Goal: Task Accomplishment & Management: Use online tool/utility

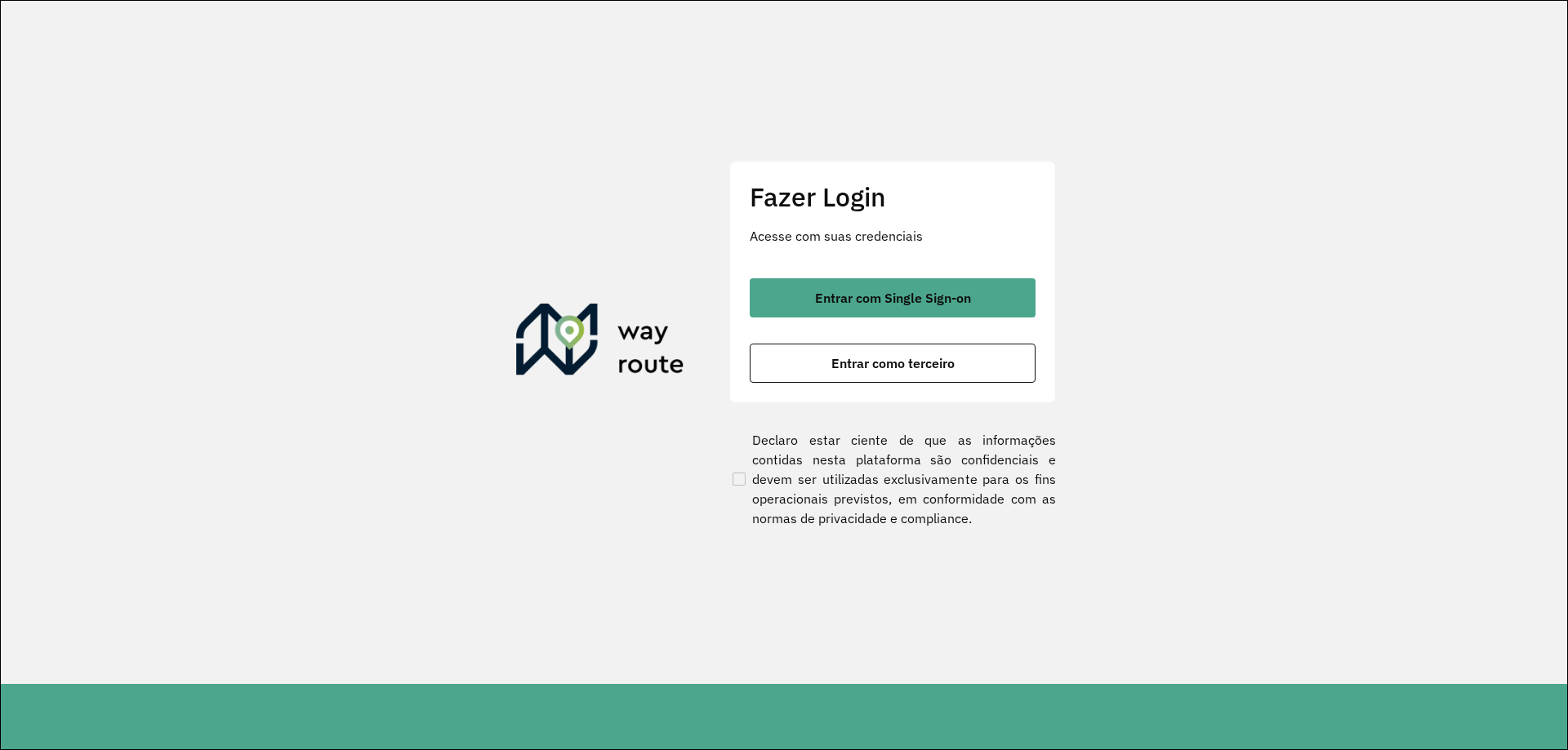
click at [800, 273] on div "Fazer Login Acesse com suas credenciais Entrar com Single Sign-on Entrar como t…" at bounding box center [892, 282] width 326 height 241
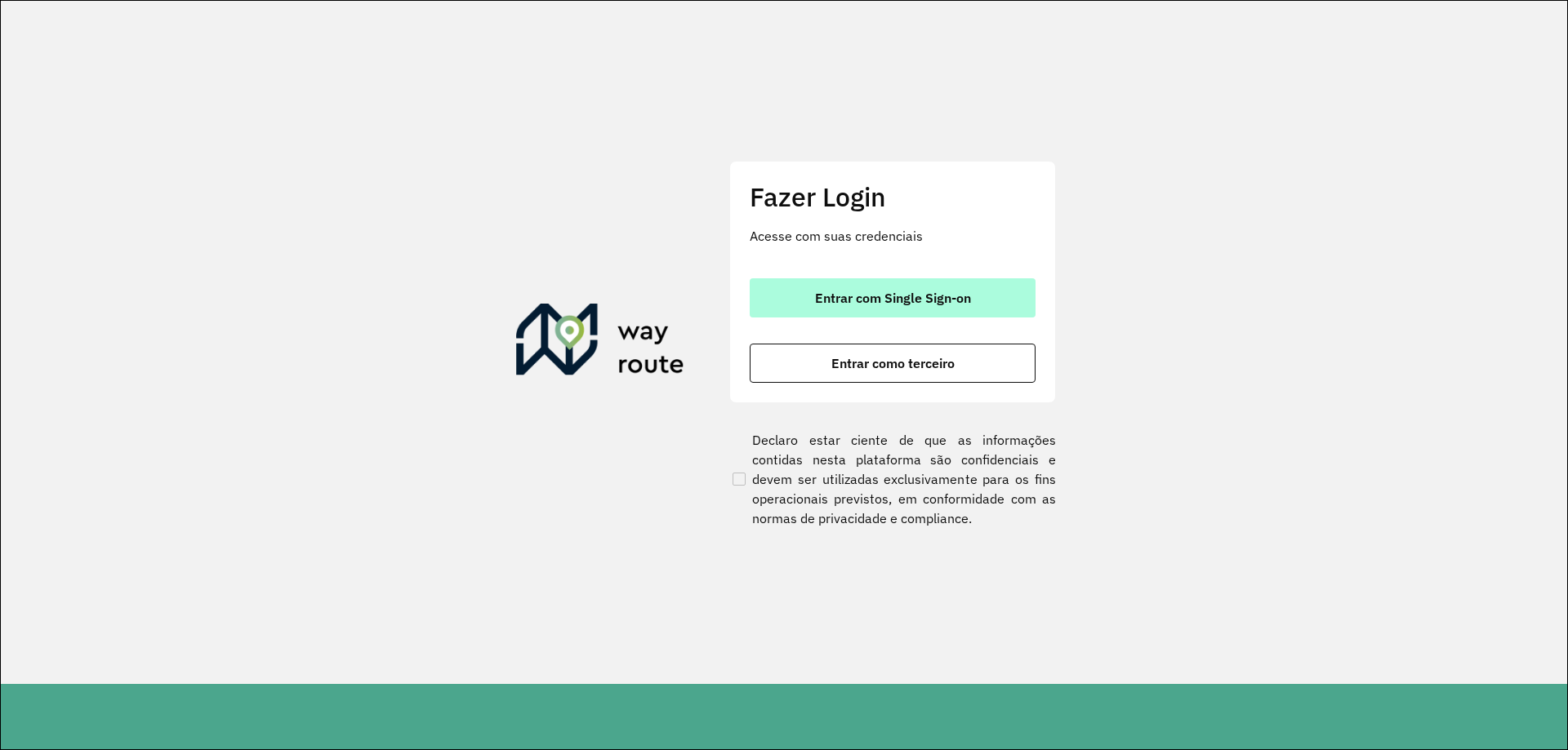
click at [808, 295] on button "Entrar com Single Sign-on" at bounding box center [892, 298] width 286 height 39
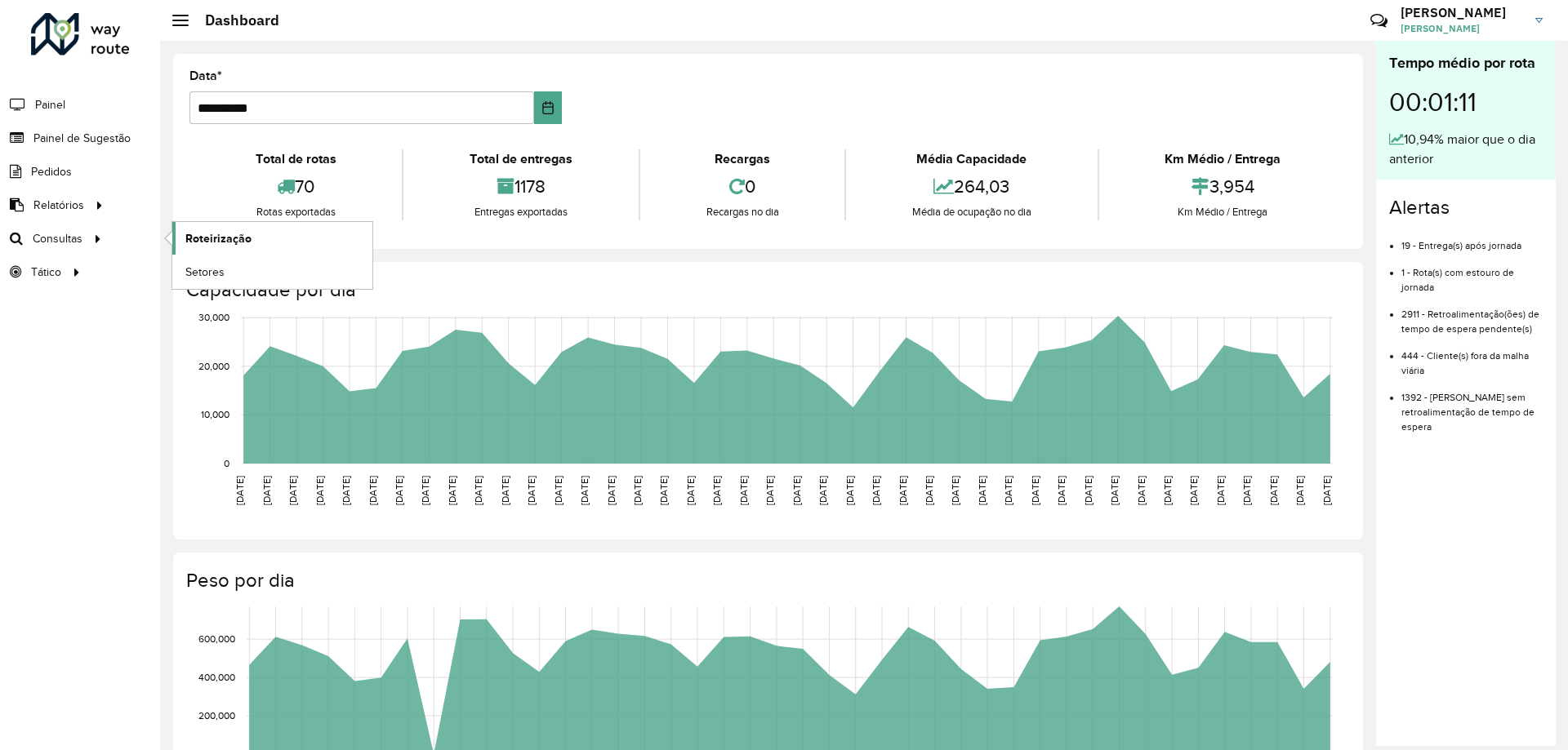
click at [221, 241] on span "Roteirização" at bounding box center [218, 239] width 66 height 17
click at [185, 271] on span "Setores" at bounding box center [205, 272] width 40 height 17
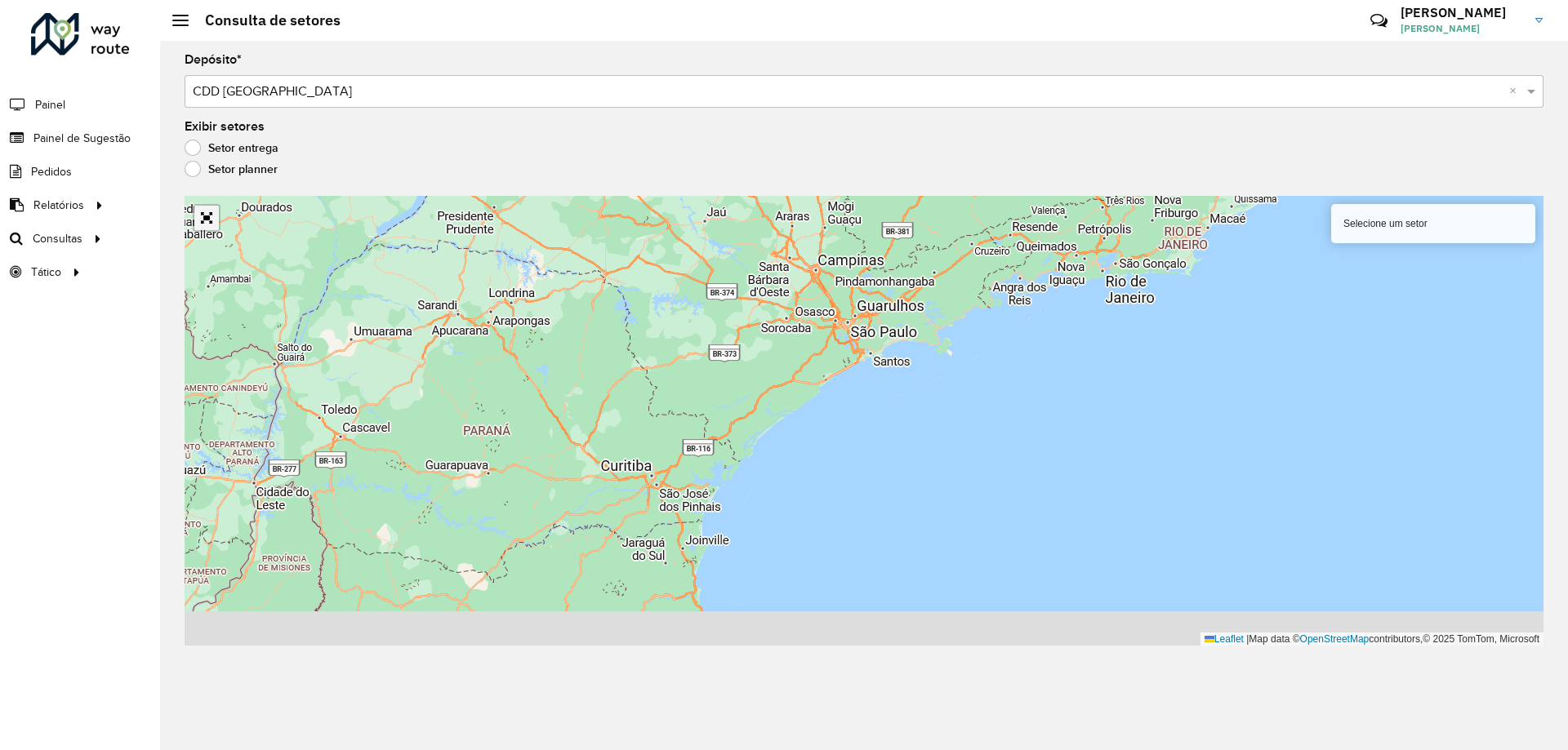
click at [215, 219] on hb-app "Aguarde... Pop-up bloqueado! Seu navegador bloqueou automáticamente a abertura …" at bounding box center [784, 375] width 1568 height 750
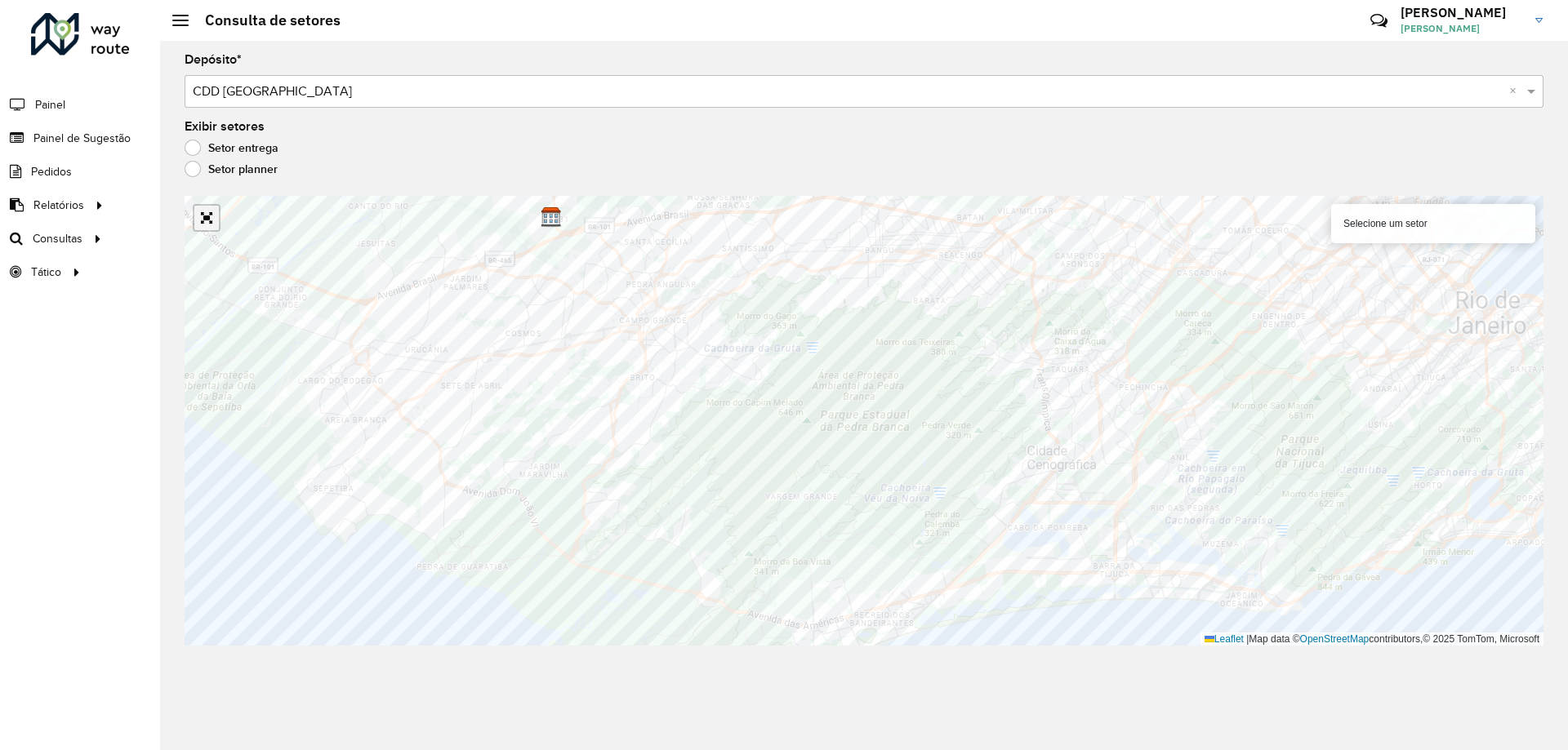
click at [218, 221] on link "Abrir mapa em tela cheia" at bounding box center [206, 217] width 25 height 25
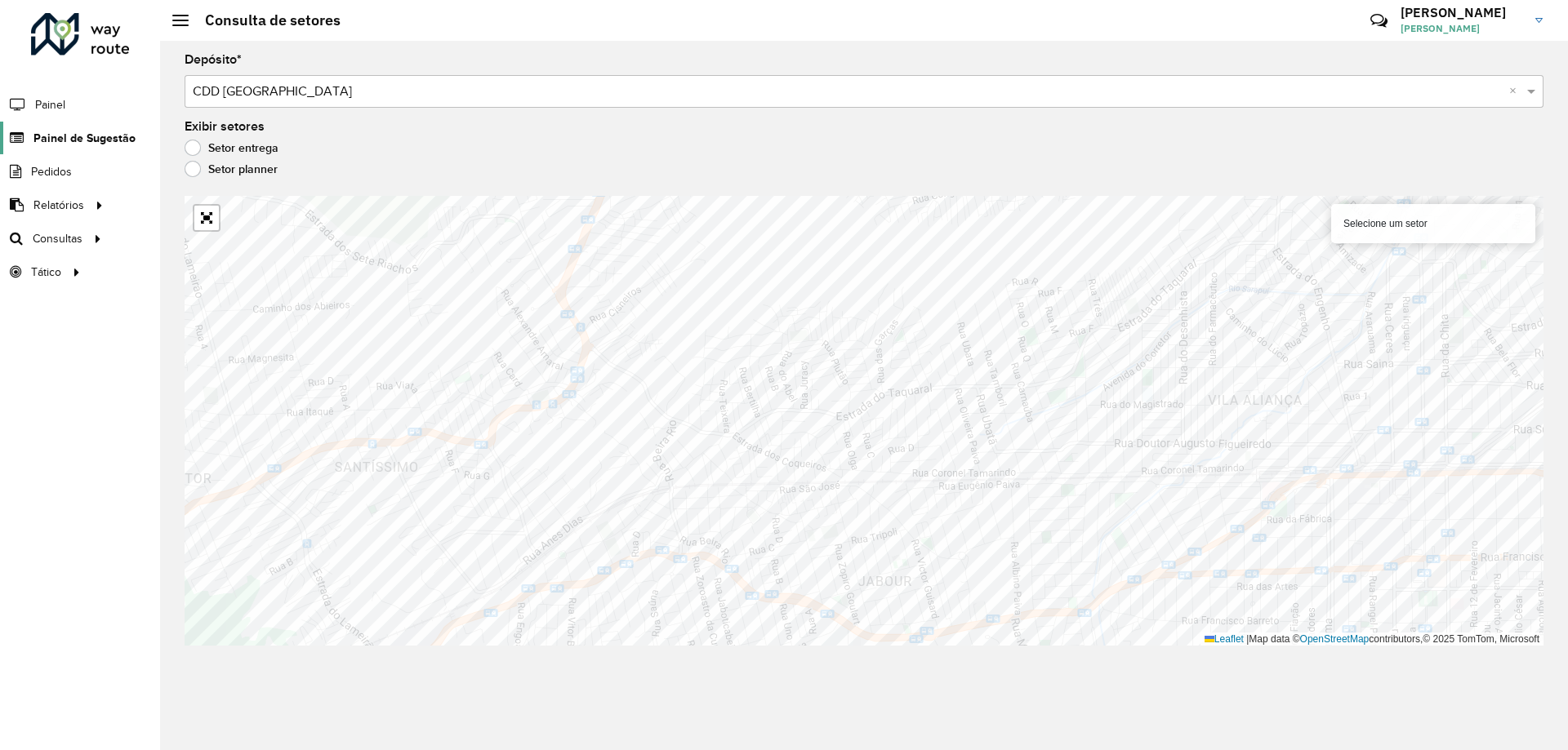
click at [67, 140] on span "Painel de Sugestão" at bounding box center [84, 139] width 102 height 17
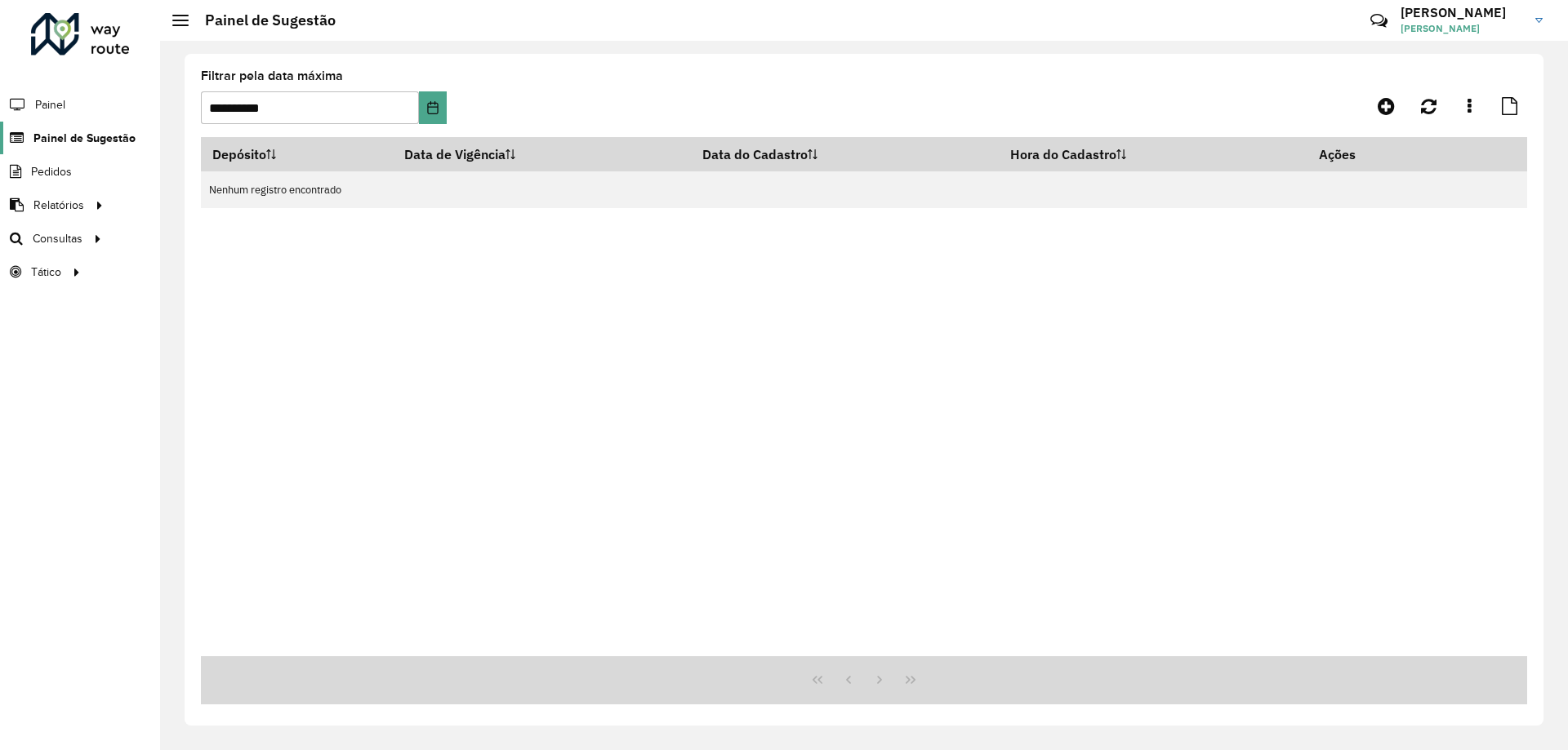
click at [77, 139] on span "Painel de Sugestão" at bounding box center [84, 139] width 102 height 17
click at [435, 115] on button "Choose Date" at bounding box center [432, 108] width 27 height 33
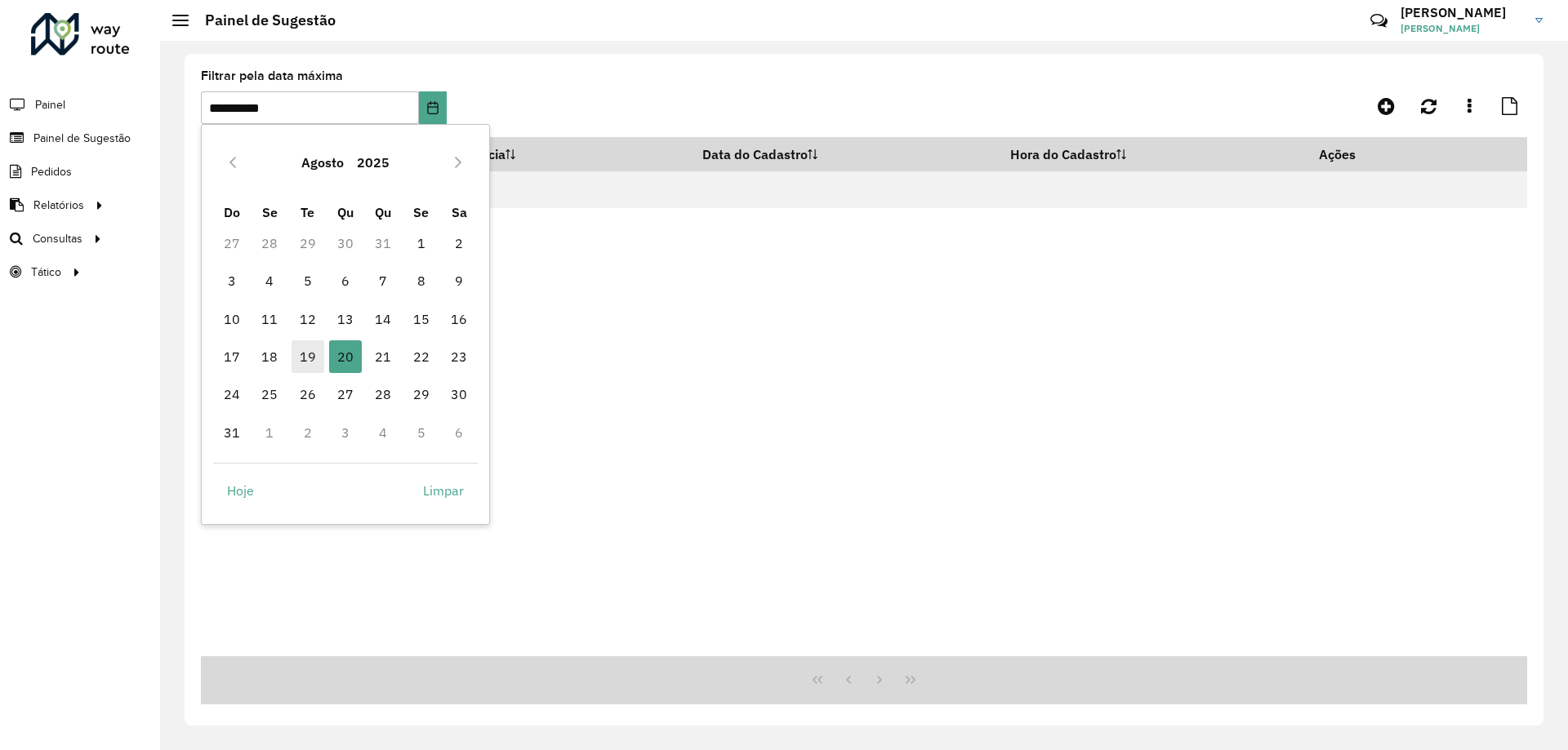
click at [312, 349] on span "19" at bounding box center [307, 357] width 33 height 33
type input "**********"
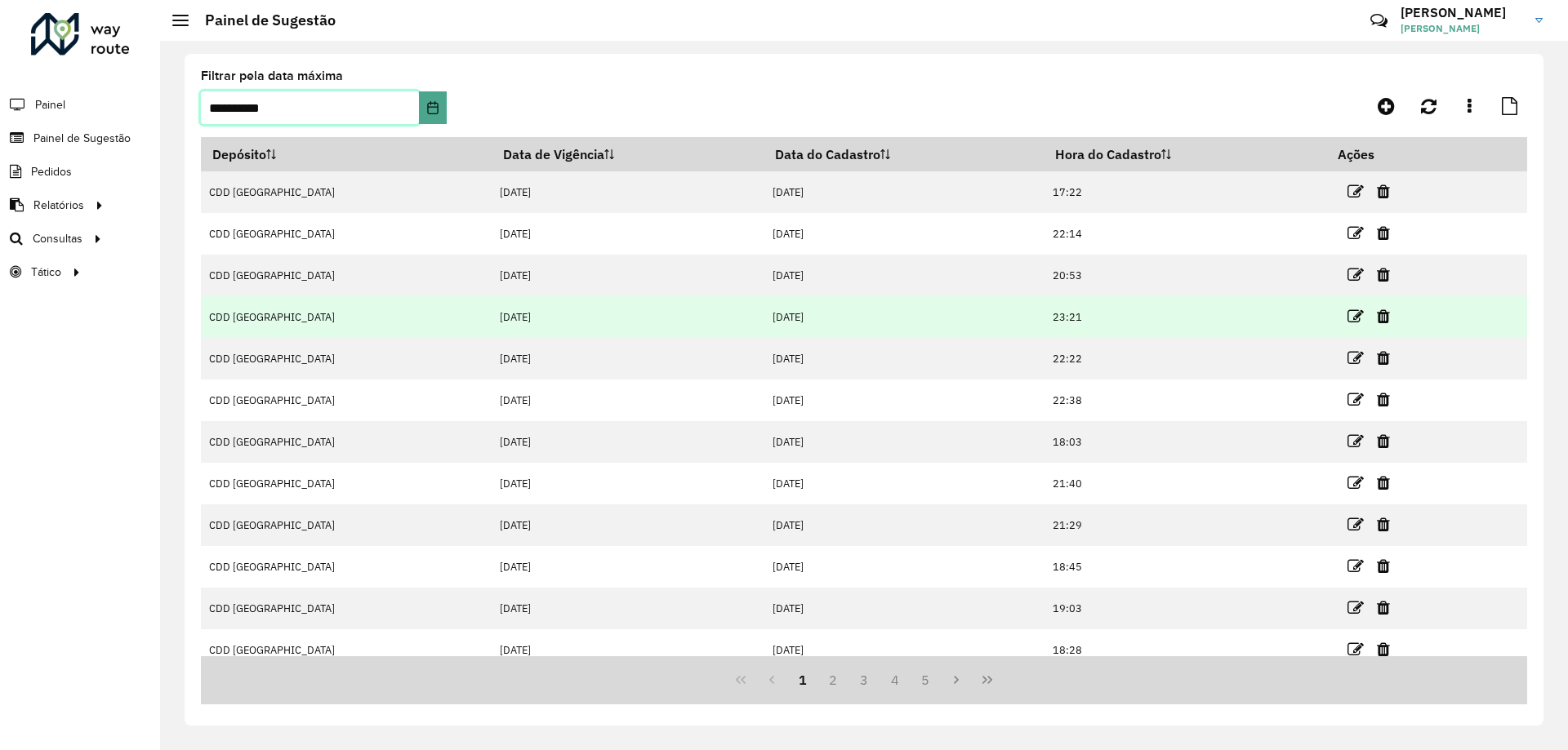
scroll to position [15, 0]
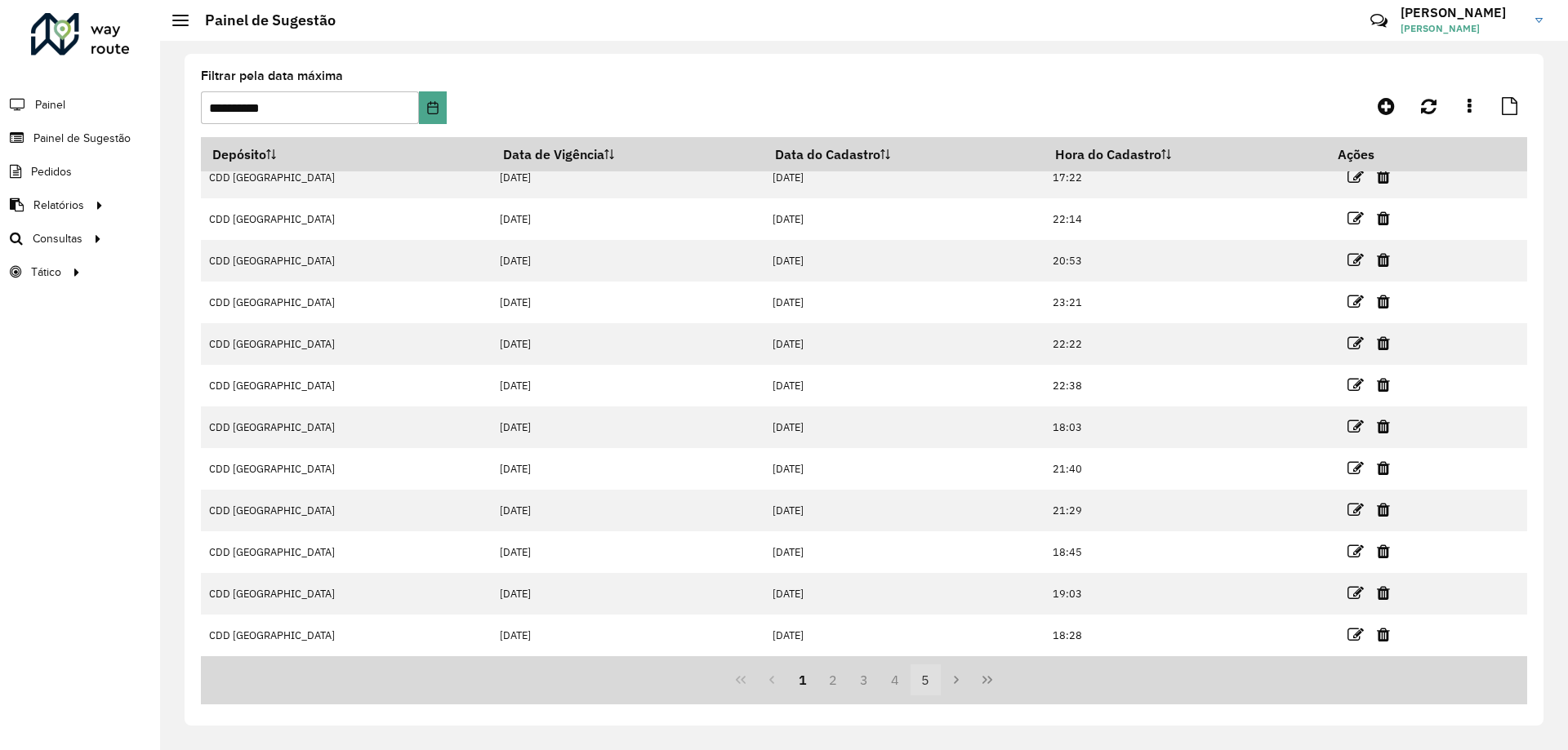
click at [922, 680] on button "5" at bounding box center [926, 680] width 31 height 31
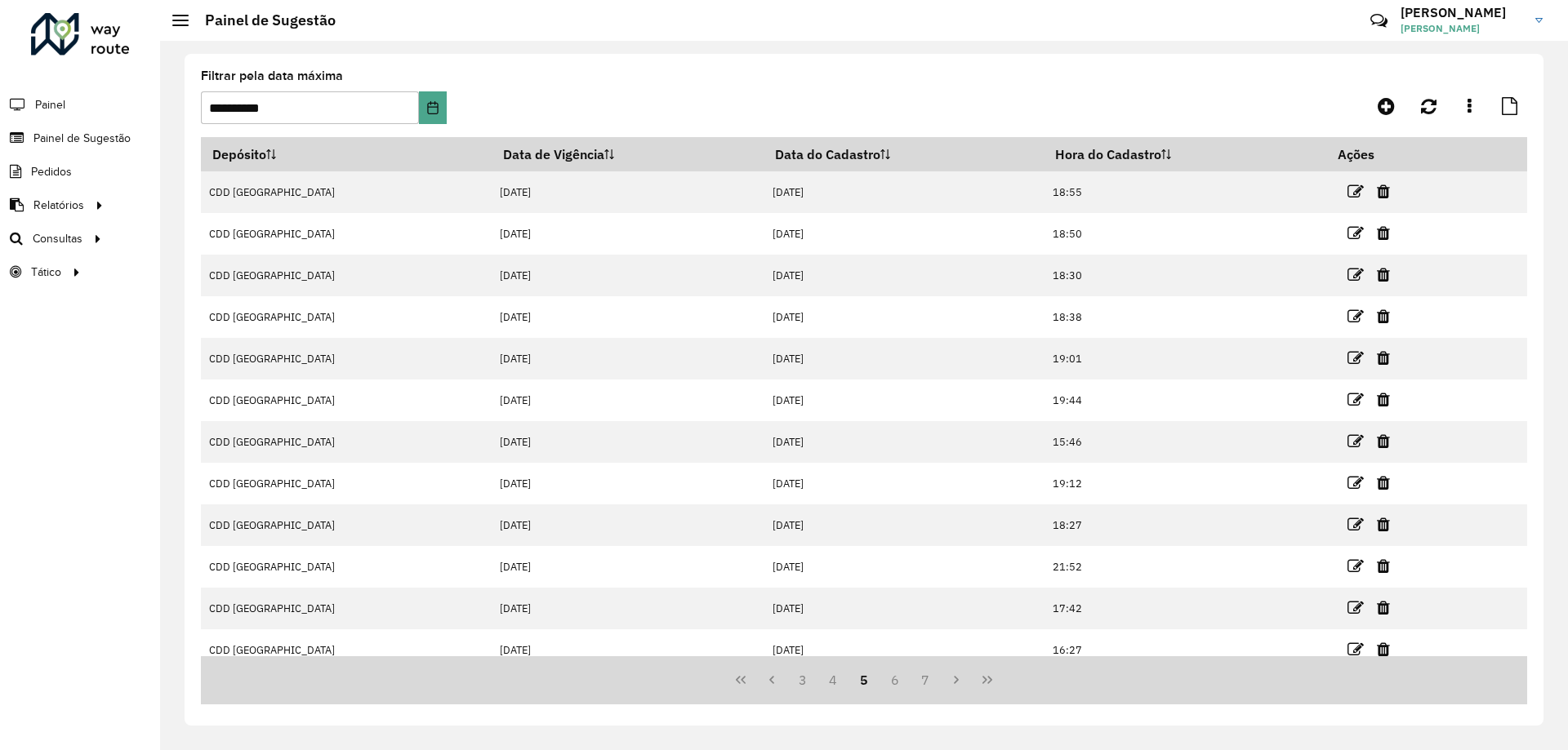
click at [922, 680] on button "7" at bounding box center [926, 680] width 31 height 31
click at [923, 678] on button "9" at bounding box center [926, 680] width 31 height 31
click at [923, 678] on button "11" at bounding box center [926, 680] width 31 height 31
click at [923, 678] on button "13" at bounding box center [926, 680] width 31 height 31
click at [923, 678] on button "15" at bounding box center [926, 680] width 31 height 31
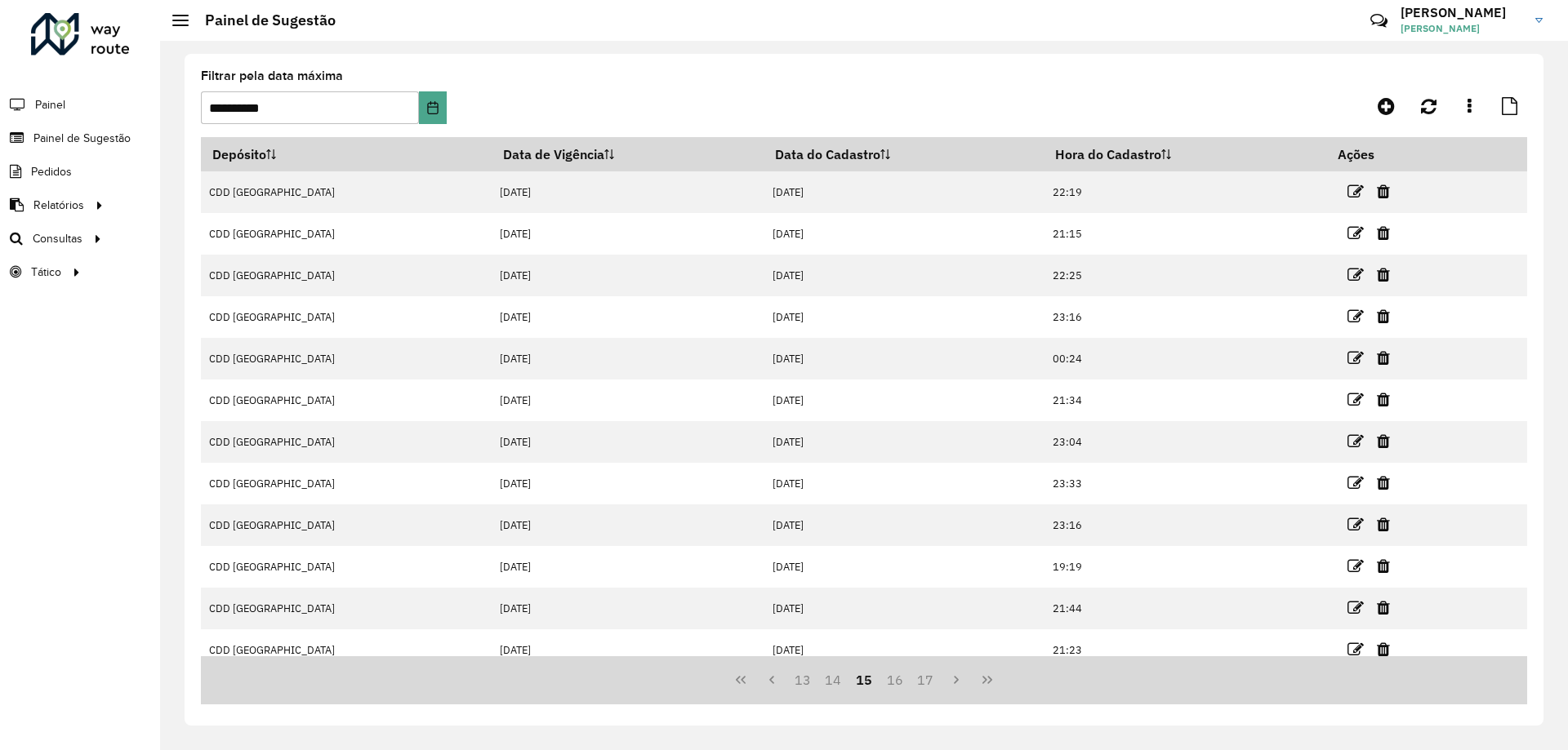
click at [923, 678] on button "17" at bounding box center [926, 680] width 31 height 31
click at [923, 678] on button "19" at bounding box center [926, 680] width 31 height 31
click at [923, 678] on button "23" at bounding box center [926, 680] width 31 height 31
click at [923, 678] on button "25" at bounding box center [926, 680] width 31 height 31
click at [923, 678] on button "27" at bounding box center [926, 680] width 31 height 31
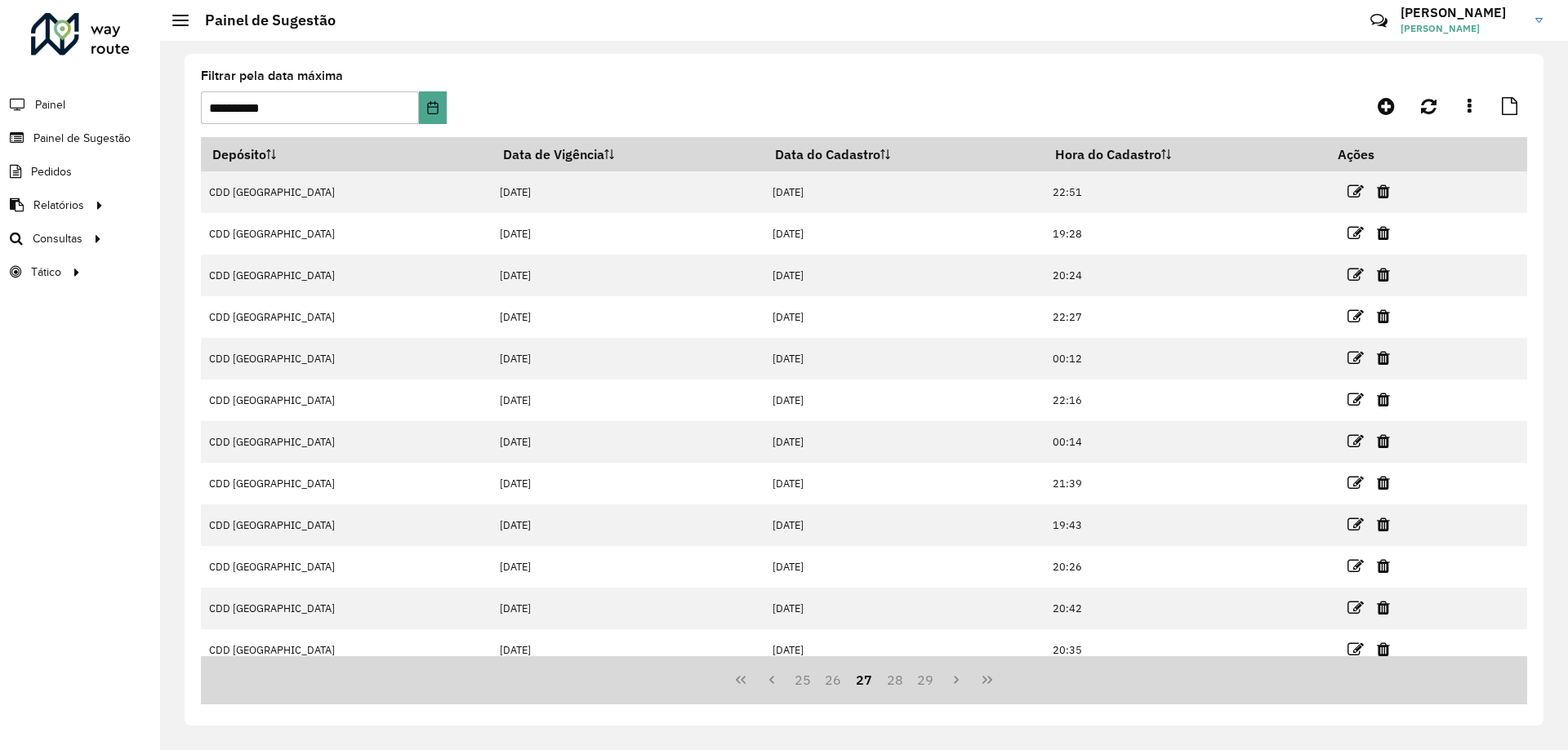
click at [923, 678] on button "29" at bounding box center [926, 680] width 31 height 31
click at [923, 678] on button "31" at bounding box center [926, 680] width 31 height 31
click at [923, 678] on button "33" at bounding box center [926, 680] width 31 height 31
click at [923, 678] on button "37" at bounding box center [926, 680] width 31 height 31
click at [923, 678] on button "39" at bounding box center [926, 680] width 31 height 31
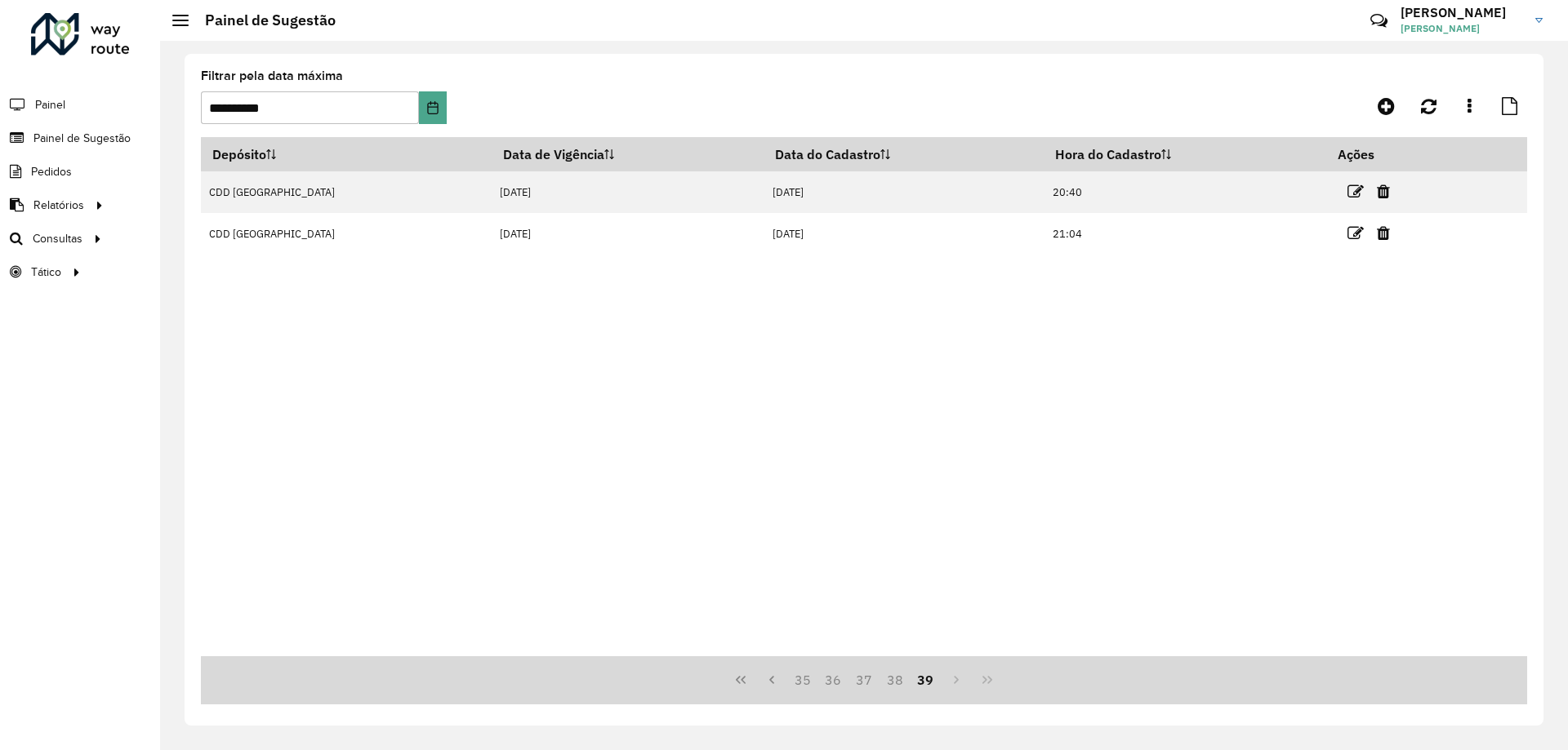
click at [924, 678] on button "39" at bounding box center [926, 680] width 31 height 31
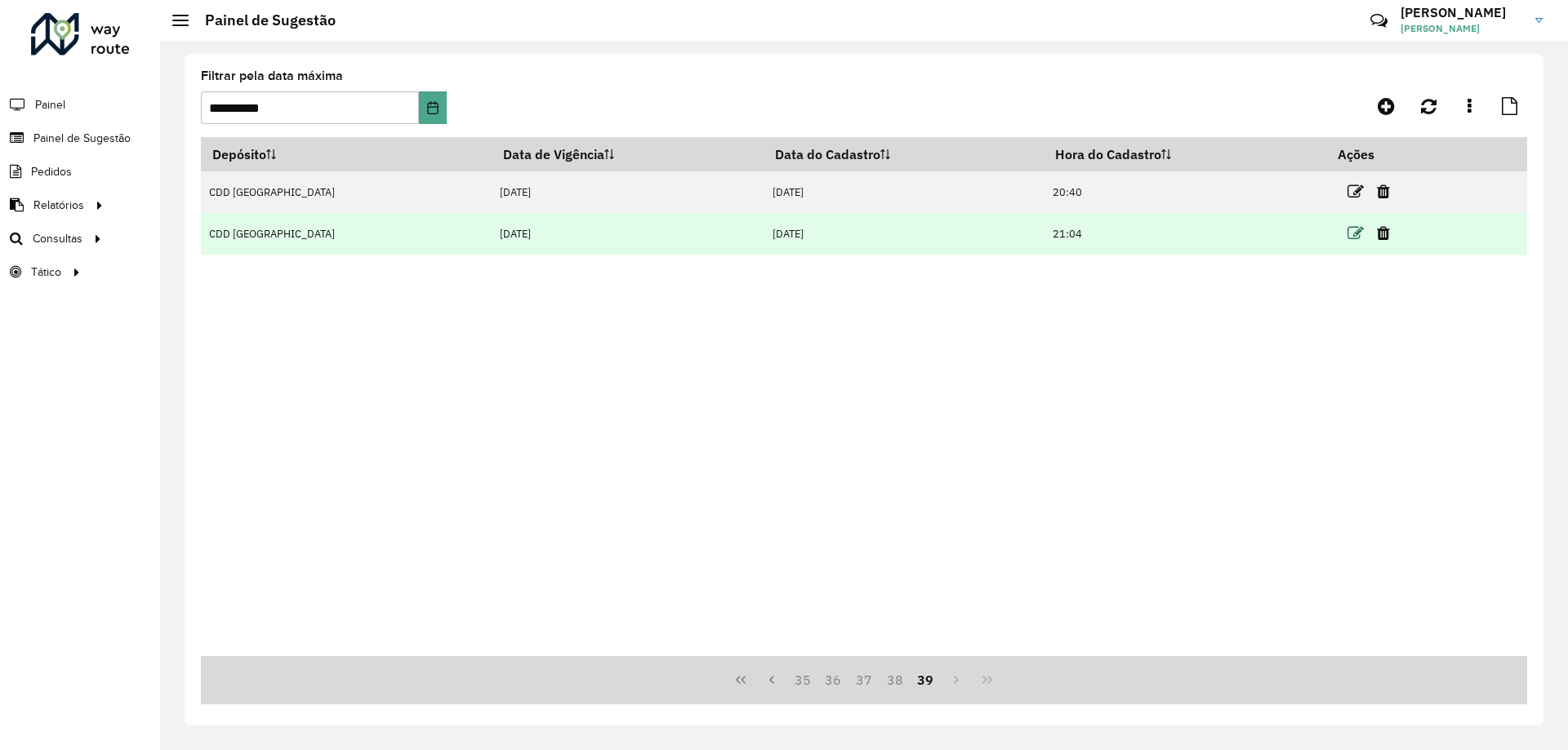
click at [1347, 236] on icon at bounding box center [1355, 233] width 16 height 16
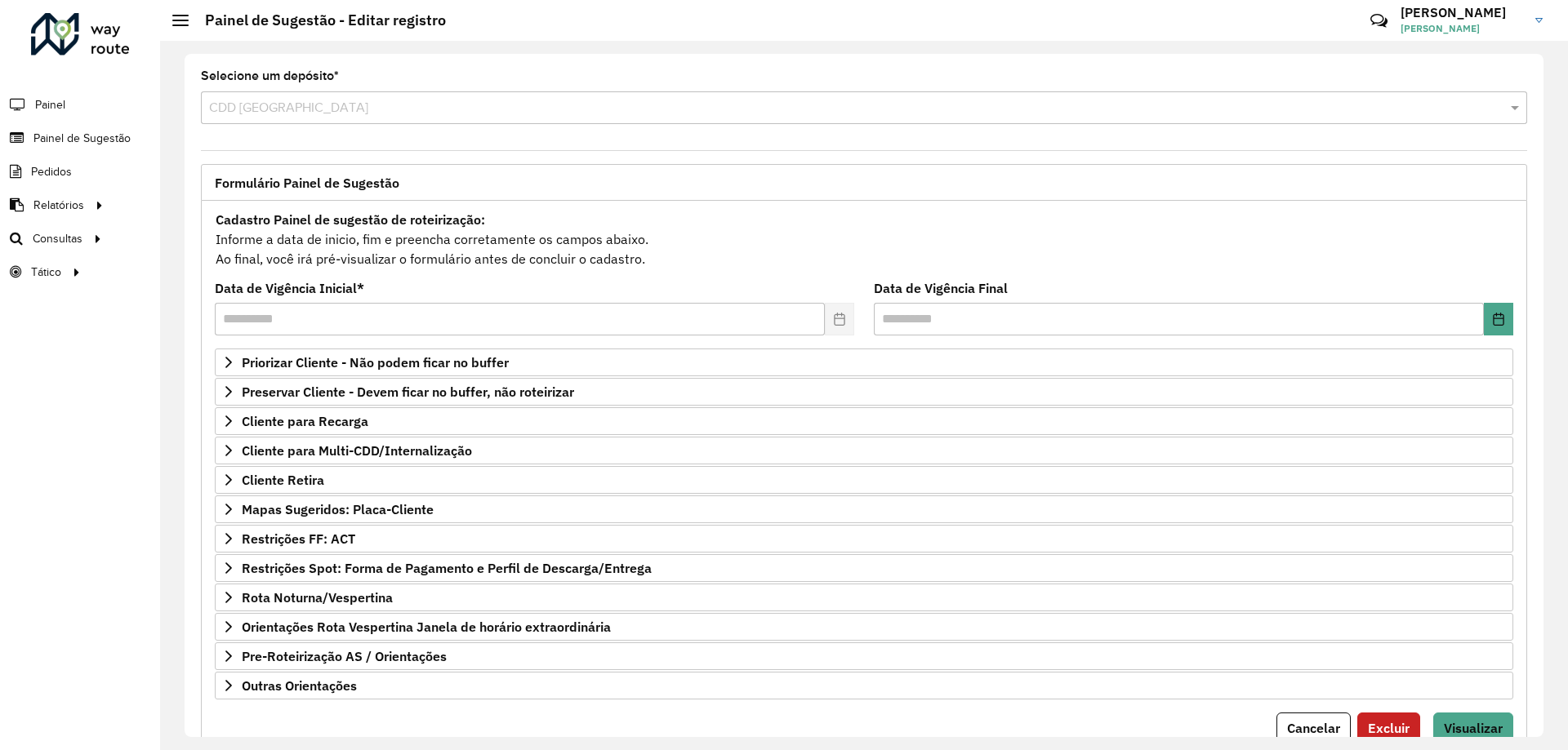
scroll to position [63, 0]
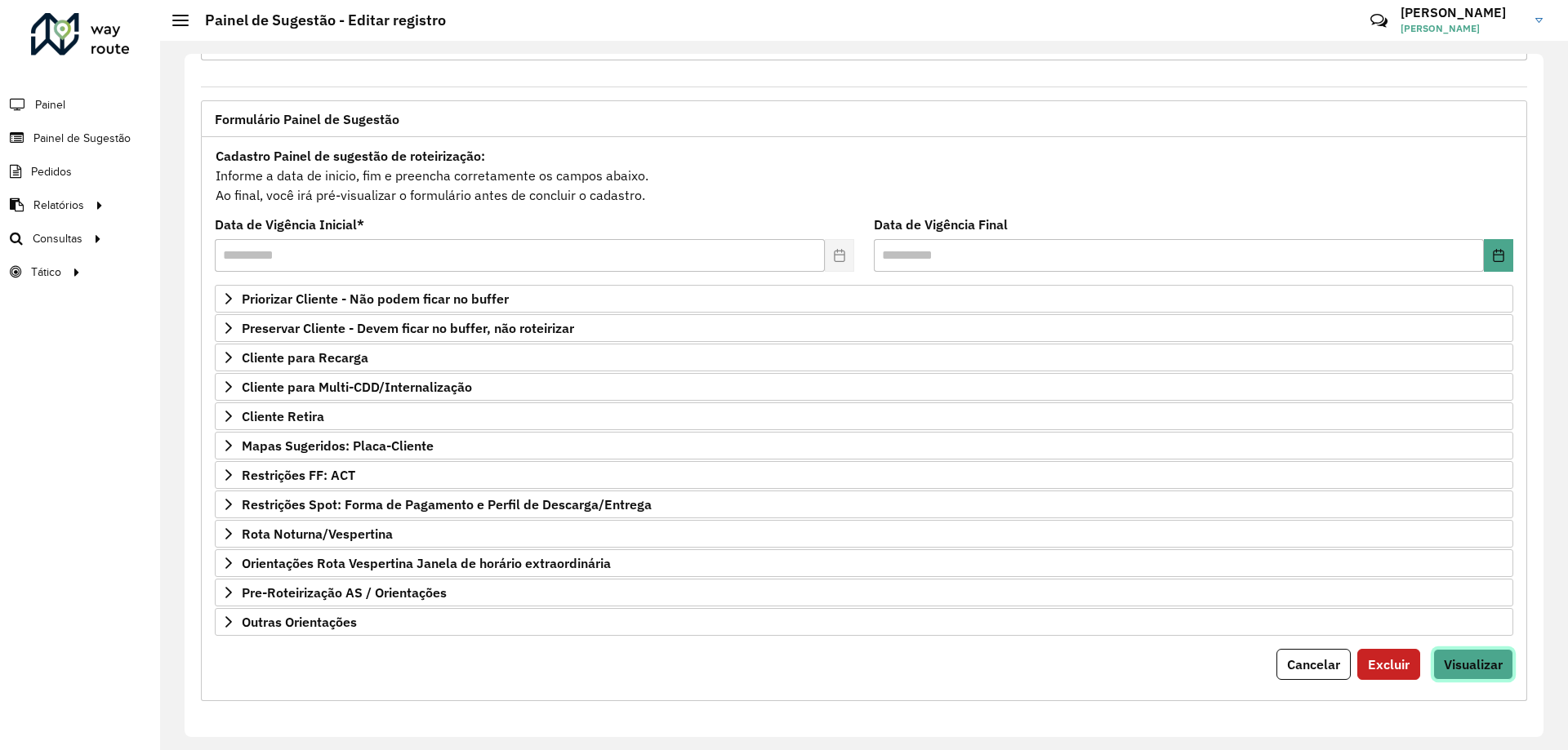
click at [1503, 664] on button "Visualizar" at bounding box center [1473, 664] width 80 height 31
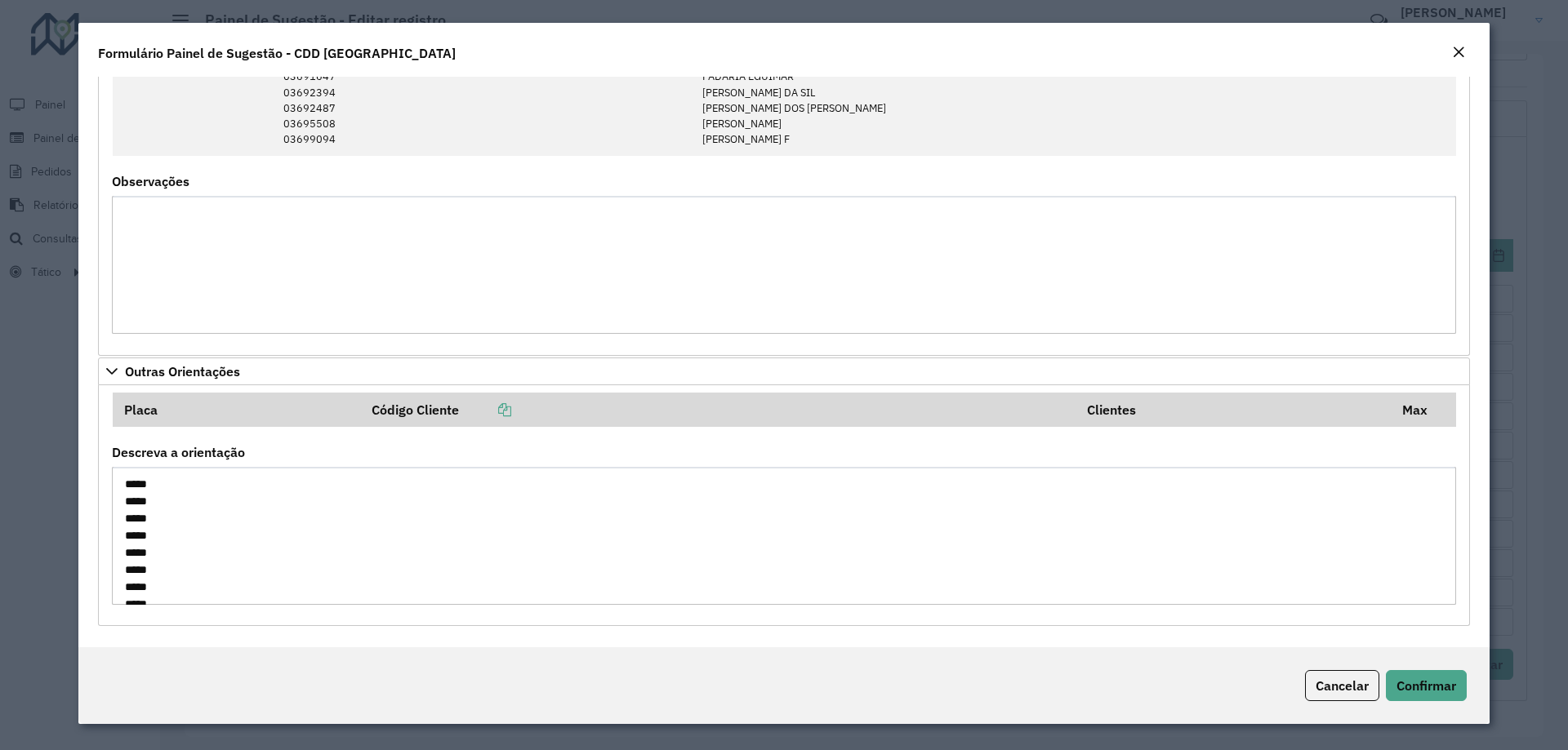
scroll to position [81, 0]
click at [150, 490] on textarea "**********" at bounding box center [782, 535] width 1339 height 138
click at [147, 540] on textarea "**********" at bounding box center [782, 535] width 1339 height 138
drag, startPoint x: 147, startPoint y: 540, endPoint x: 147, endPoint y: 616, distance: 76.0
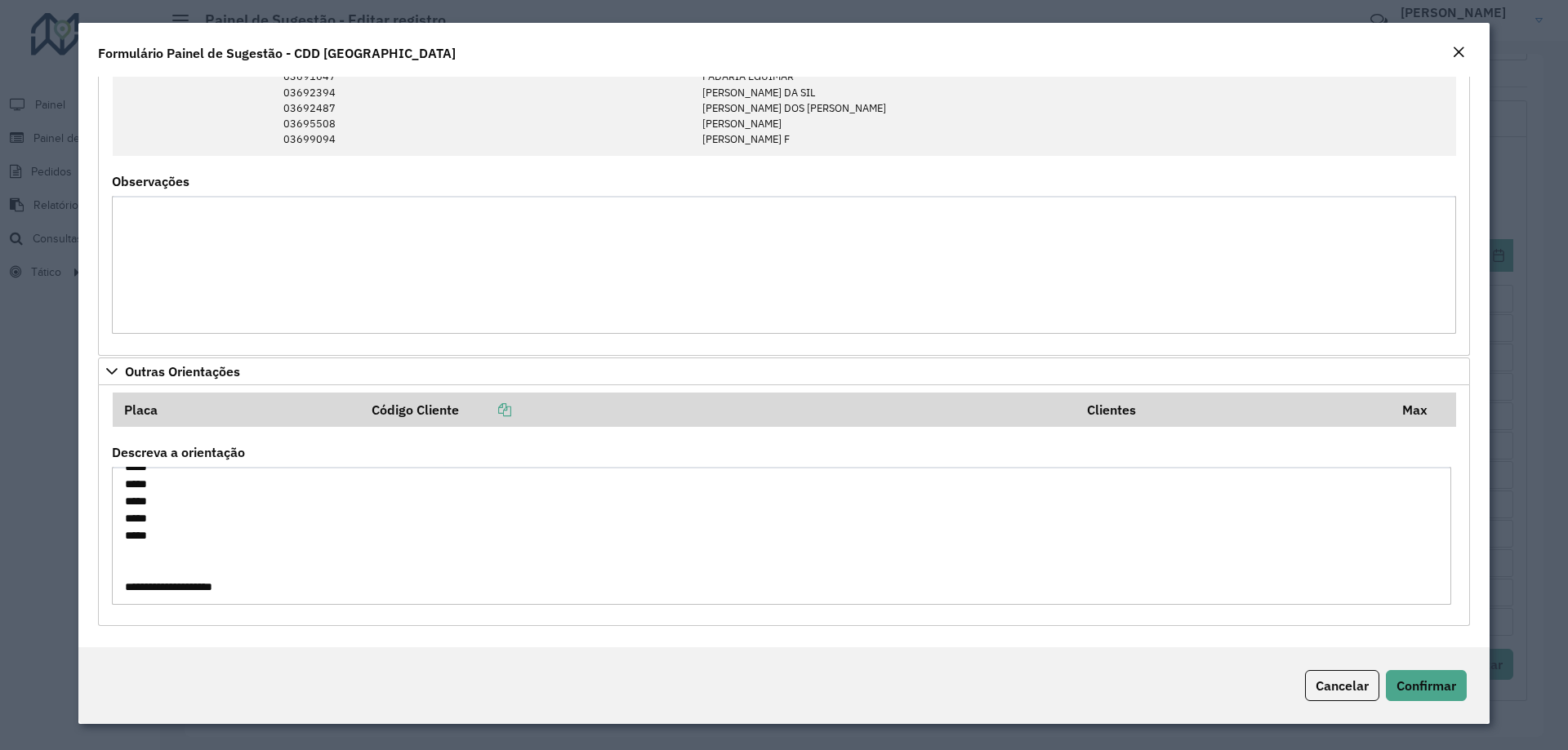
click at [147, 616] on formly-field "**********" at bounding box center [784, 533] width 1364 height 171
click at [156, 572] on textarea "**********" at bounding box center [782, 535] width 1339 height 138
drag, startPoint x: 128, startPoint y: 483, endPoint x: 170, endPoint y: 537, distance: 68.4
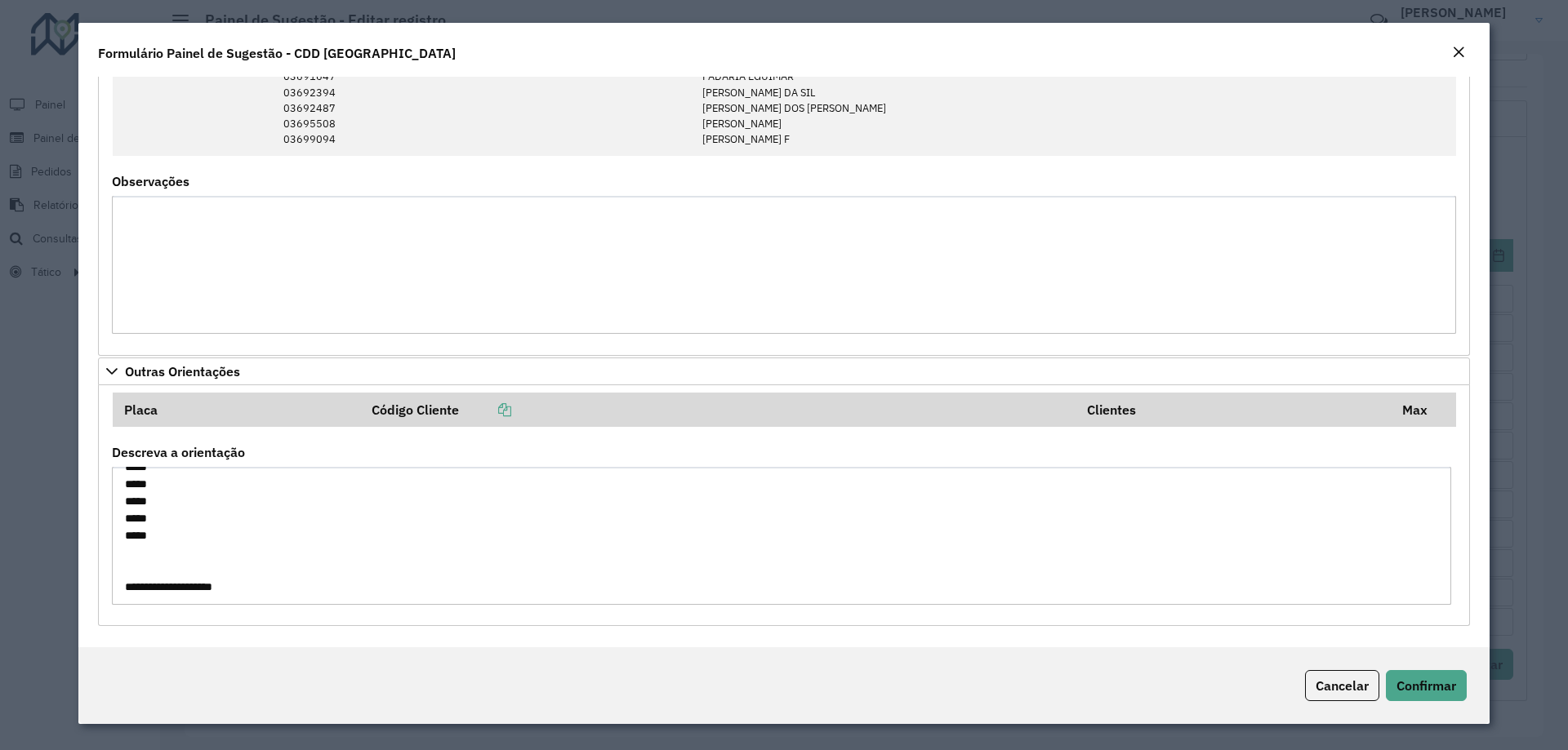
click at [170, 537] on textarea "**********" at bounding box center [782, 535] width 1339 height 138
click at [48, 297] on modal-container "**********" at bounding box center [784, 375] width 1568 height 750
click at [1457, 57] on em "Close" at bounding box center [1458, 51] width 13 height 13
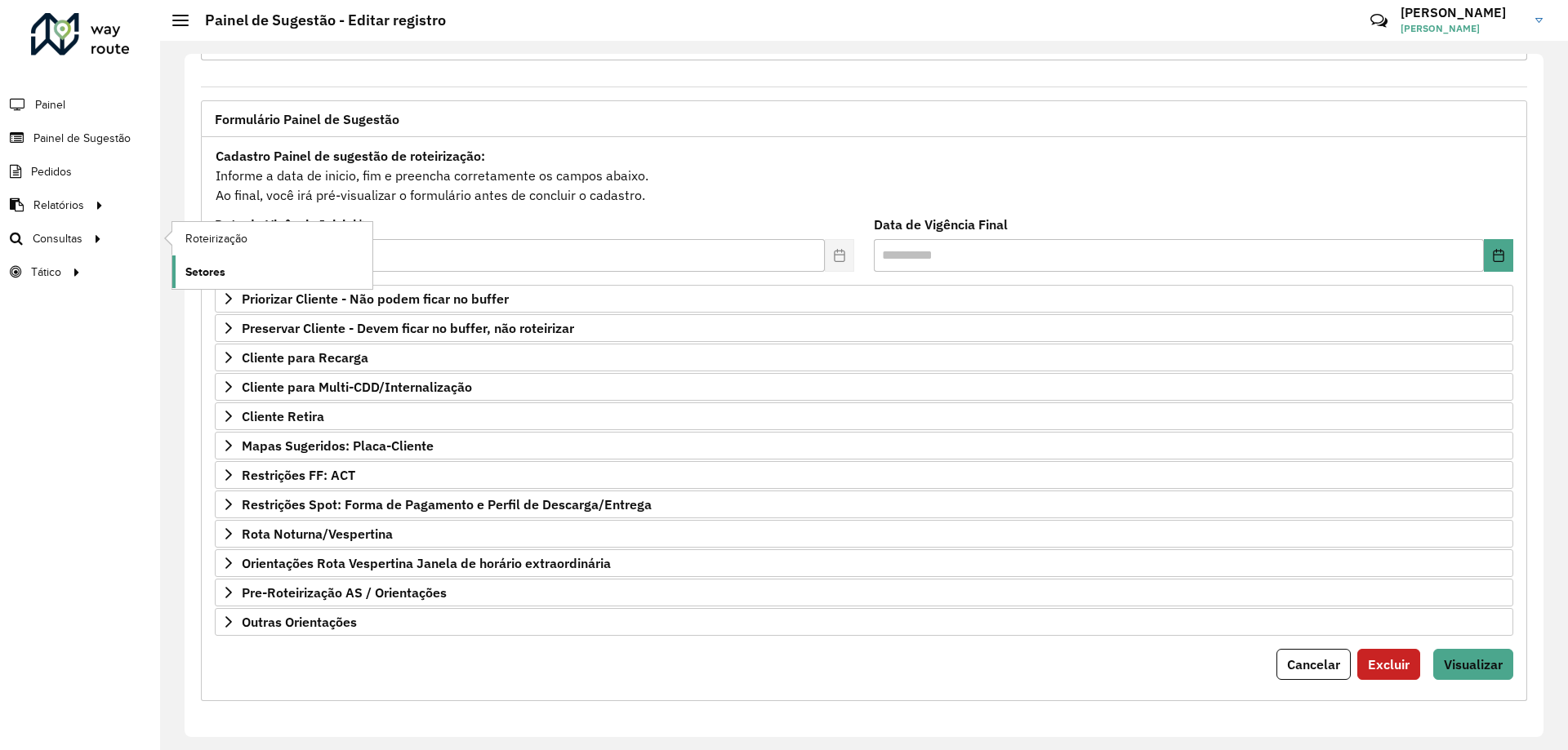
click at [212, 270] on span "Setores" at bounding box center [205, 272] width 40 height 17
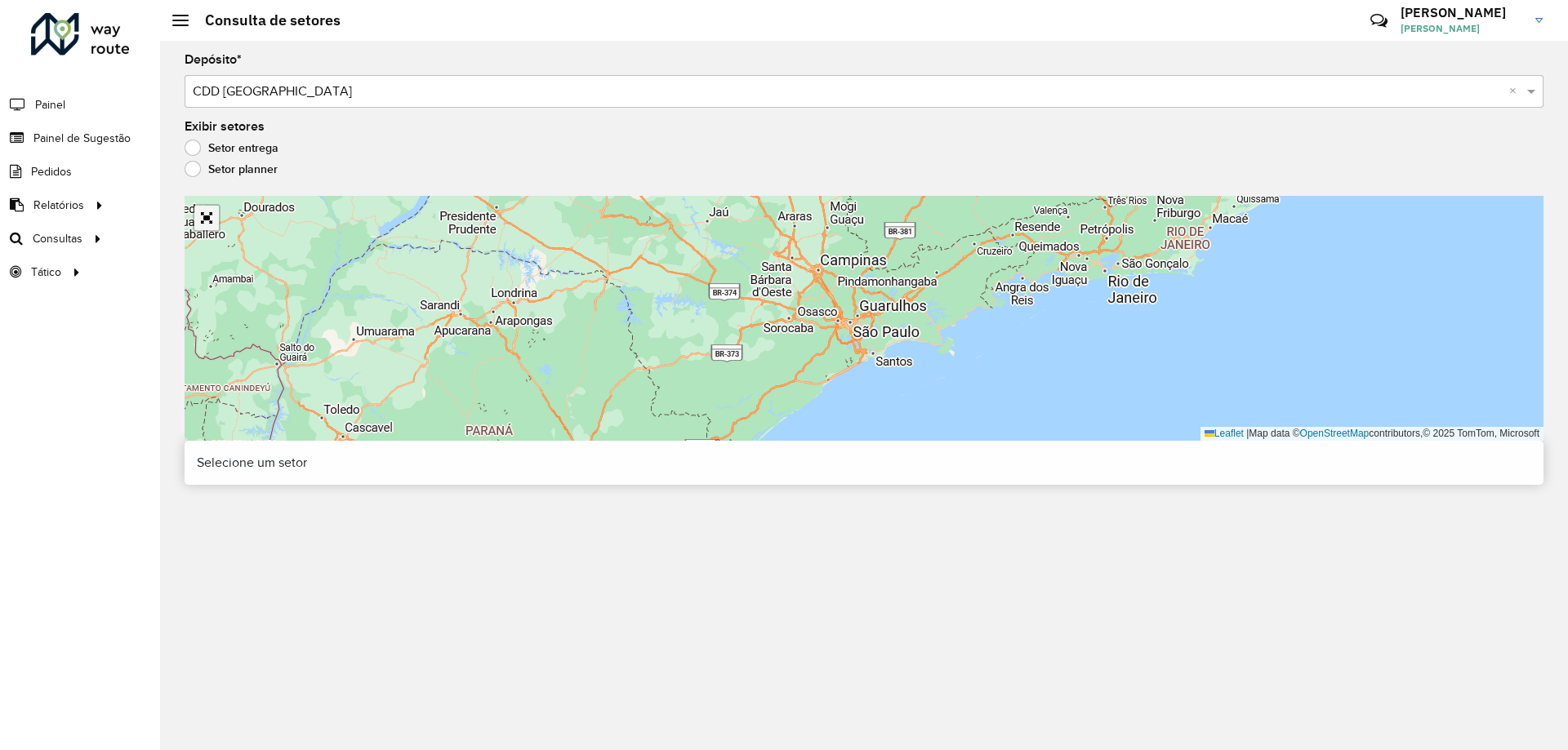
click at [210, 211] on link "Abrir mapa em tela cheia" at bounding box center [206, 217] width 25 height 25
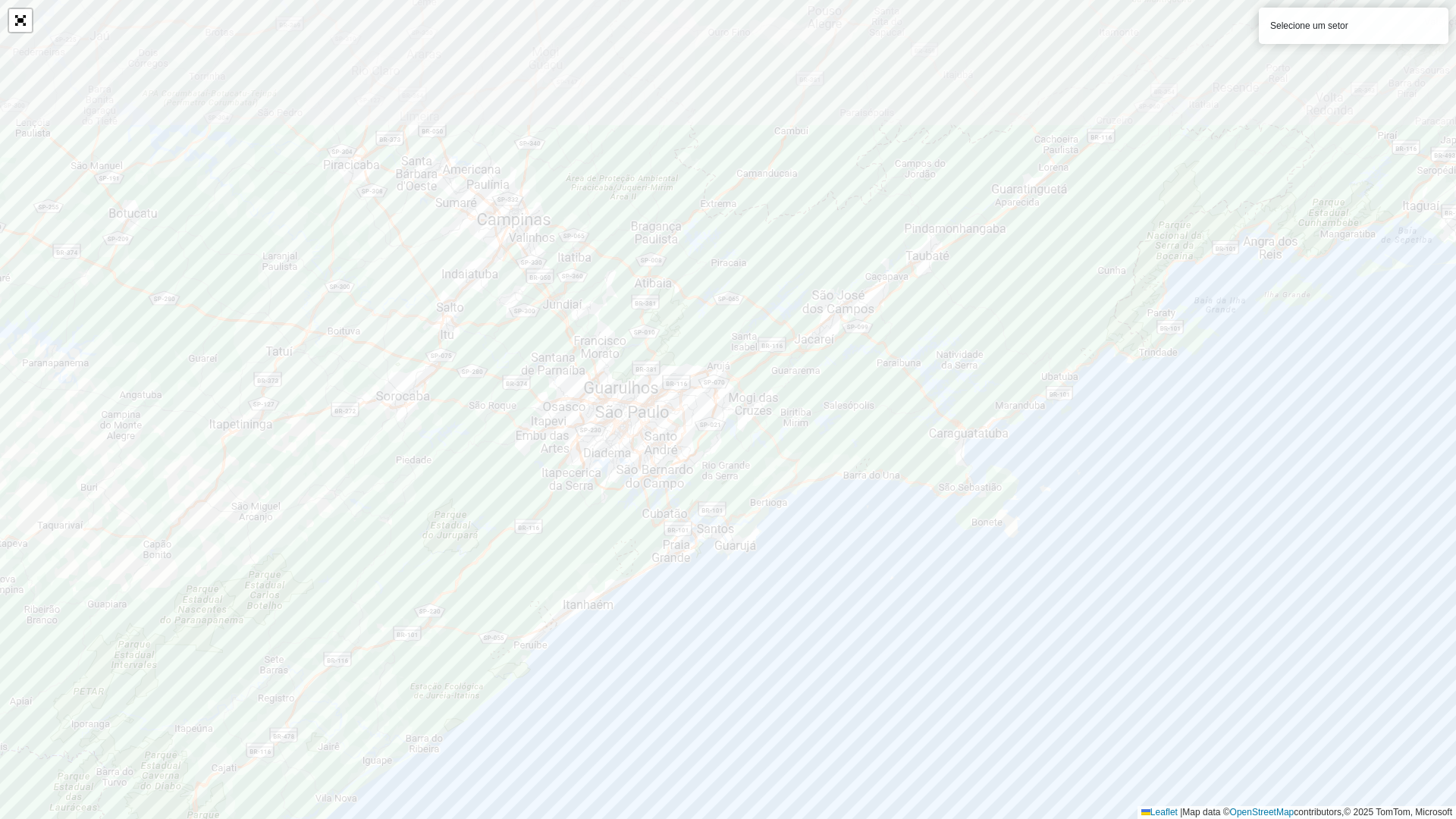
click at [821, 673] on div "Selecione um setor Leaflet | Map data © OpenStreetMap contributors,© 2025 TomTo…" at bounding box center [728, 410] width 1456 height 819
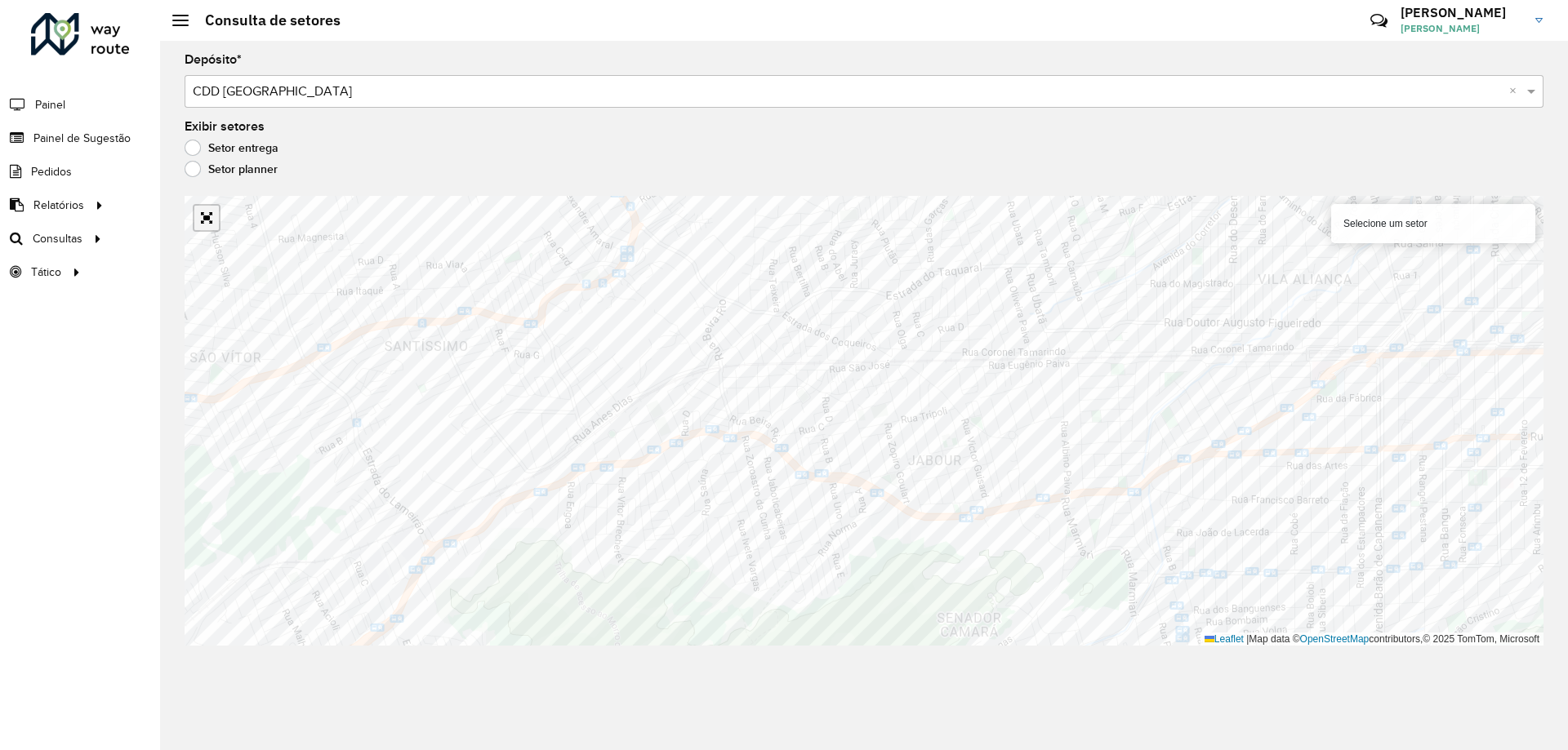
click at [206, 223] on link "Abrir mapa em tela cheia" at bounding box center [206, 217] width 25 height 25
click at [204, 225] on link "Abrir mapa em tela cheia" at bounding box center [206, 217] width 25 height 25
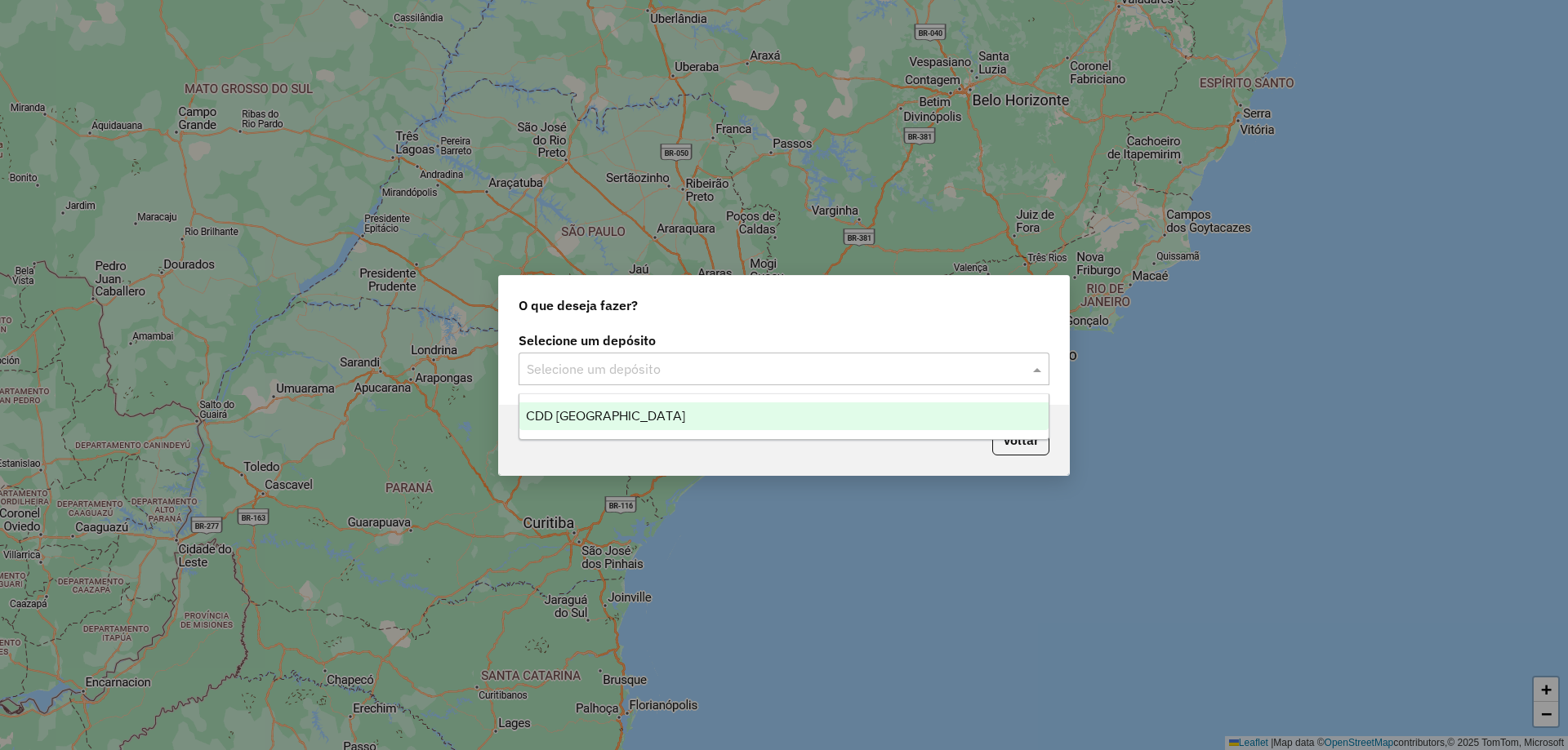
click at [713, 362] on input "text" at bounding box center [767, 370] width 482 height 20
click at [701, 429] on div "CDD [GEOGRAPHIC_DATA]" at bounding box center [784, 416] width 529 height 27
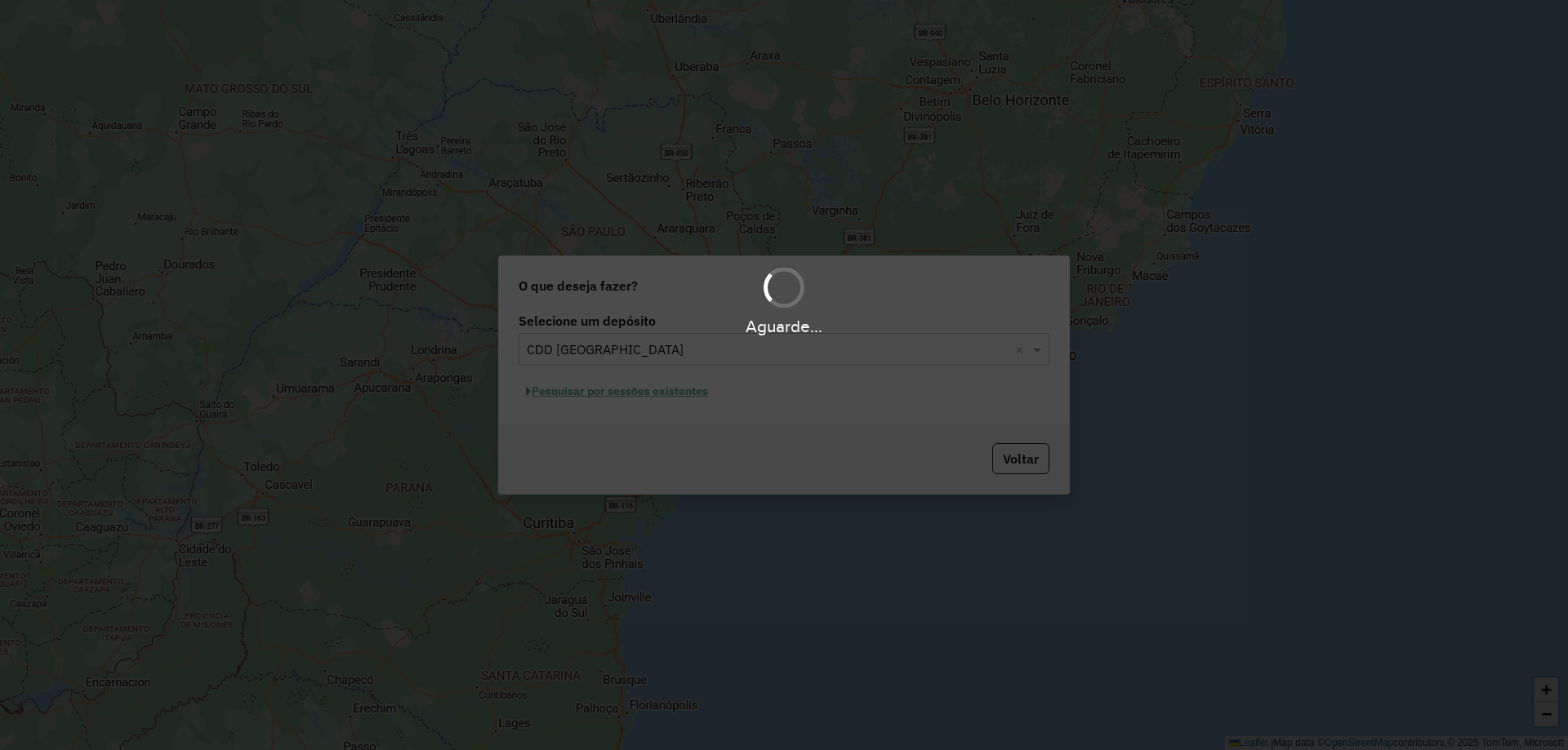
click at [632, 397] on div "Aguarde..." at bounding box center [784, 375] width 1568 height 750
click at [650, 393] on div "Aguarde..." at bounding box center [784, 375] width 1568 height 750
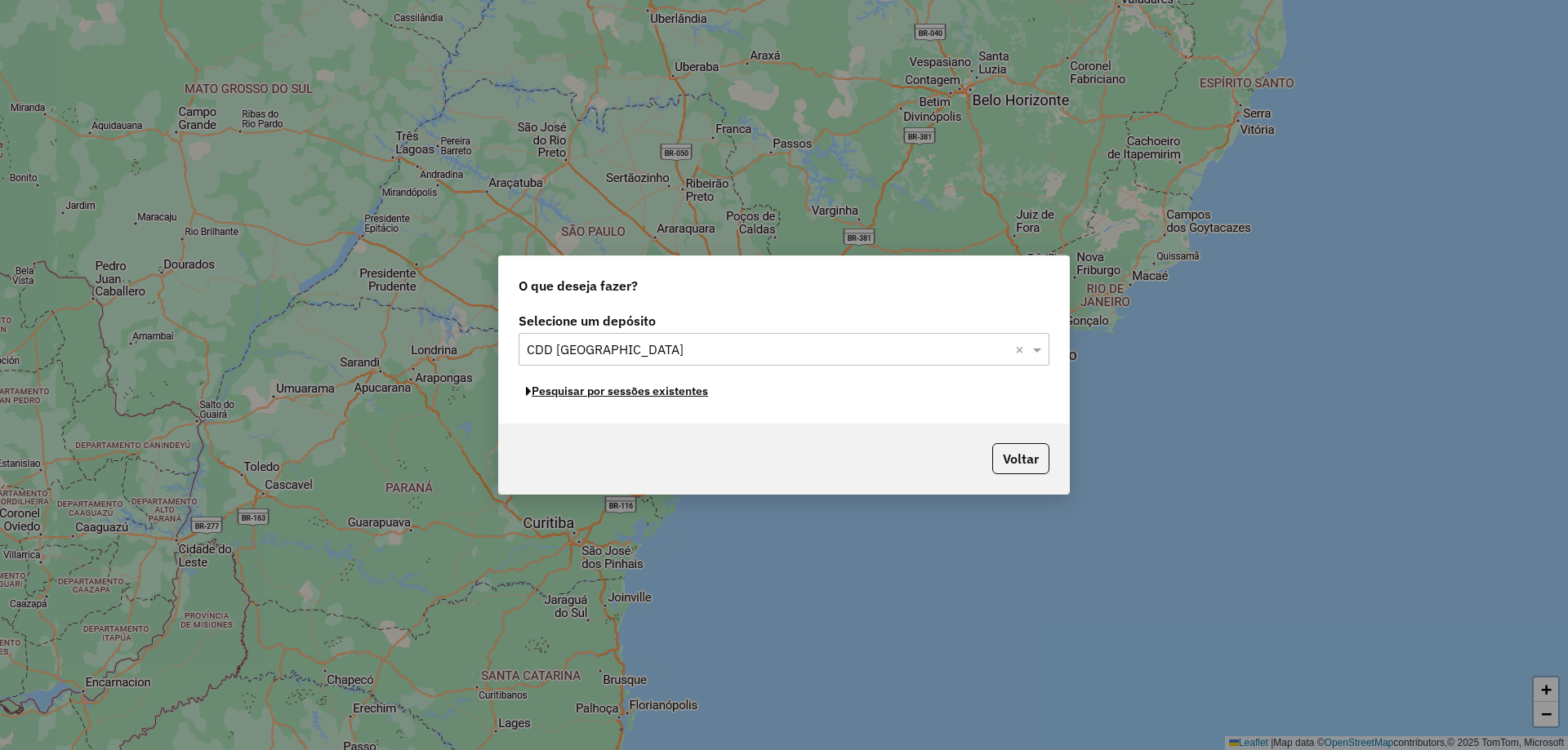
click at [650, 393] on button "Pesquisar por sessões existentes" at bounding box center [617, 391] width 197 height 26
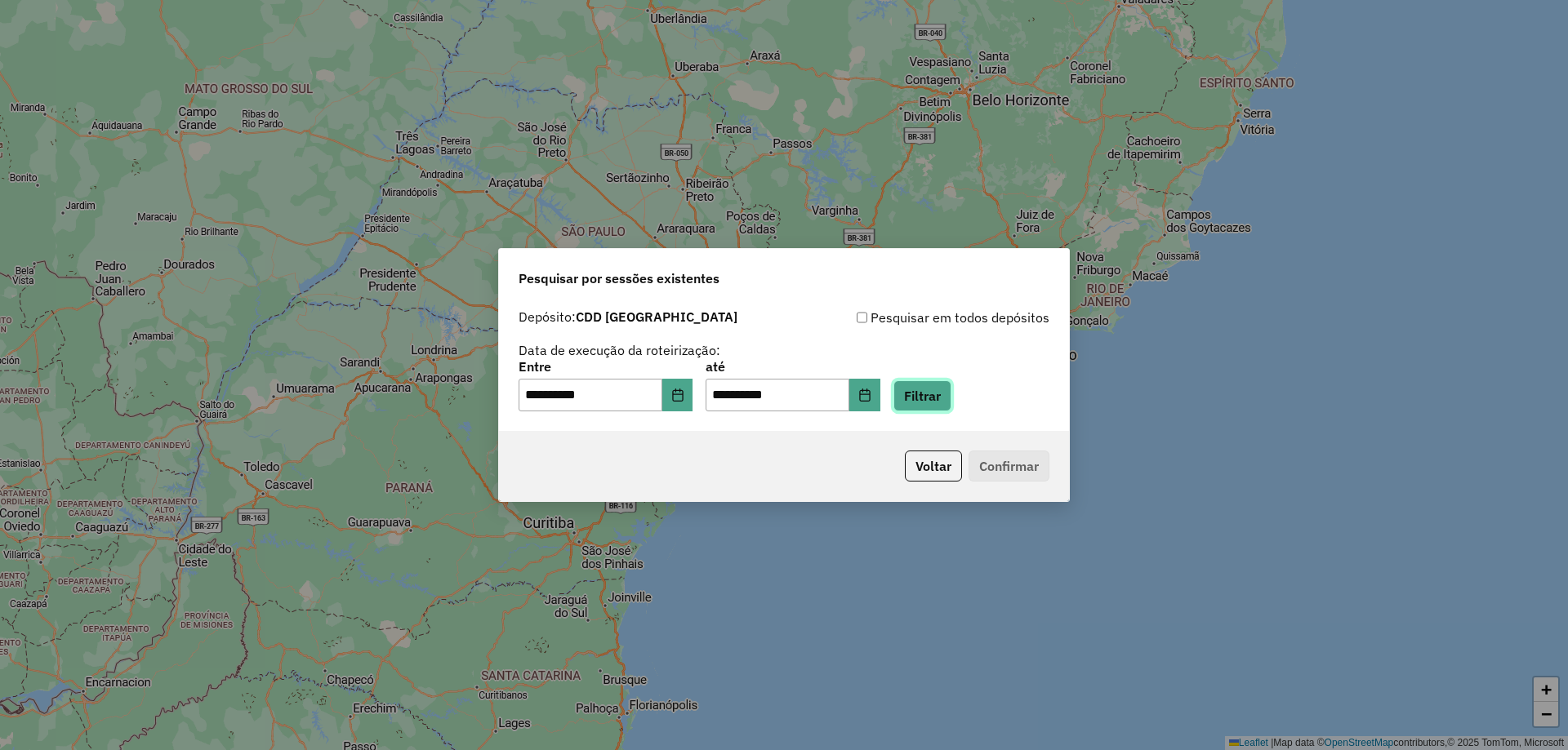
click at [947, 399] on button "Filtrar" at bounding box center [922, 396] width 58 height 31
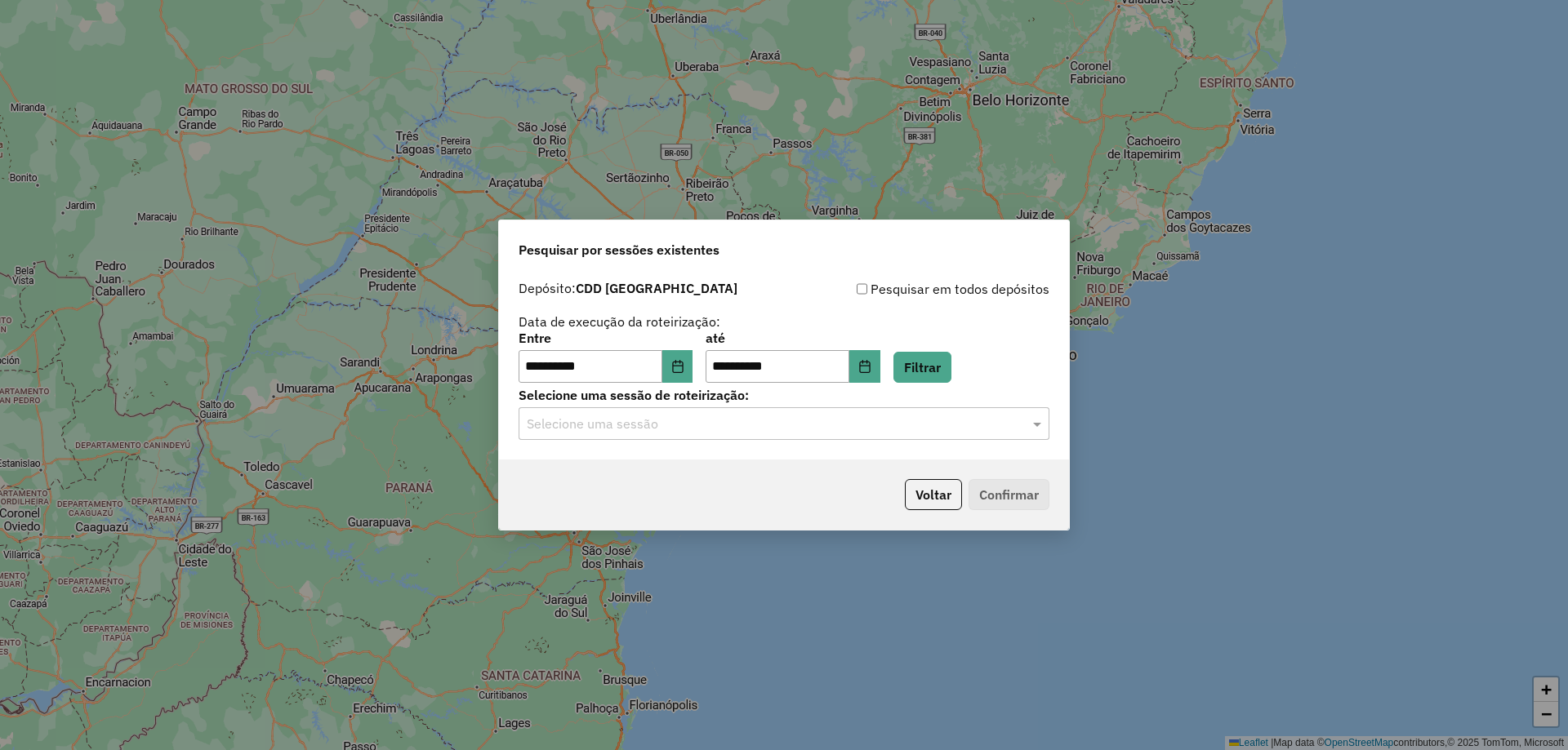
click at [712, 424] on input "text" at bounding box center [767, 424] width 482 height 20
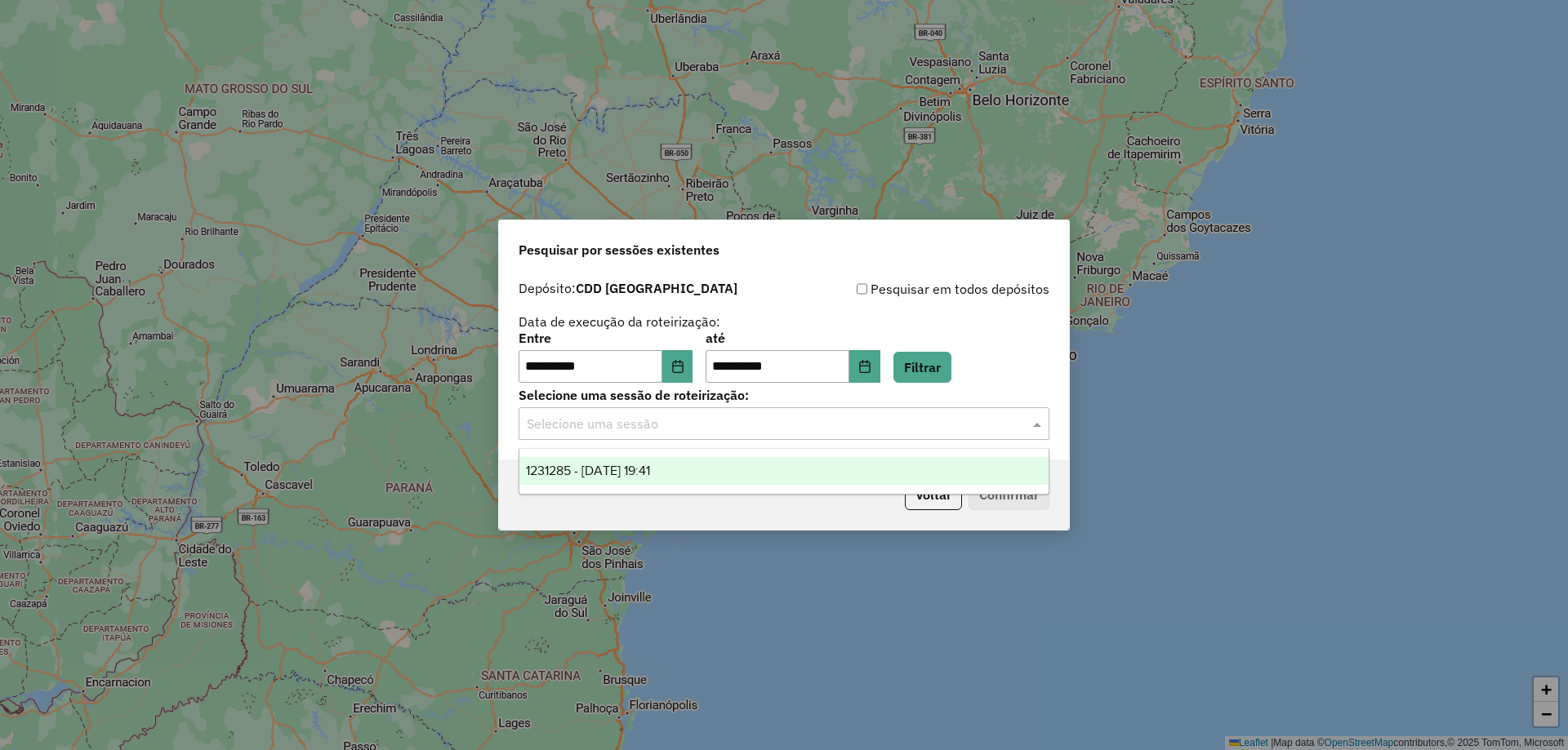
click at [703, 469] on div "1231285 - 19/08/2025 19:41" at bounding box center [784, 471] width 529 height 27
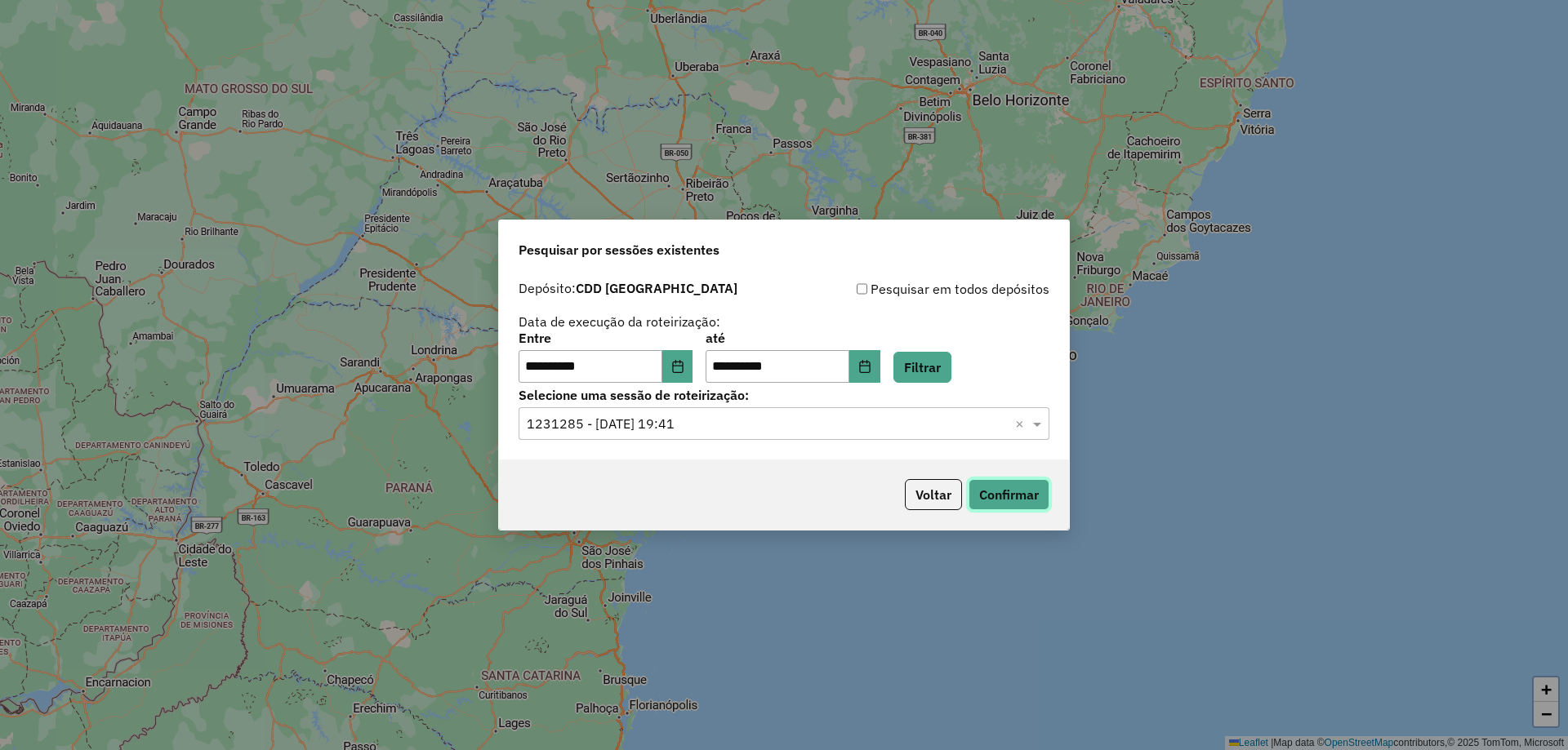
click at [1012, 497] on button "Confirmar" at bounding box center [1009, 495] width 80 height 31
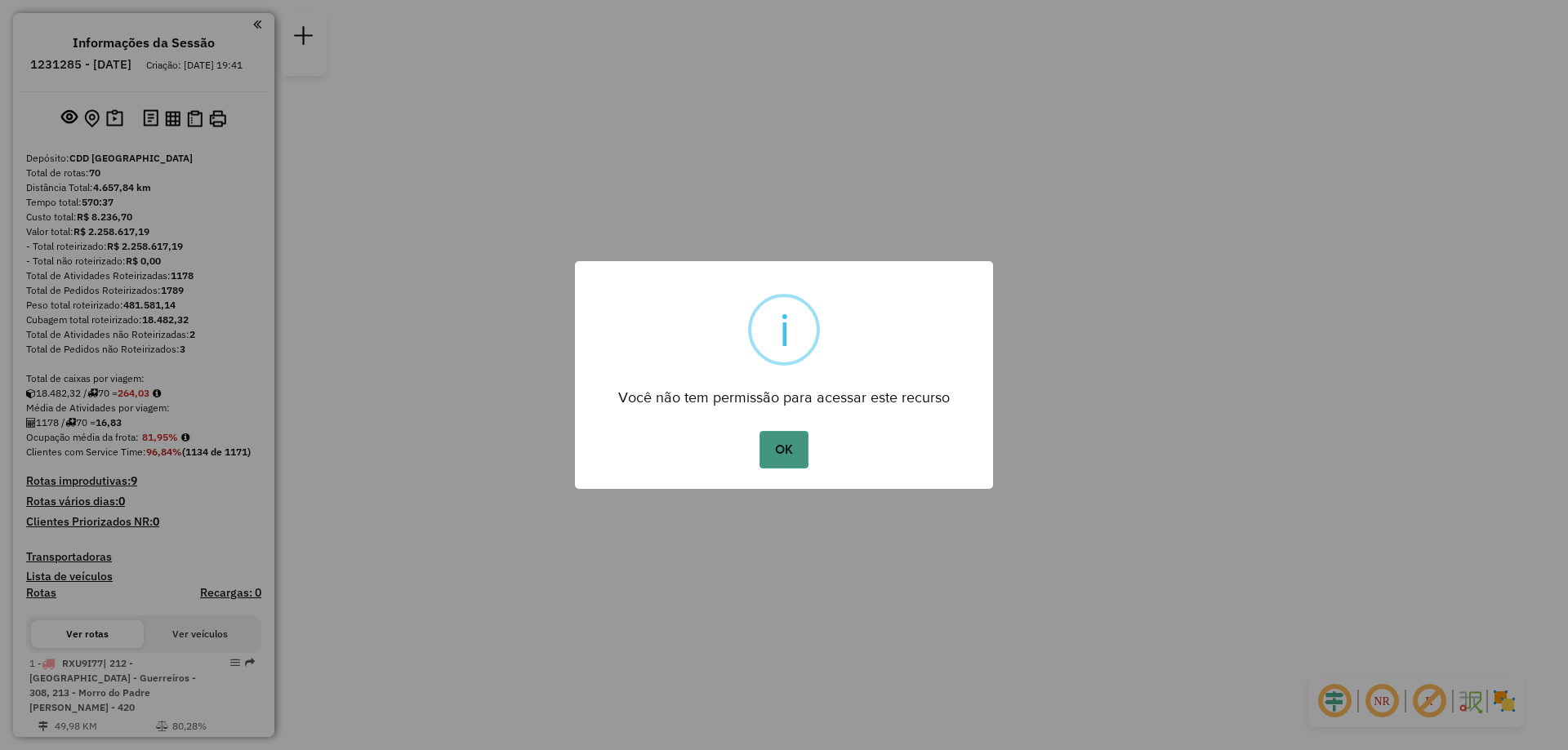
click at [782, 462] on button "OK" at bounding box center [784, 450] width 48 height 38
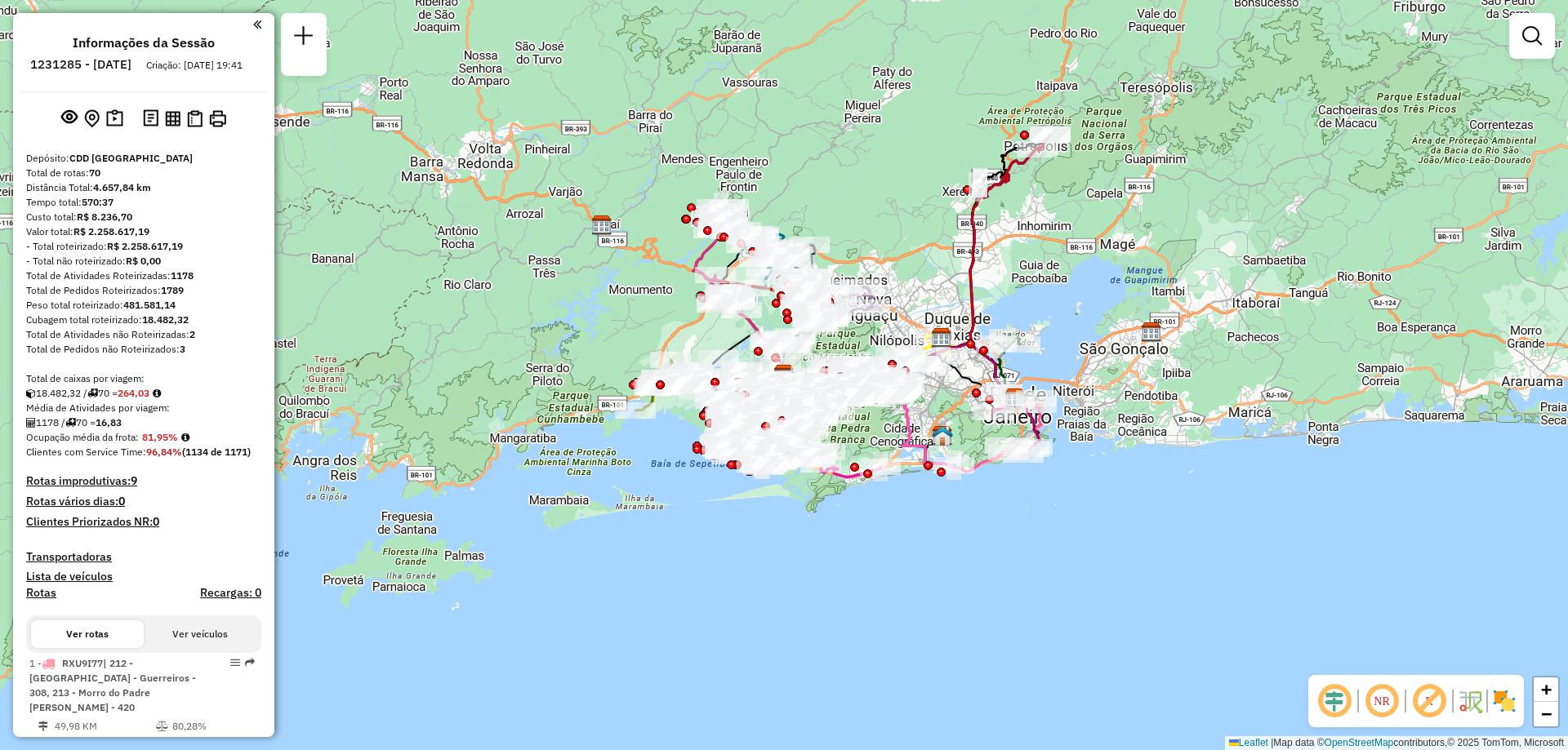
scroll to position [6180, 0]
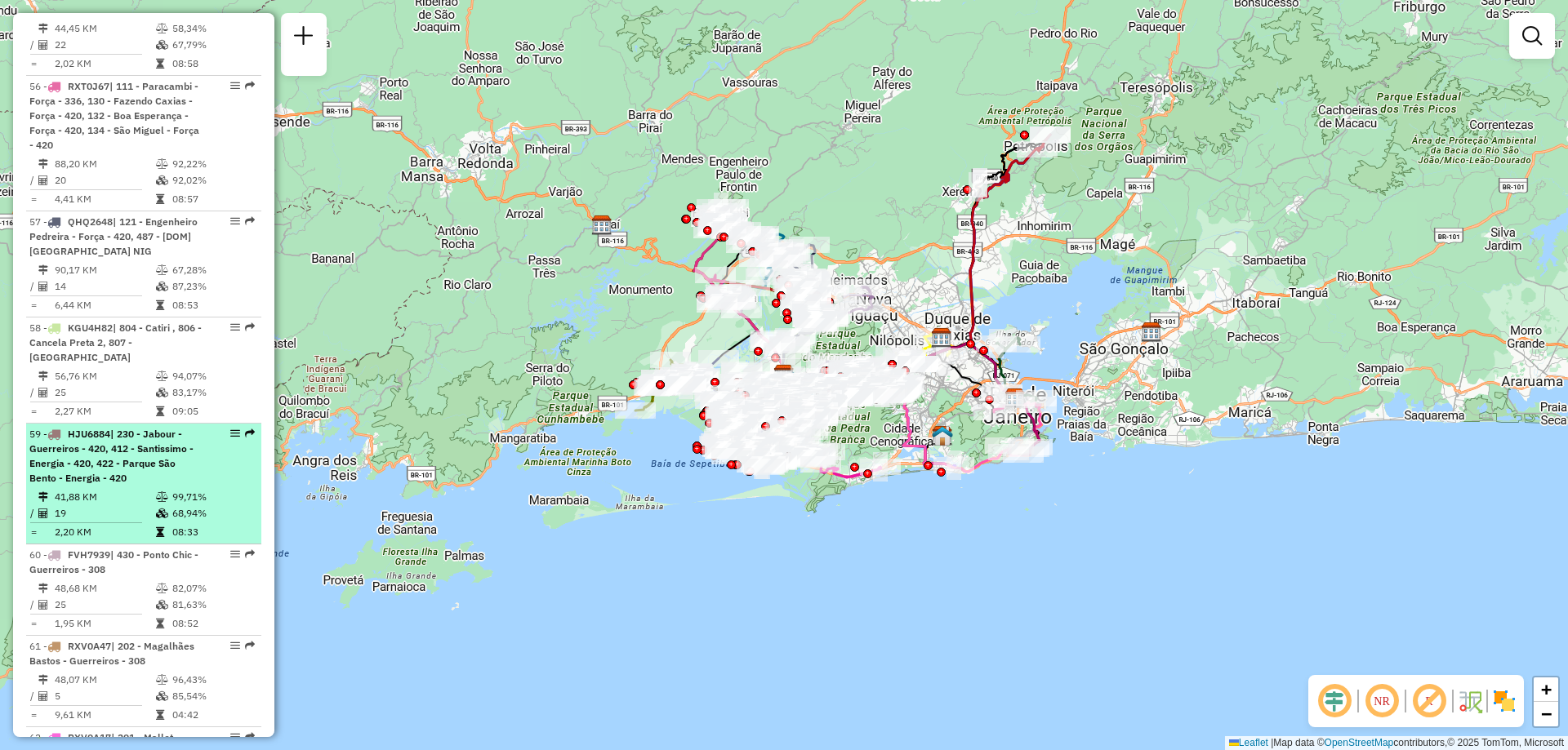
drag, startPoint x: 224, startPoint y: 374, endPoint x: 232, endPoint y: 386, distance: 14.4
click at [213, 427] on div "59 - HJU6884 | 230 - Jabour - Guerreiros - 420, 412 - Santissimo - Energia - 42…" at bounding box center [143, 456] width 229 height 59
select select "**********"
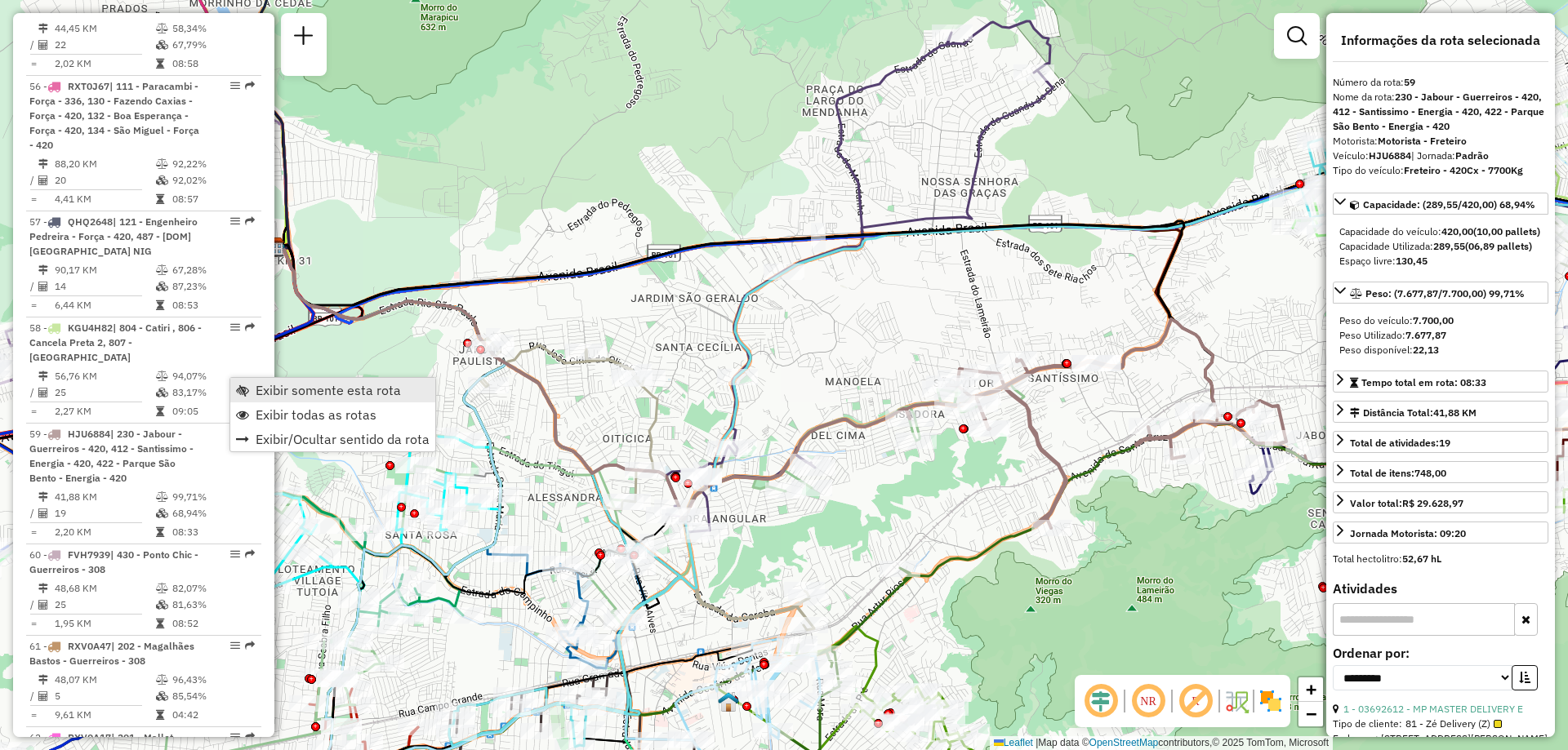
click at [238, 386] on span "Exibir somente esta rota" at bounding box center [242, 390] width 13 height 13
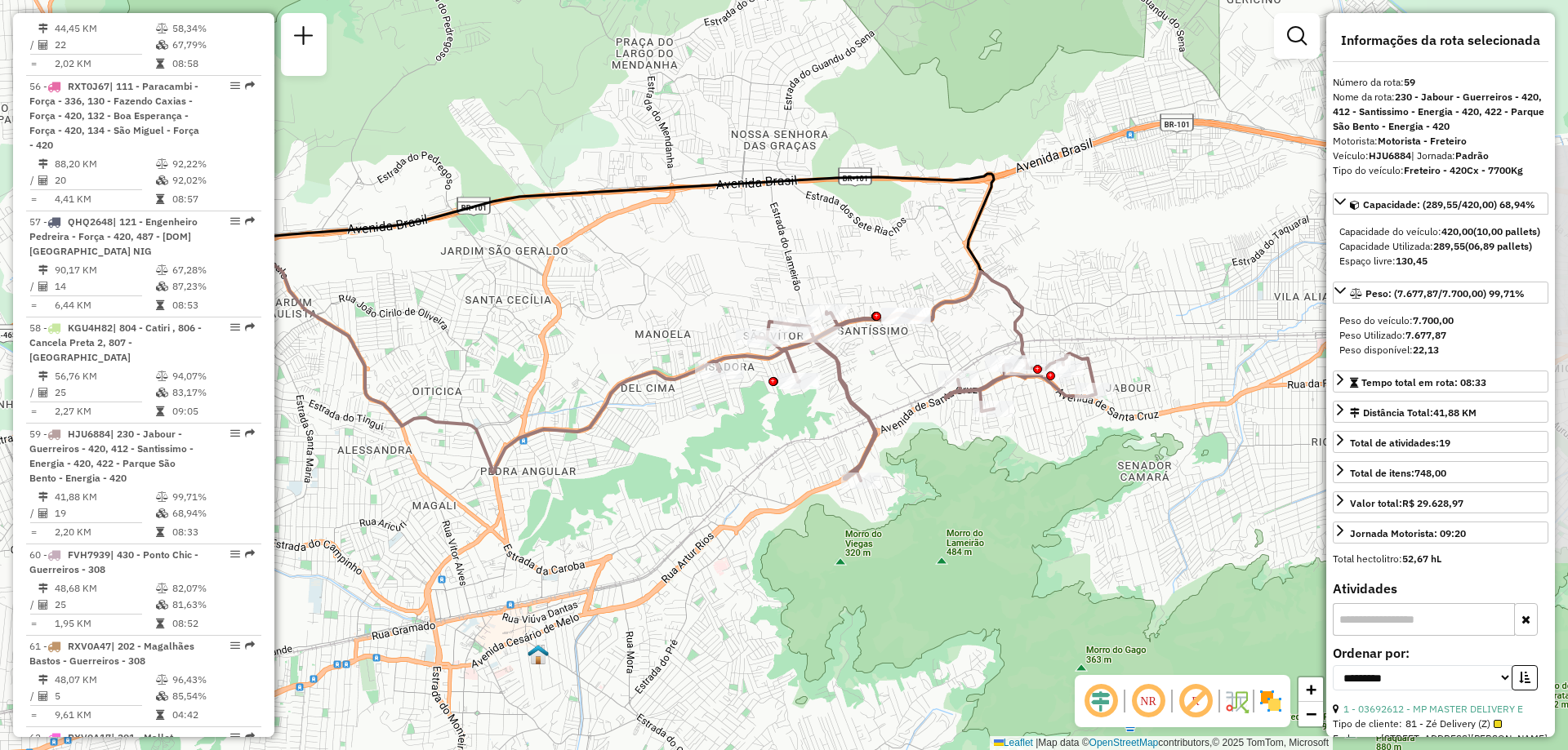
drag, startPoint x: 771, startPoint y: 424, endPoint x: 580, endPoint y: 377, distance: 196.7
click at [580, 377] on div "Janela de atendimento Grade de atendimento Capacidade Transportadoras Veículos …" at bounding box center [784, 375] width 1568 height 750
click at [1276, 690] on img at bounding box center [1271, 701] width 27 height 27
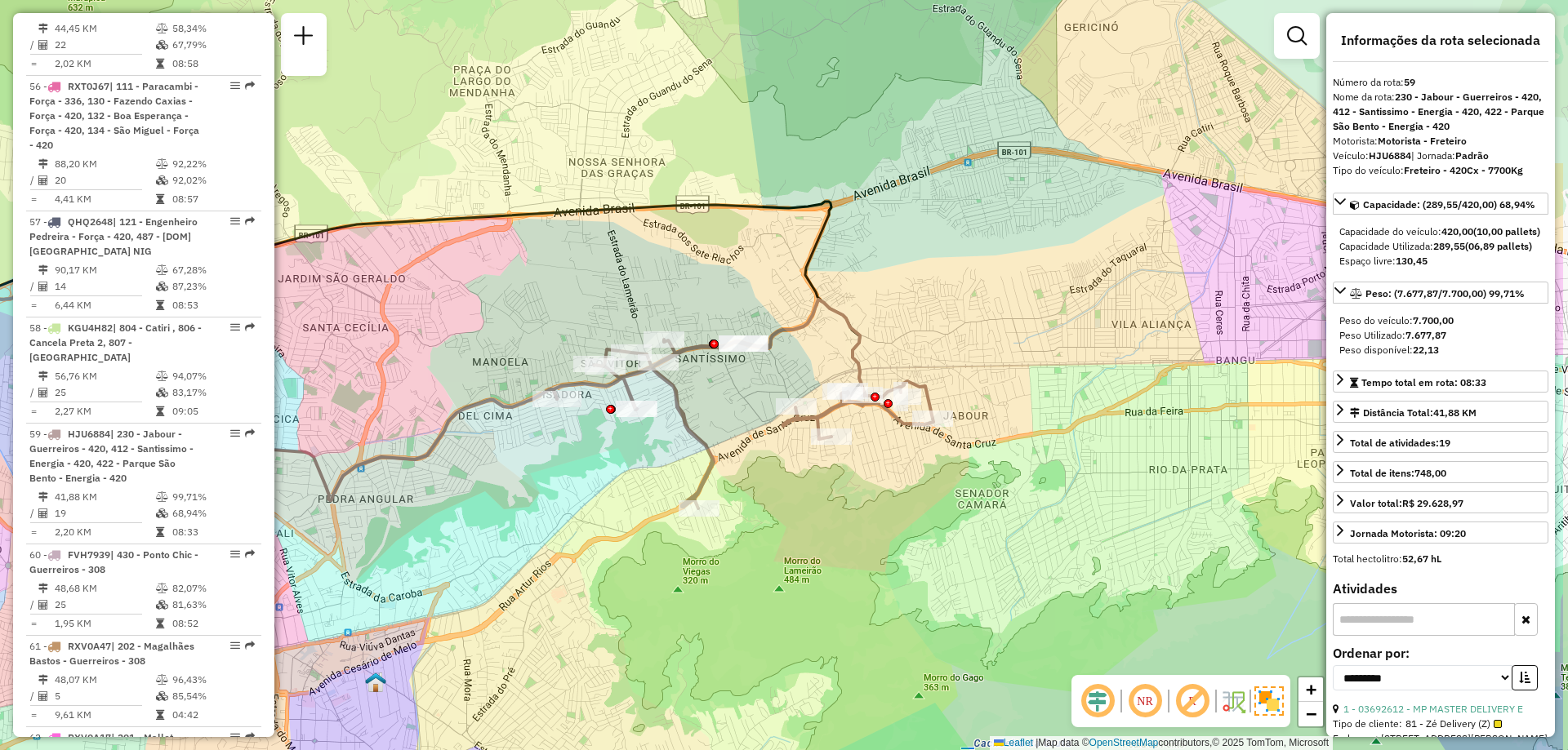
drag, startPoint x: 966, startPoint y: 474, endPoint x: 804, endPoint y: 502, distance: 164.4
click at [804, 502] on div "Janela de atendimento Grade de atendimento Capacidade Transportadoras Veículos …" at bounding box center [784, 375] width 1568 height 750
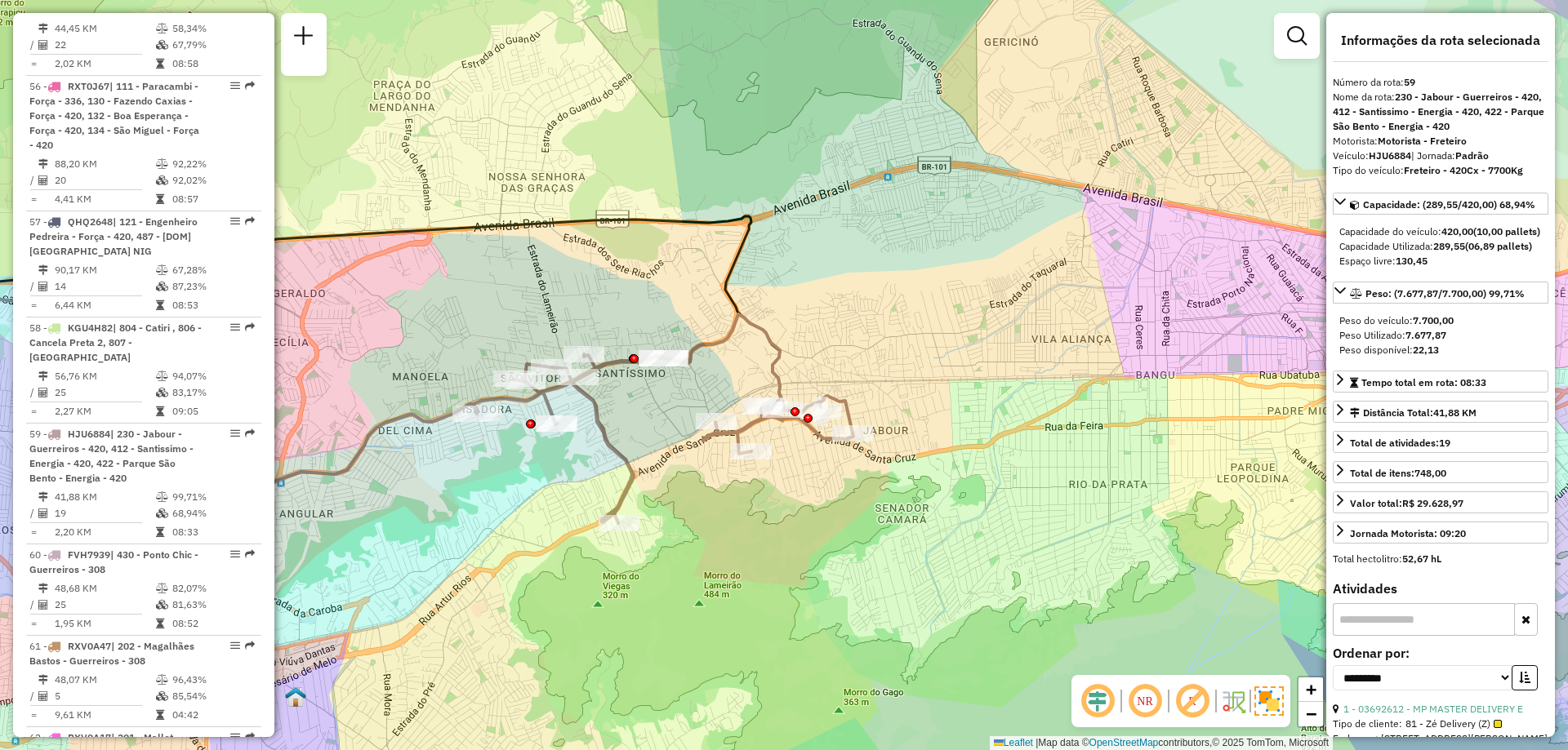
drag, startPoint x: 871, startPoint y: 429, endPoint x: 814, endPoint y: 439, distance: 57.9
click at [814, 439] on icon at bounding box center [663, 419] width 379 height 209
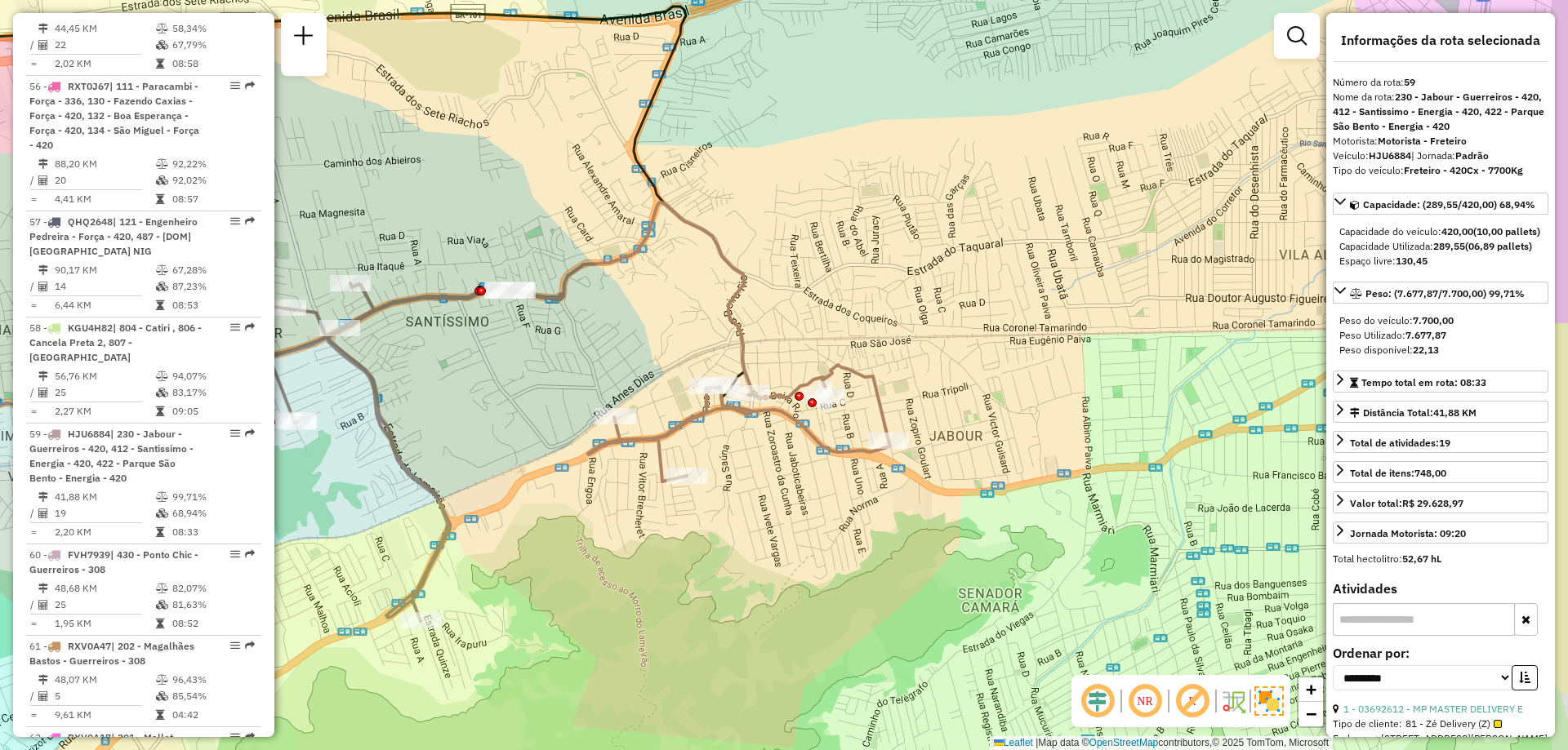
drag, startPoint x: 942, startPoint y: 418, endPoint x: 807, endPoint y: 488, distance: 152.1
click at [807, 488] on icon at bounding box center [510, 411] width 760 height 419
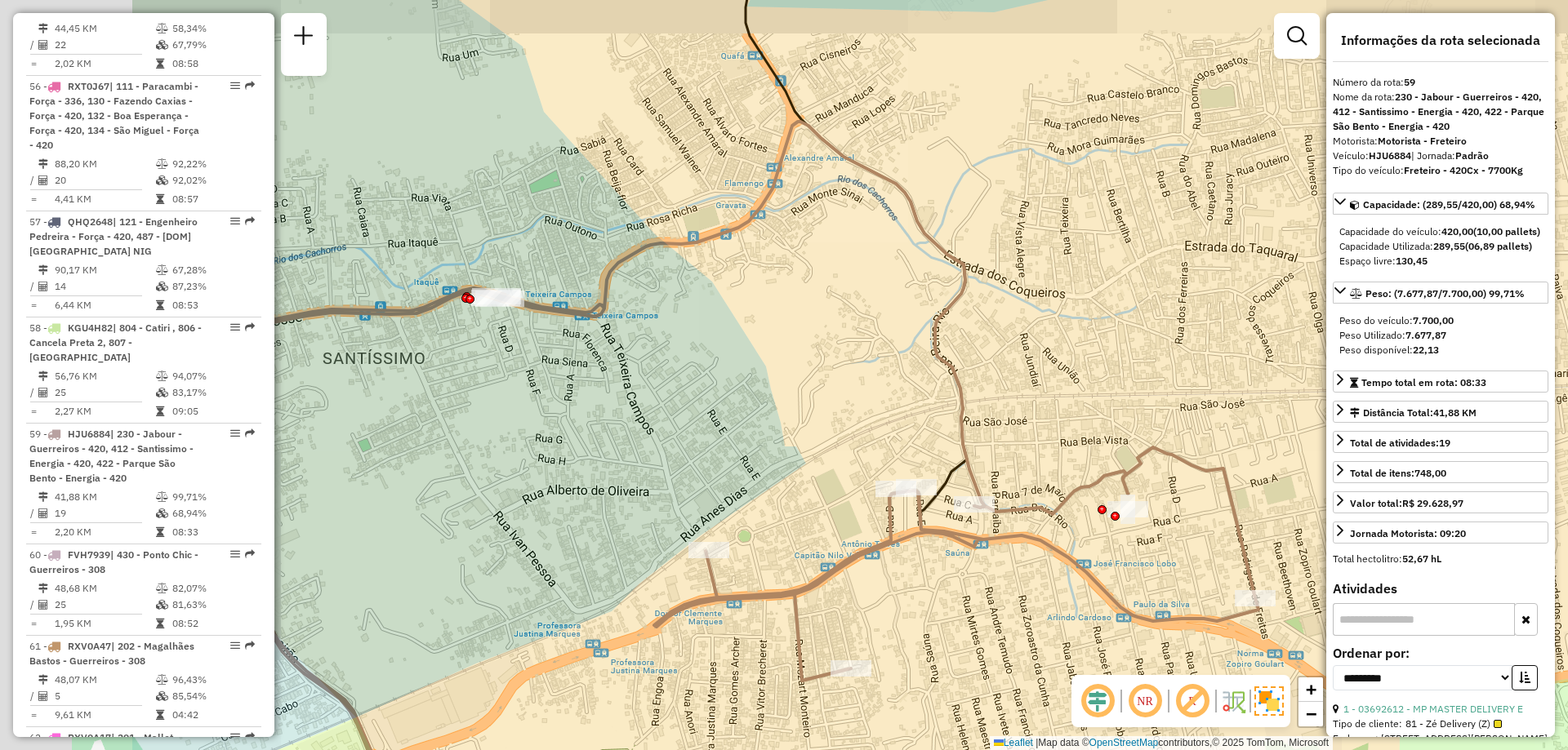
drag, startPoint x: 514, startPoint y: 319, endPoint x: 802, endPoint y: 364, distance: 291.5
click at [802, 364] on div "Janela de atendimento Grade de atendimento Capacidade Transportadoras Veículos …" at bounding box center [784, 375] width 1568 height 750
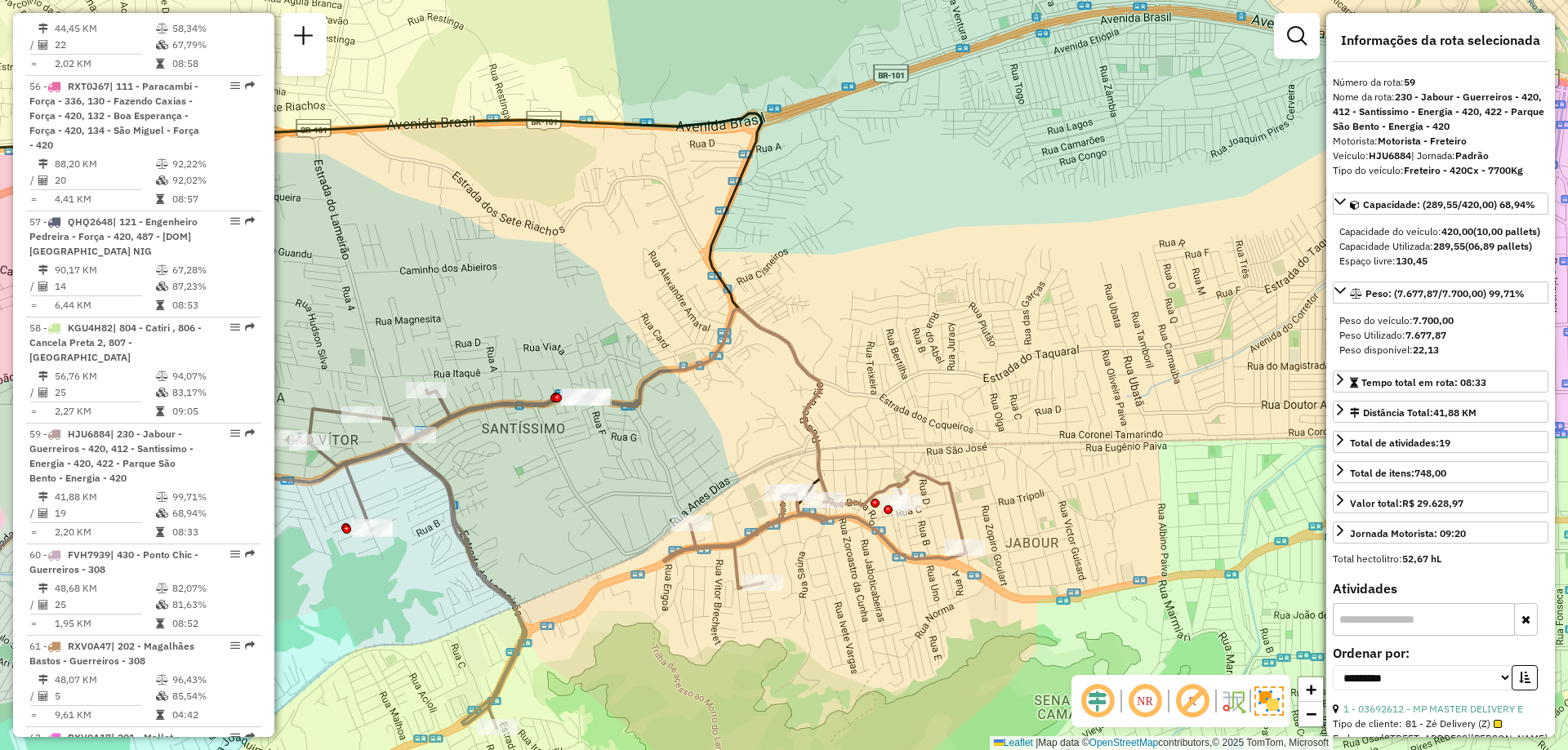
drag, startPoint x: 909, startPoint y: 526, endPoint x: 806, endPoint y: 539, distance: 103.8
click at [806, 539] on div "Janela de atendimento Grade de atendimento Capacidade Transportadoras Veículos …" at bounding box center [784, 375] width 1568 height 750
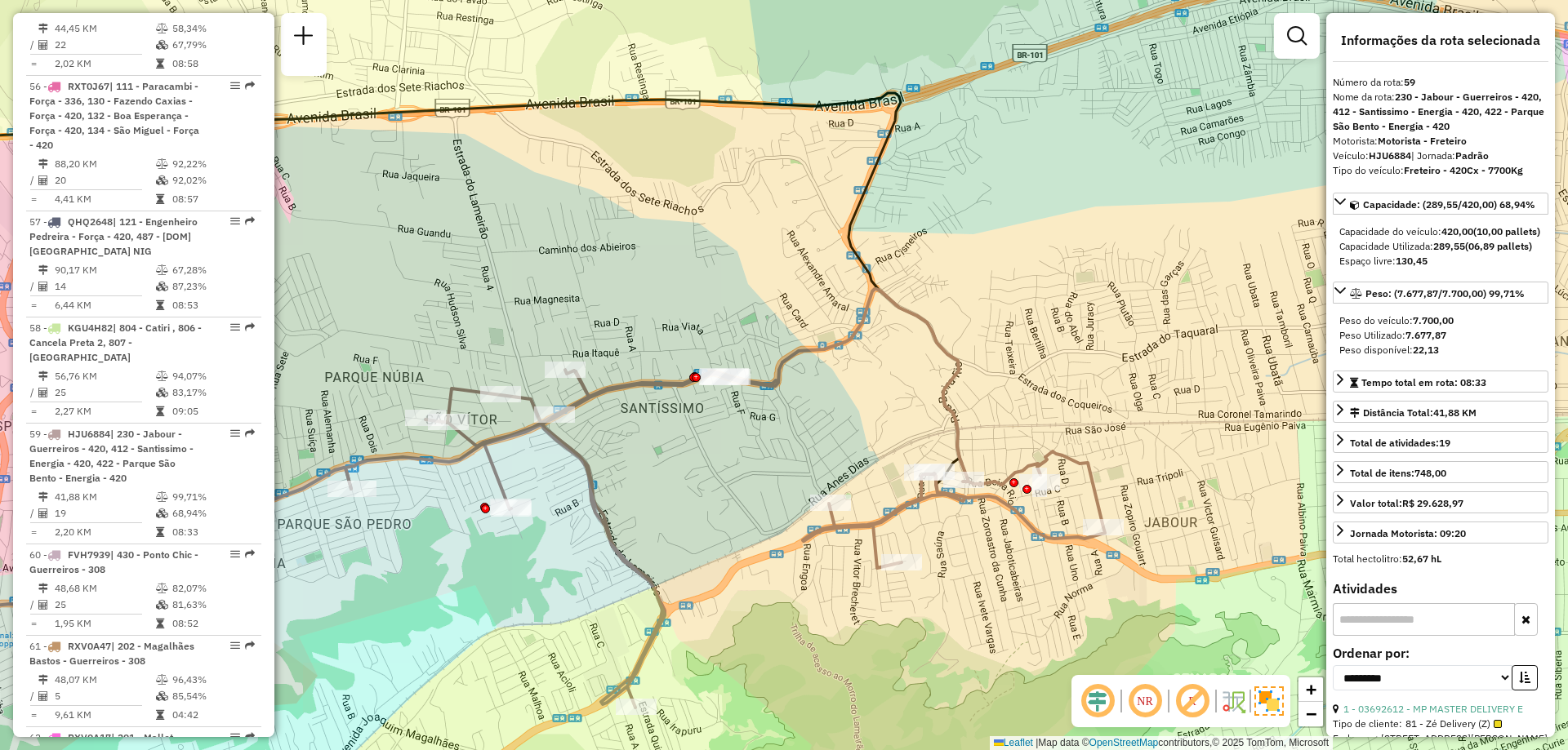
drag, startPoint x: 474, startPoint y: 295, endPoint x: 661, endPoint y: 267, distance: 189.1
click at [661, 267] on div "Janela de atendimento Grade de atendimento Capacidade Transportadoras Veículos …" at bounding box center [784, 375] width 1568 height 750
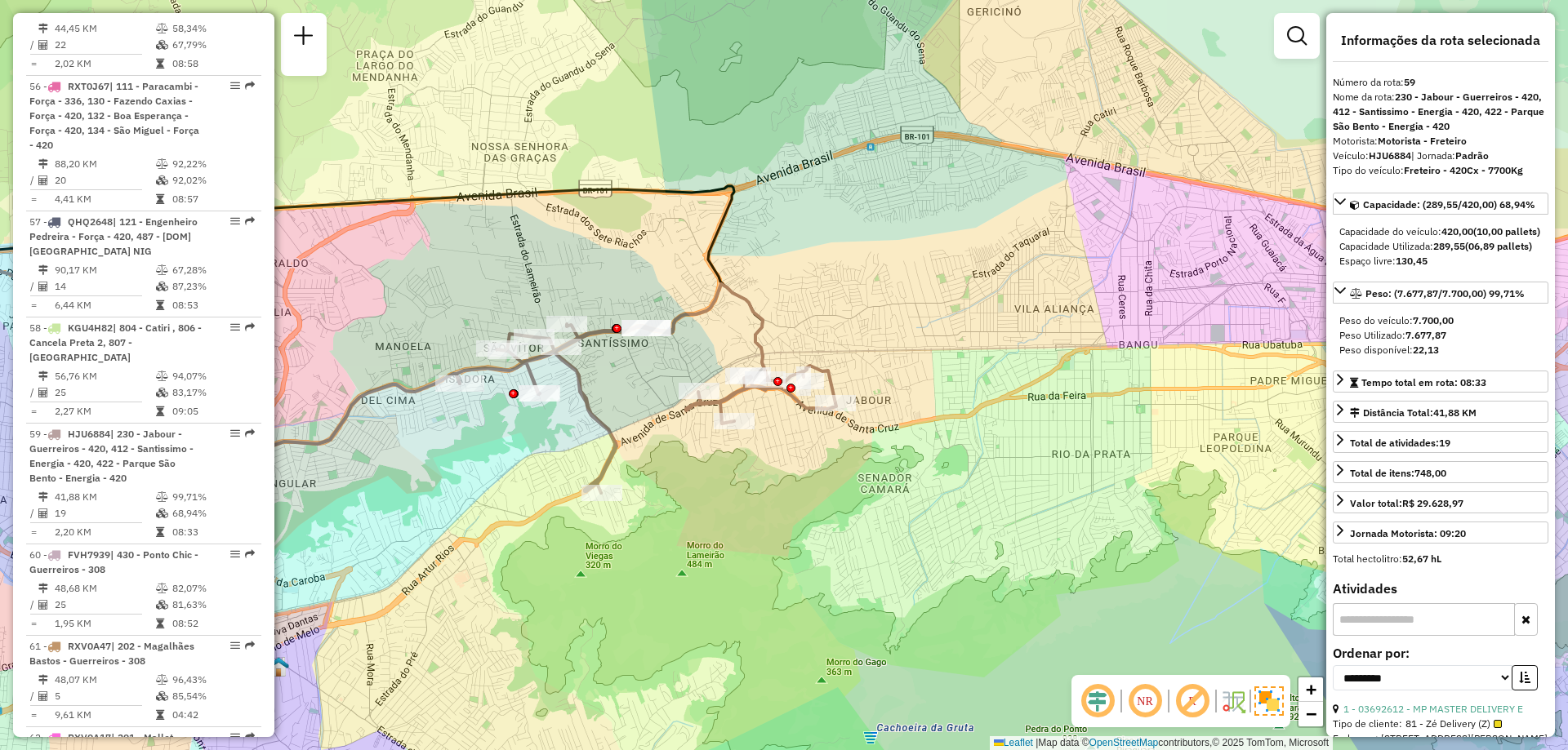
drag, startPoint x: 705, startPoint y: 372, endPoint x: 633, endPoint y: 382, distance: 72.7
click at [633, 382] on div "Janela de atendimento Grade de atendimento Capacidade Transportadoras Veículos …" at bounding box center [784, 375] width 1568 height 750
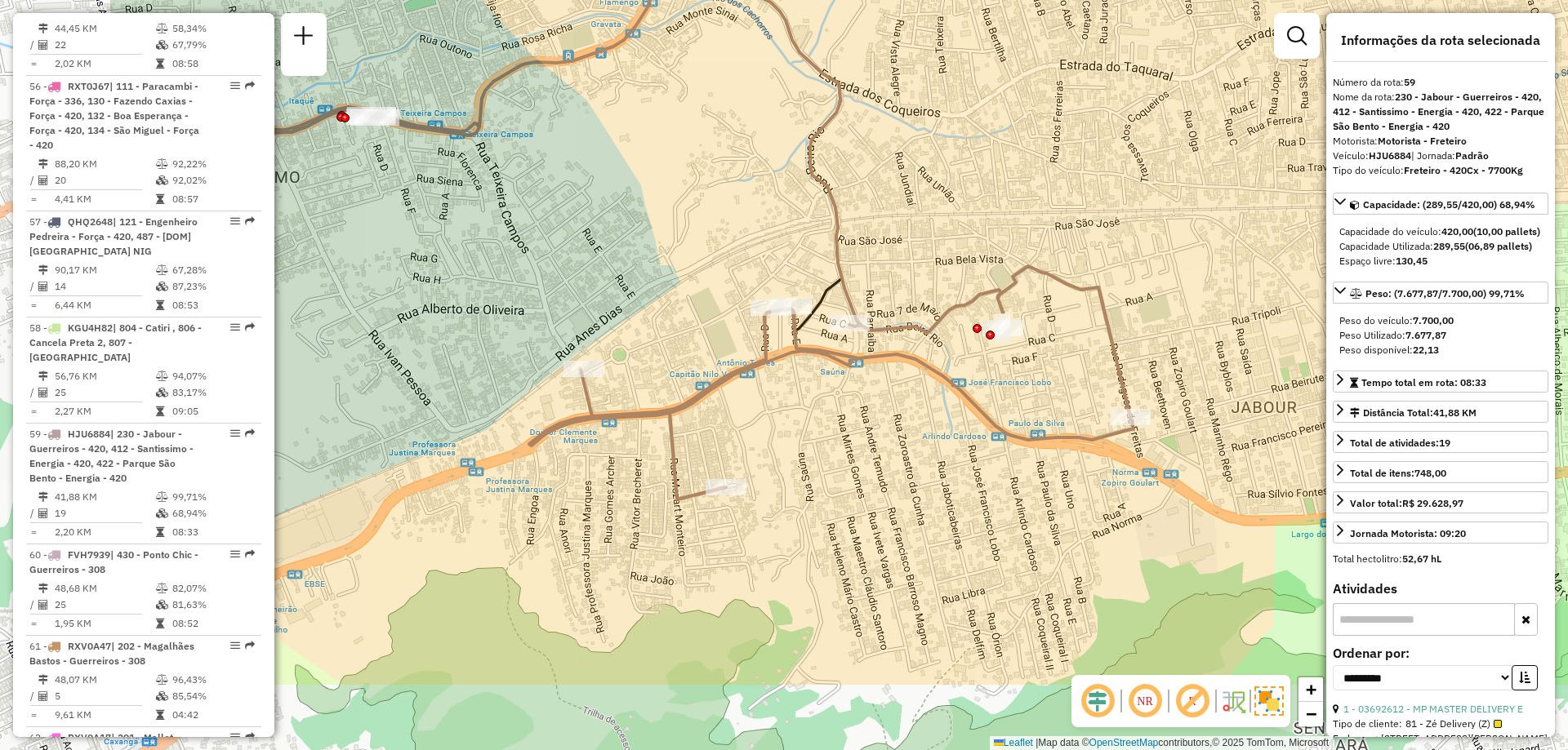
drag, startPoint x: 752, startPoint y: 440, endPoint x: 1024, endPoint y: 297, distance: 307.3
click at [1024, 297] on div "Janela de atendimento Grade de atendimento Capacidade Transportadoras Veículos …" at bounding box center [784, 375] width 1568 height 750
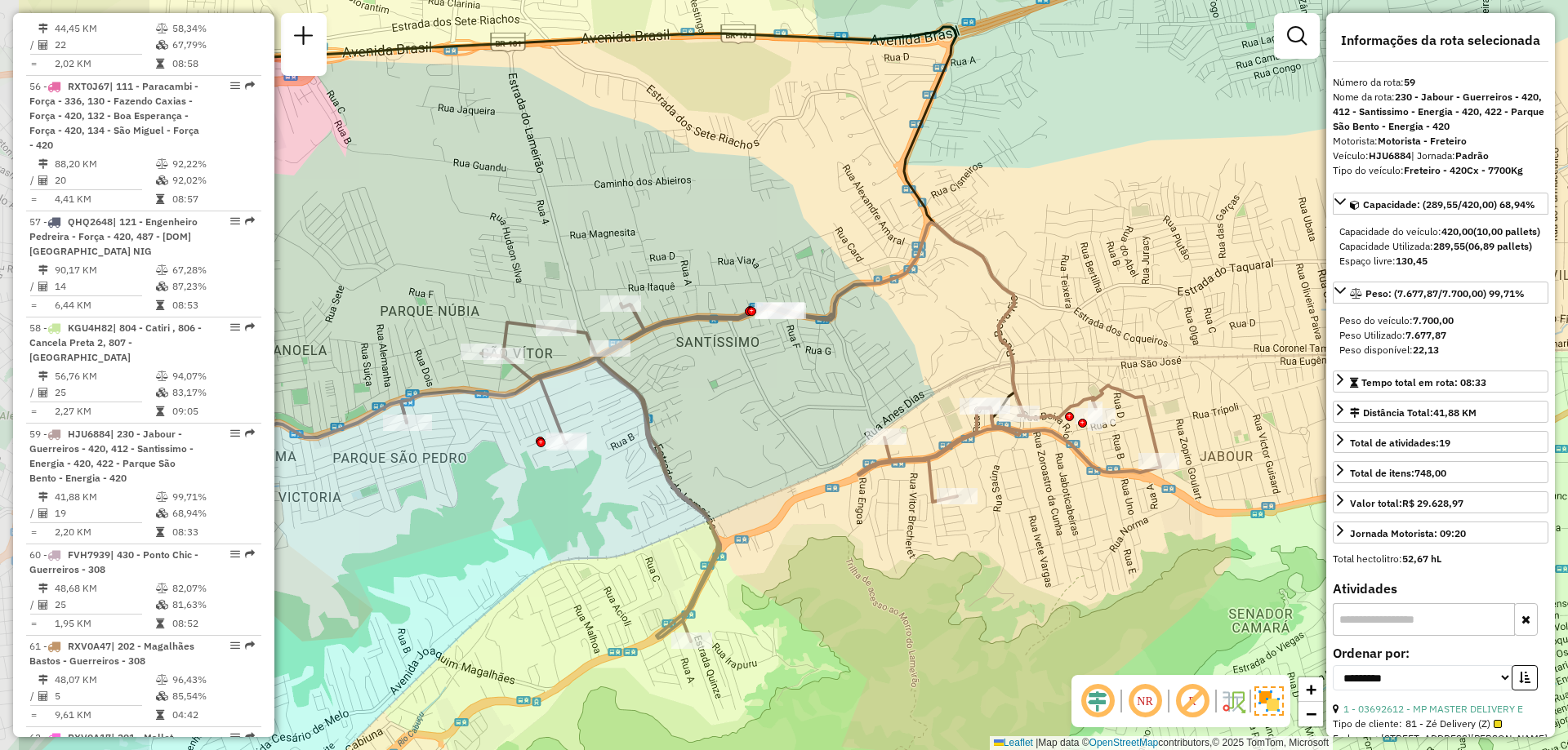
drag, startPoint x: 528, startPoint y: 261, endPoint x: 704, endPoint y: 253, distance: 176.2
click at [704, 253] on div "Janela de atendimento Grade de atendimento Capacidade Transportadoras Veículos …" at bounding box center [784, 375] width 1568 height 750
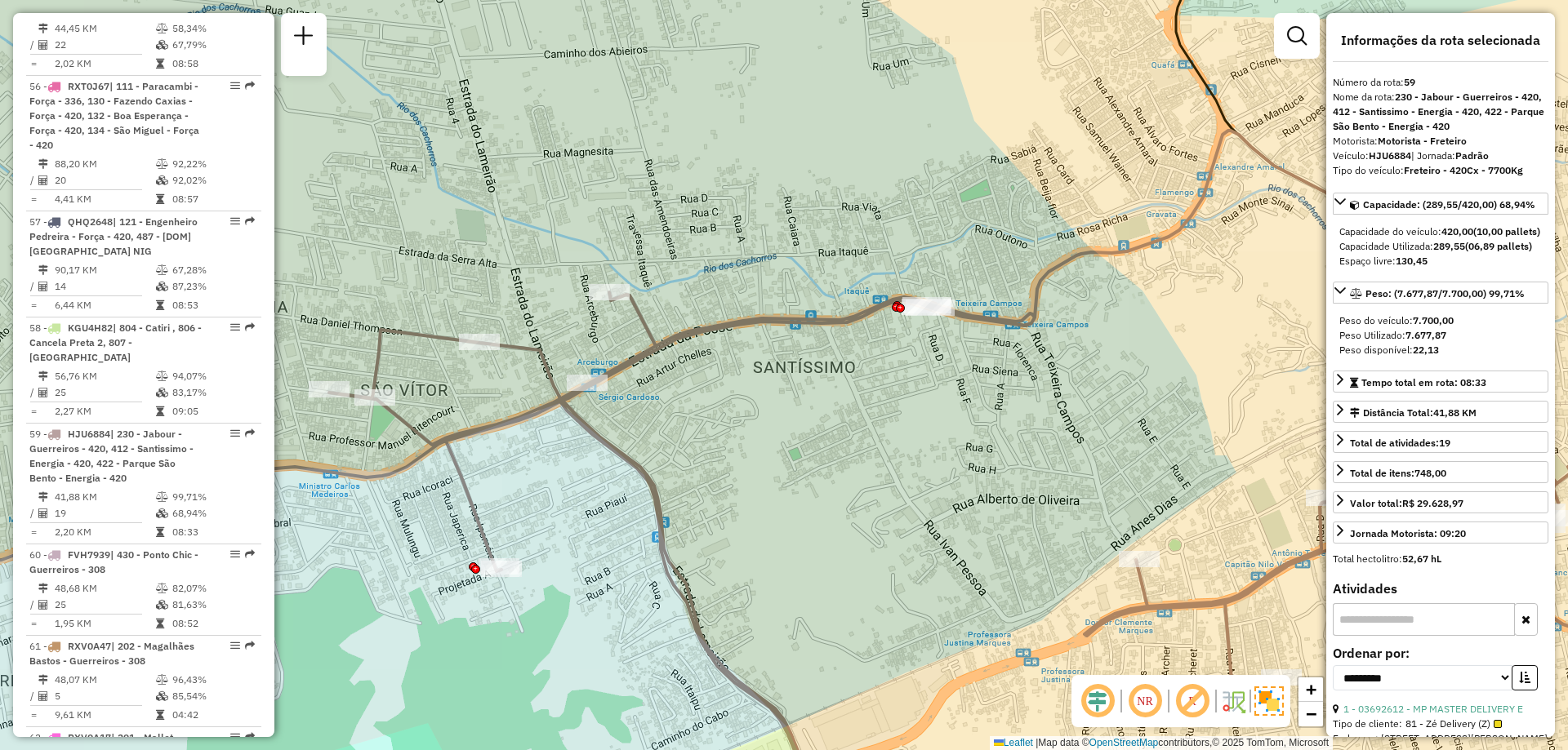
drag, startPoint x: 791, startPoint y: 348, endPoint x: 868, endPoint y: 348, distance: 77.0
click at [868, 348] on div "Janela de atendimento Grade de atendimento Capacidade Transportadoras Veículos …" at bounding box center [784, 375] width 1568 height 750
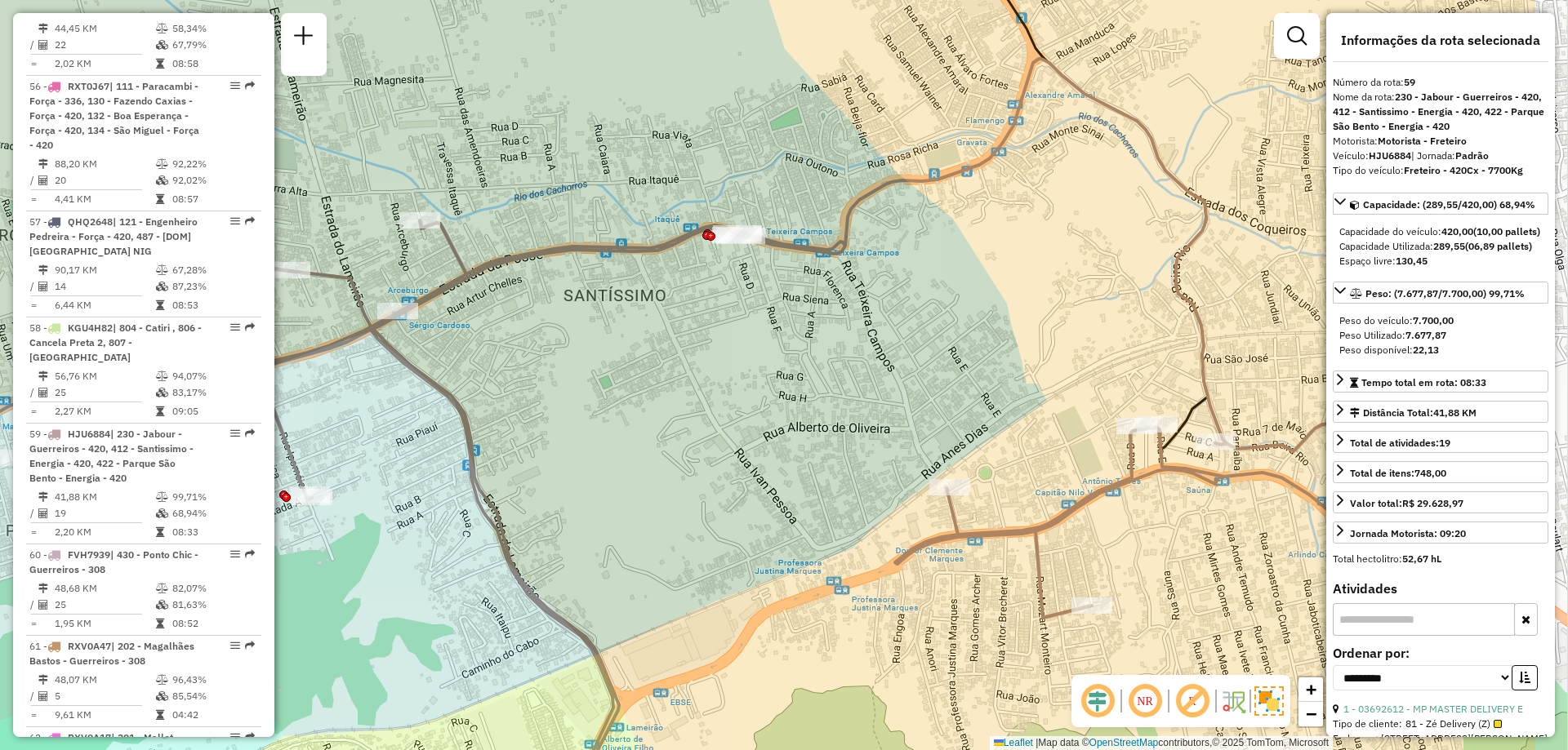
drag, startPoint x: 918, startPoint y: 487, endPoint x: 701, endPoint y: 414, distance: 228.9
click at [701, 414] on div "Janela de atendimento Grade de atendimento Capacidade Transportadoras Veículos …" at bounding box center [784, 375] width 1568 height 750
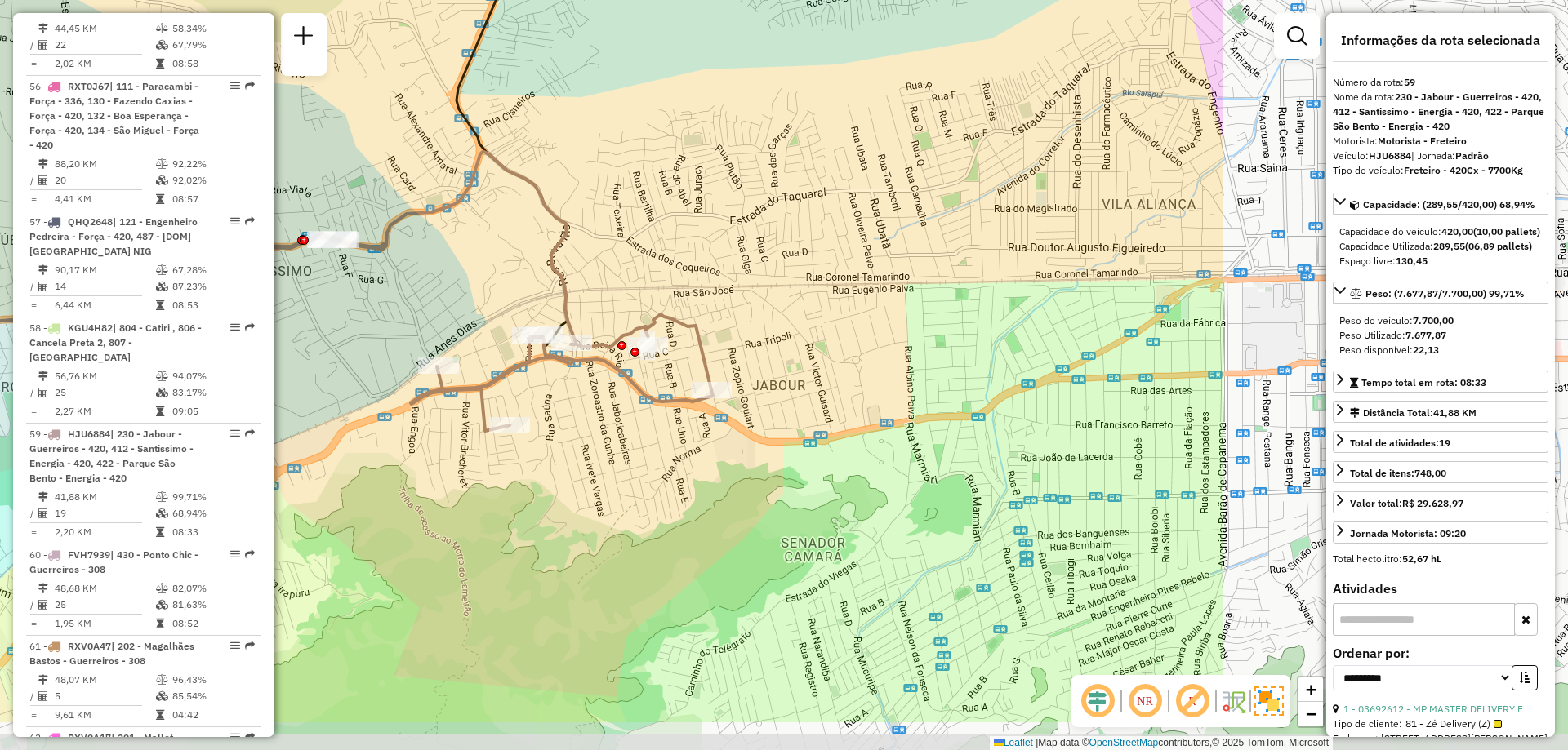
drag, startPoint x: 1023, startPoint y: 426, endPoint x: 571, endPoint y: 331, distance: 461.9
click at [523, 320] on div "Janela de atendimento Grade de atendimento Capacidade Transportadoras Veículos …" at bounding box center [784, 375] width 1568 height 750
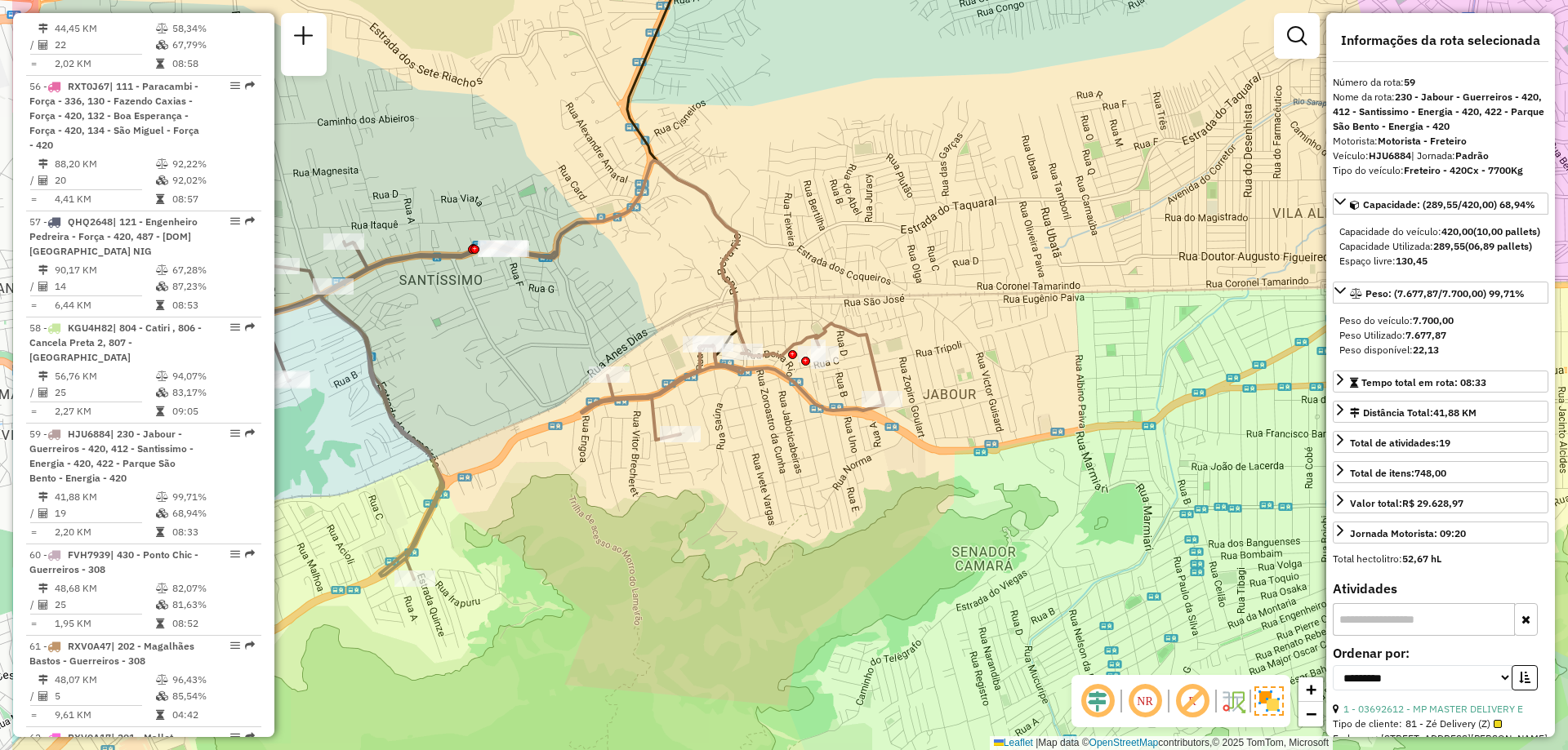
drag, startPoint x: 800, startPoint y: 354, endPoint x: 980, endPoint y: 370, distance: 180.7
click at [980, 370] on div "Janela de atendimento Grade de atendimento Capacidade Transportadoras Veículos …" at bounding box center [784, 375] width 1568 height 750
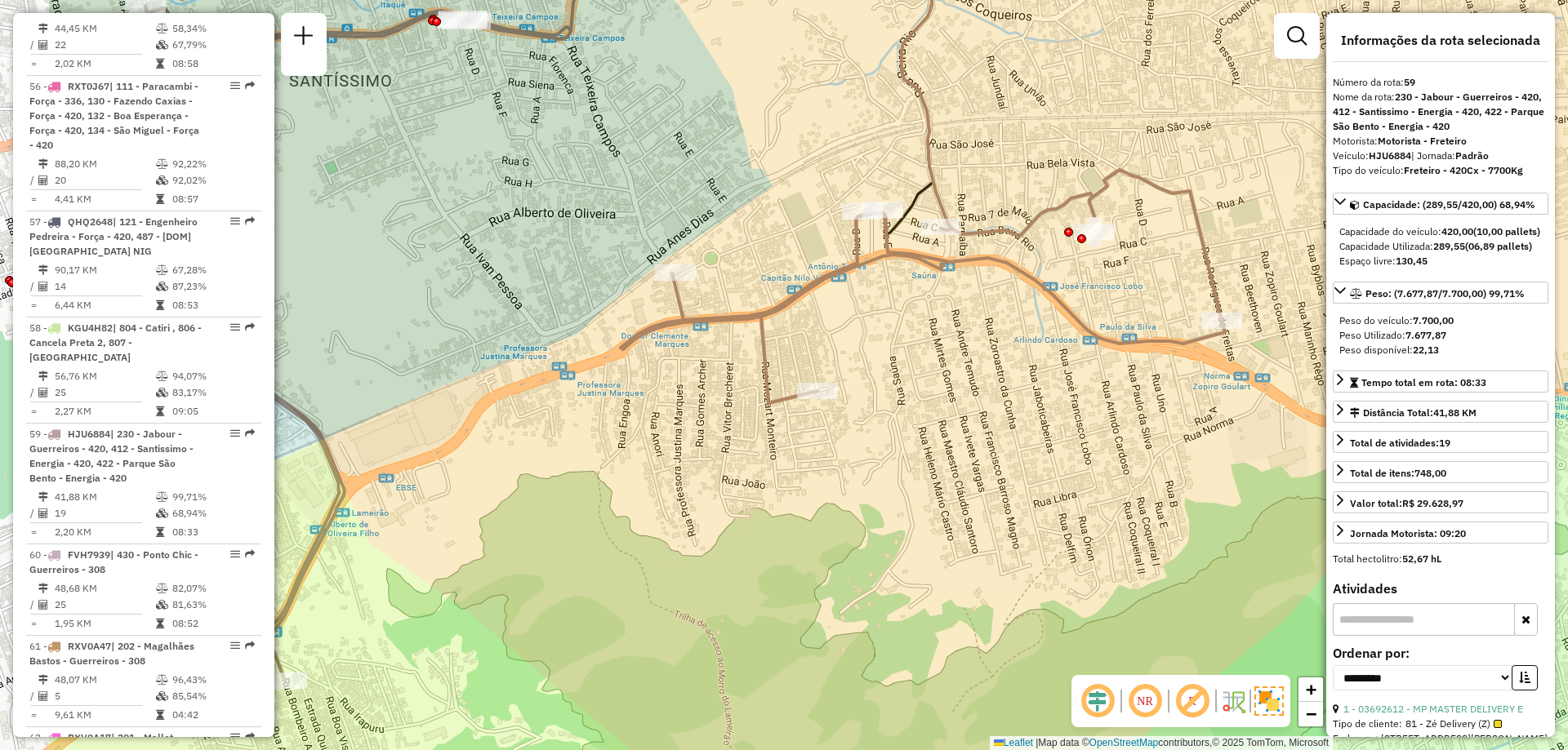
drag, startPoint x: 658, startPoint y: 389, endPoint x: 863, endPoint y: 353, distance: 208.1
click at [863, 353] on div "Janela de atendimento Grade de atendimento Capacidade Transportadoras Veículos …" at bounding box center [784, 375] width 1568 height 750
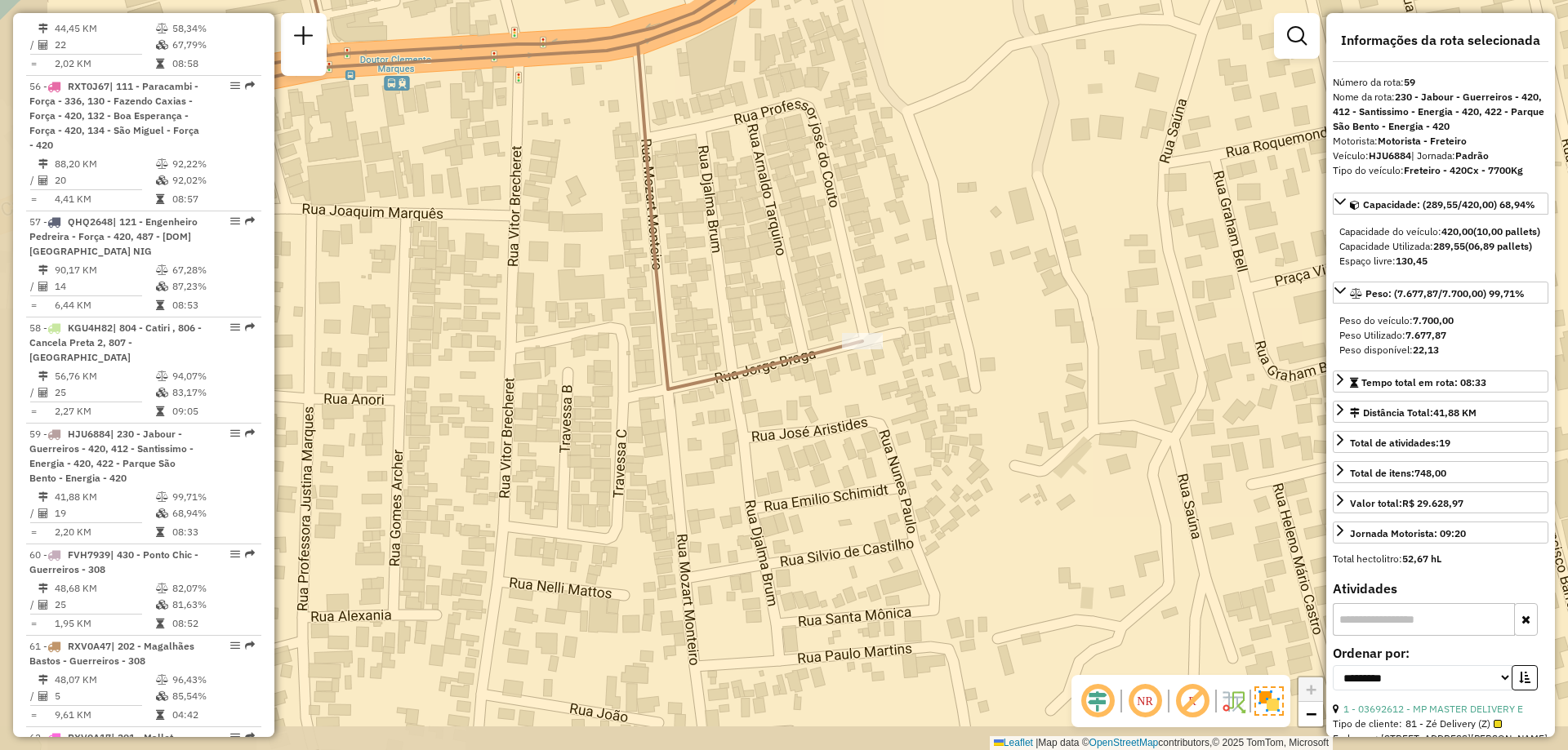
drag, startPoint x: 790, startPoint y: 396, endPoint x: 898, endPoint y: 357, distance: 114.8
click at [898, 357] on div "Janela de atendimento Grade de atendimento Capacidade Transportadoras Veículos …" at bounding box center [784, 375] width 1568 height 750
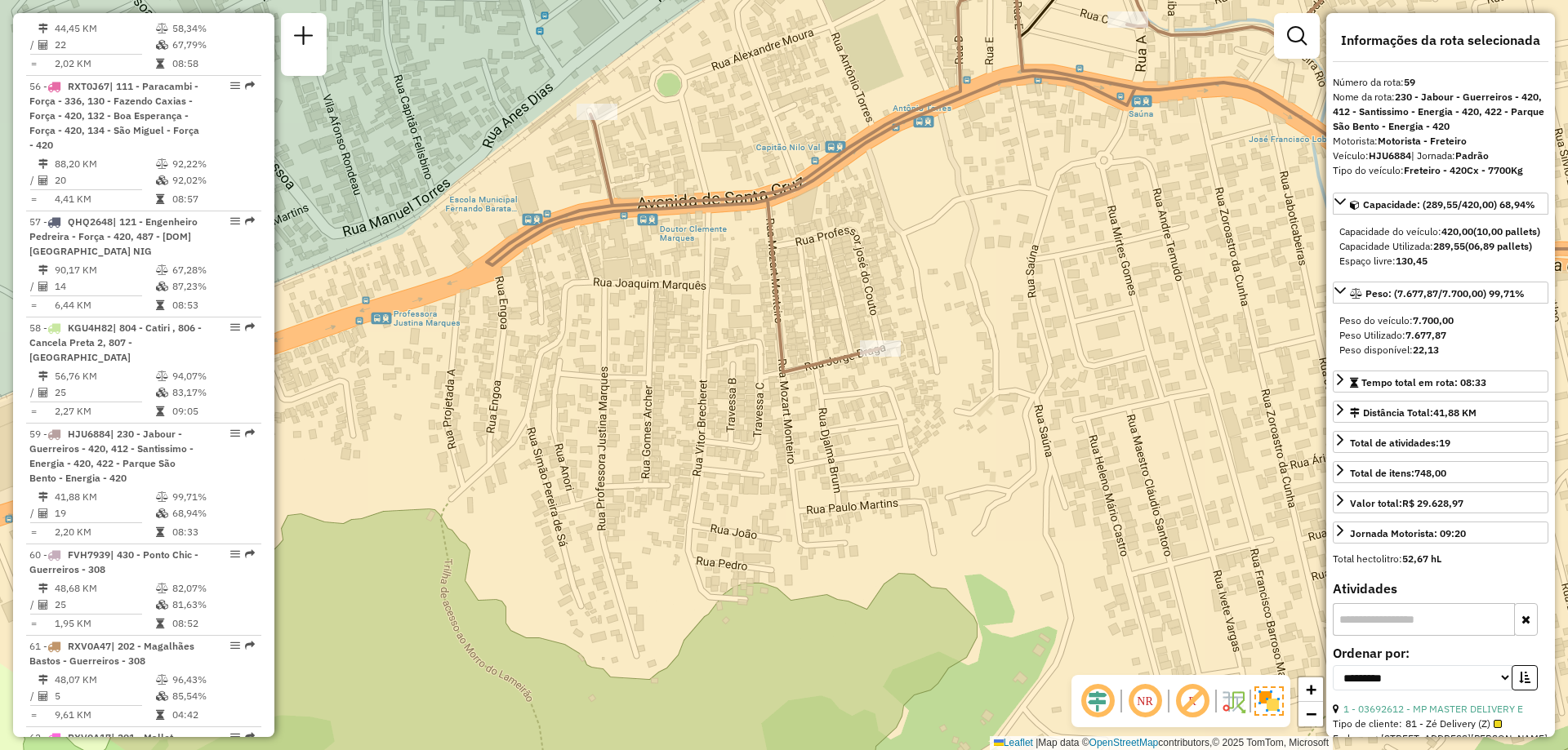
scroll to position [6098, 0]
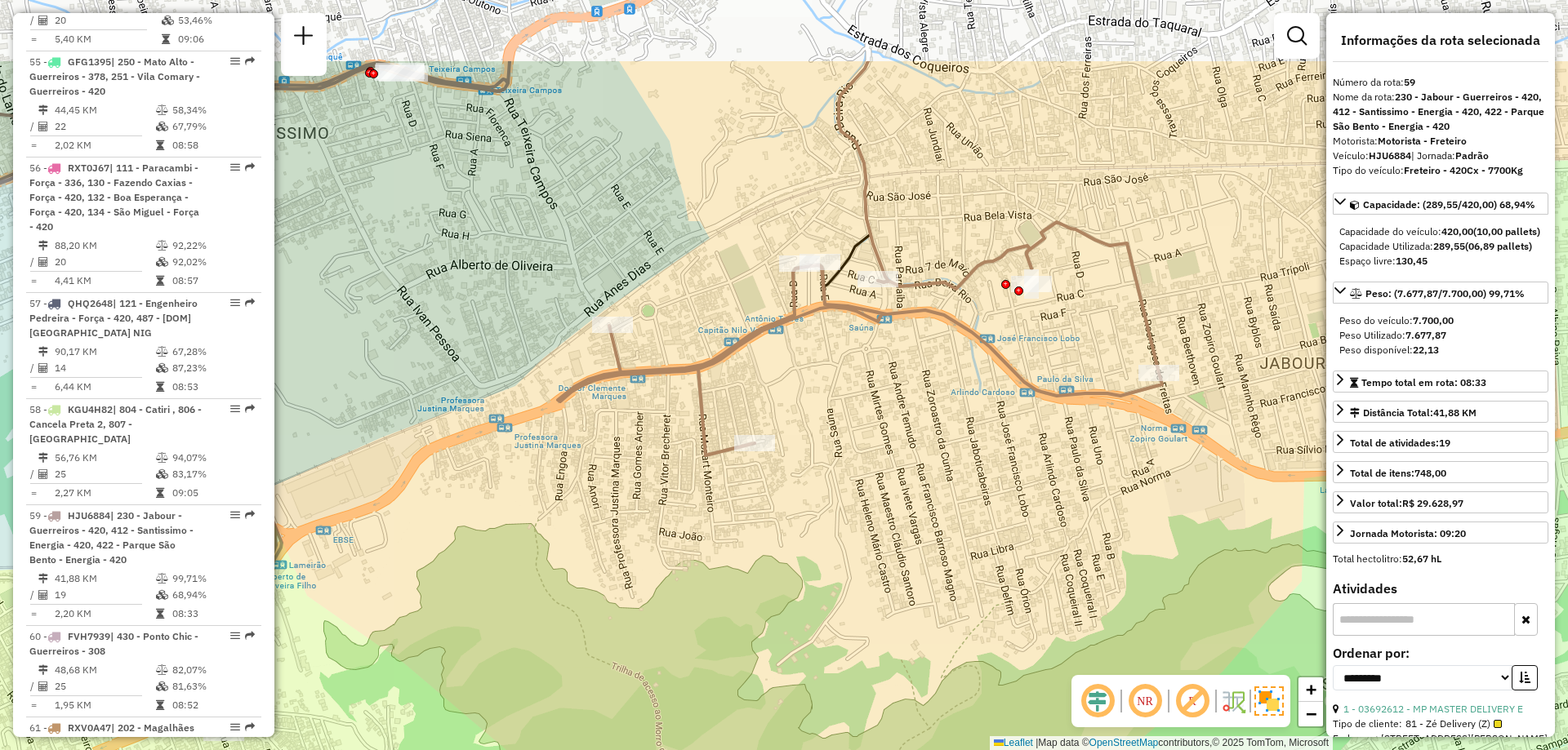
drag, startPoint x: 638, startPoint y: 270, endPoint x: 635, endPoint y: 406, distance: 136.0
click at [635, 406] on div "Janela de atendimento Grade de atendimento Capacidade Transportadoras Veículos …" at bounding box center [784, 375] width 1568 height 750
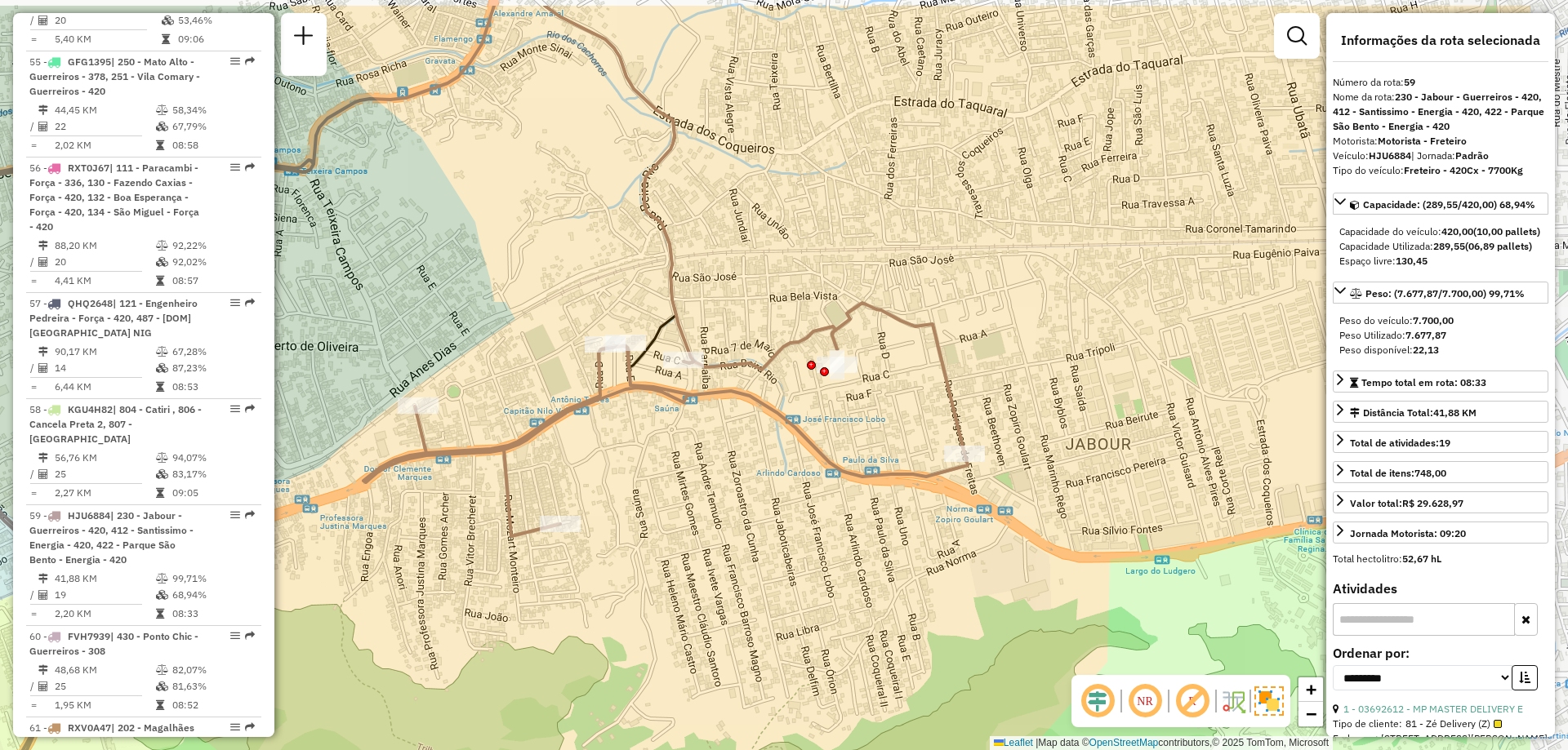
drag, startPoint x: 770, startPoint y: 377, endPoint x: 572, endPoint y: 463, distance: 215.9
click at [572, 463] on div "Janela de atendimento Grade de atendimento Capacidade Transportadoras Veículos …" at bounding box center [784, 375] width 1568 height 750
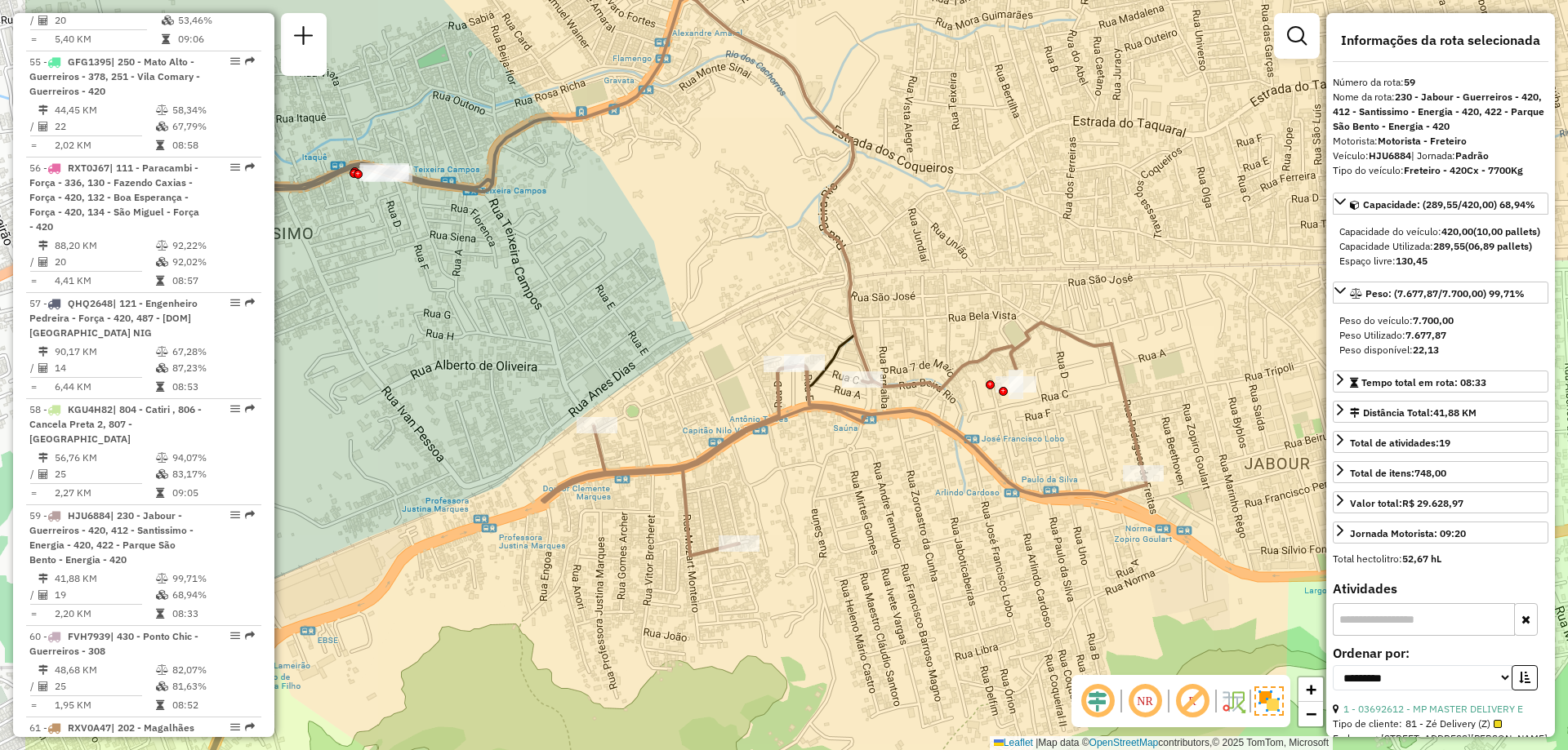
drag, startPoint x: 672, startPoint y: 577, endPoint x: 909, endPoint y: 580, distance: 237.0
click at [904, 583] on div "Janela de atendimento Grade de atendimento Capacidade Transportadoras Veículos …" at bounding box center [784, 375] width 1568 height 750
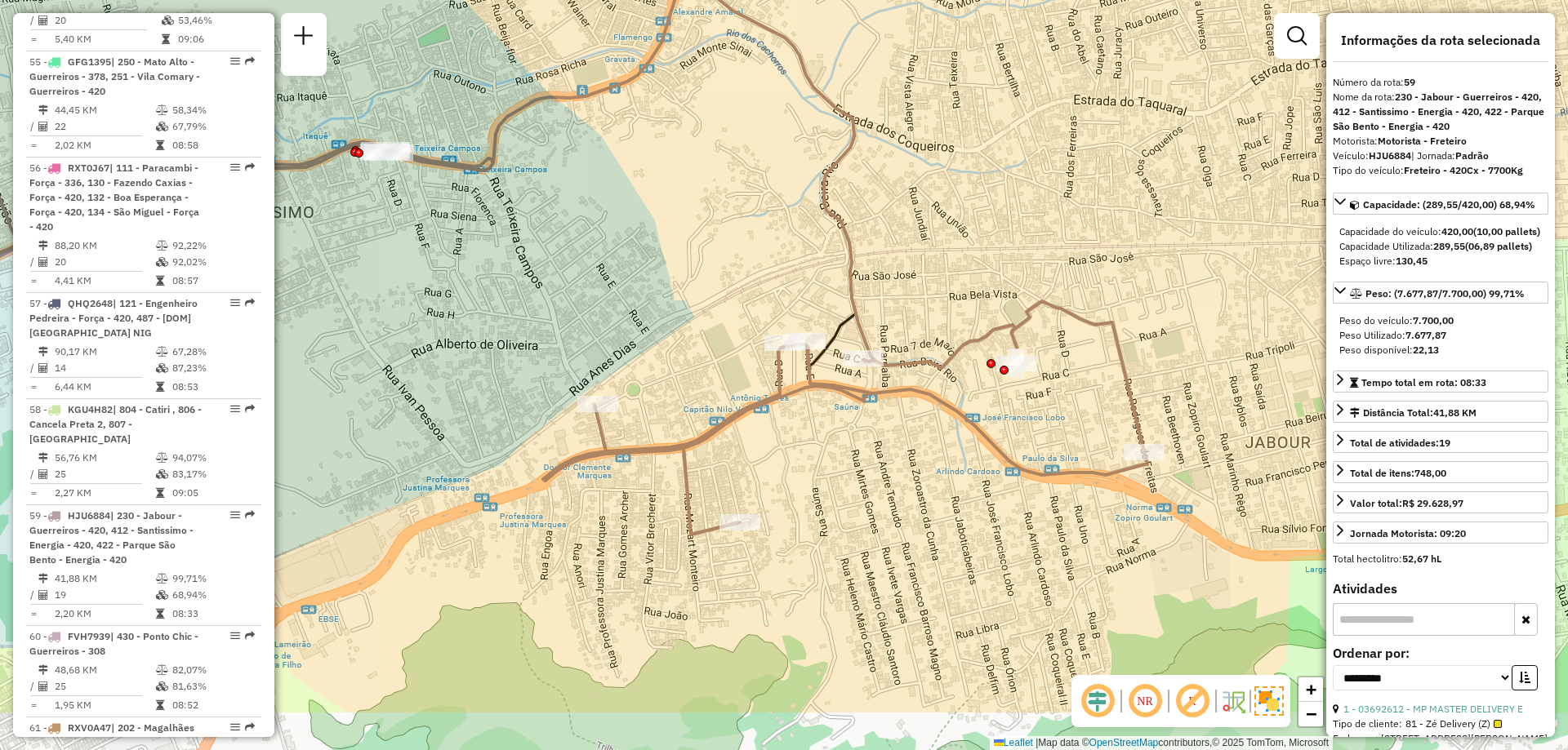
drag, startPoint x: 921, startPoint y: 547, endPoint x: 818, endPoint y: 432, distance: 154.4
click at [839, 432] on div "Janela de atendimento Grade de atendimento Capacidade Transportadoras Veículos …" at bounding box center [784, 375] width 1568 height 750
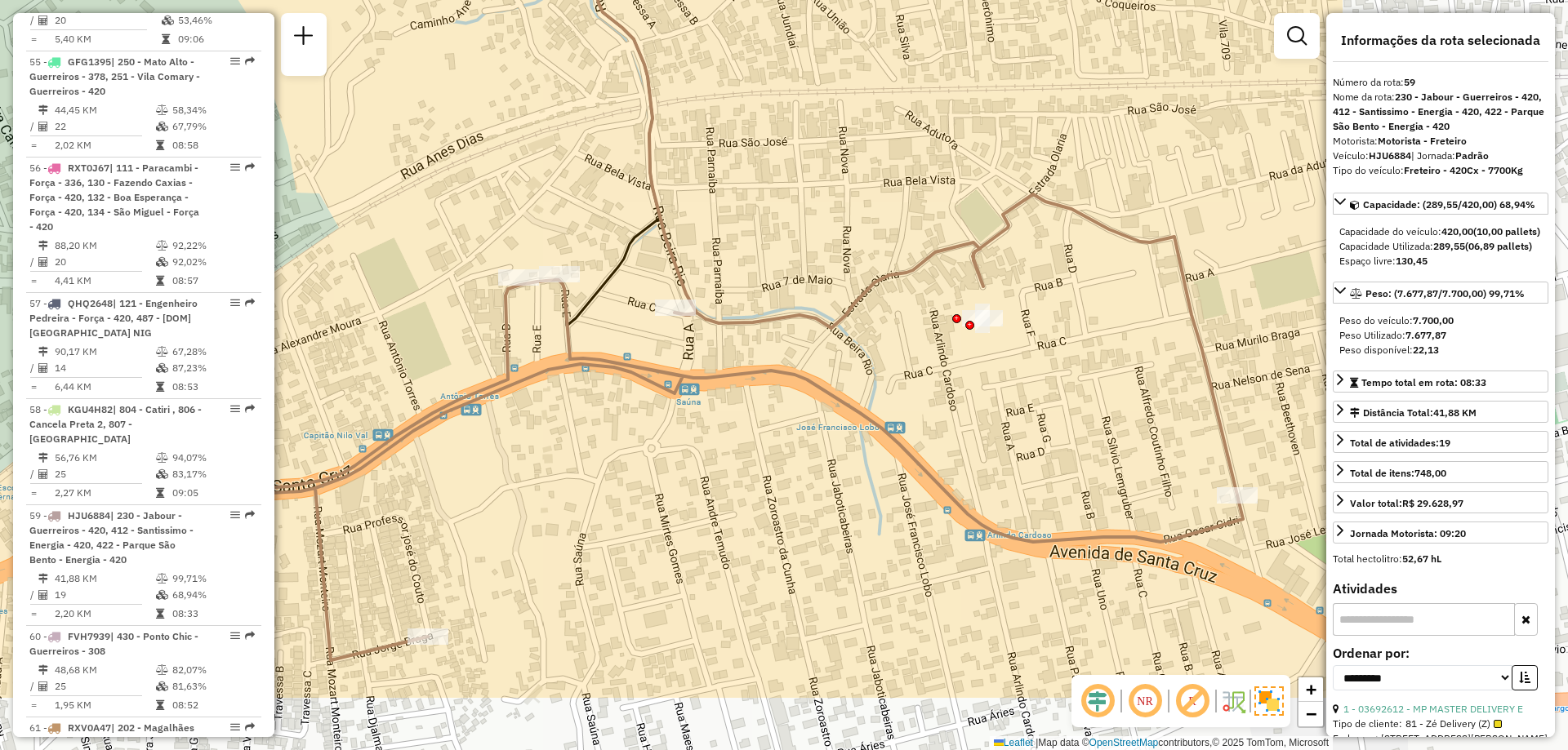
drag, startPoint x: 1042, startPoint y: 485, endPoint x: 689, endPoint y: 340, distance: 381.6
click at [658, 354] on div "Janela de atendimento Grade de atendimento Capacidade Transportadoras Veículos …" at bounding box center [784, 375] width 1568 height 750
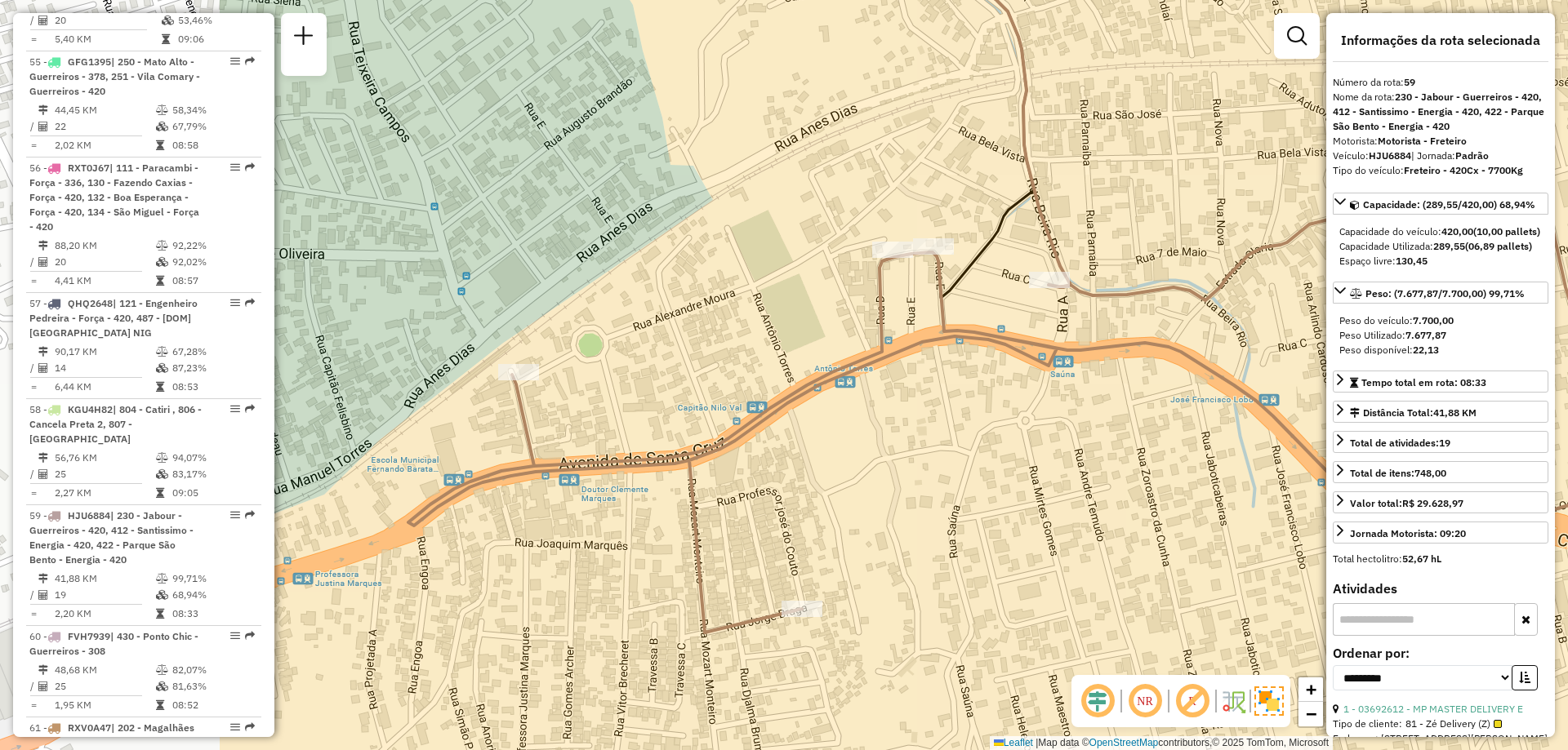
drag, startPoint x: 812, startPoint y: 561, endPoint x: 1255, endPoint y: 534, distance: 443.8
click at [1255, 534] on div "Janela de atendimento Grade de atendimento Capacidade Transportadoras Veículos …" at bounding box center [784, 375] width 1568 height 750
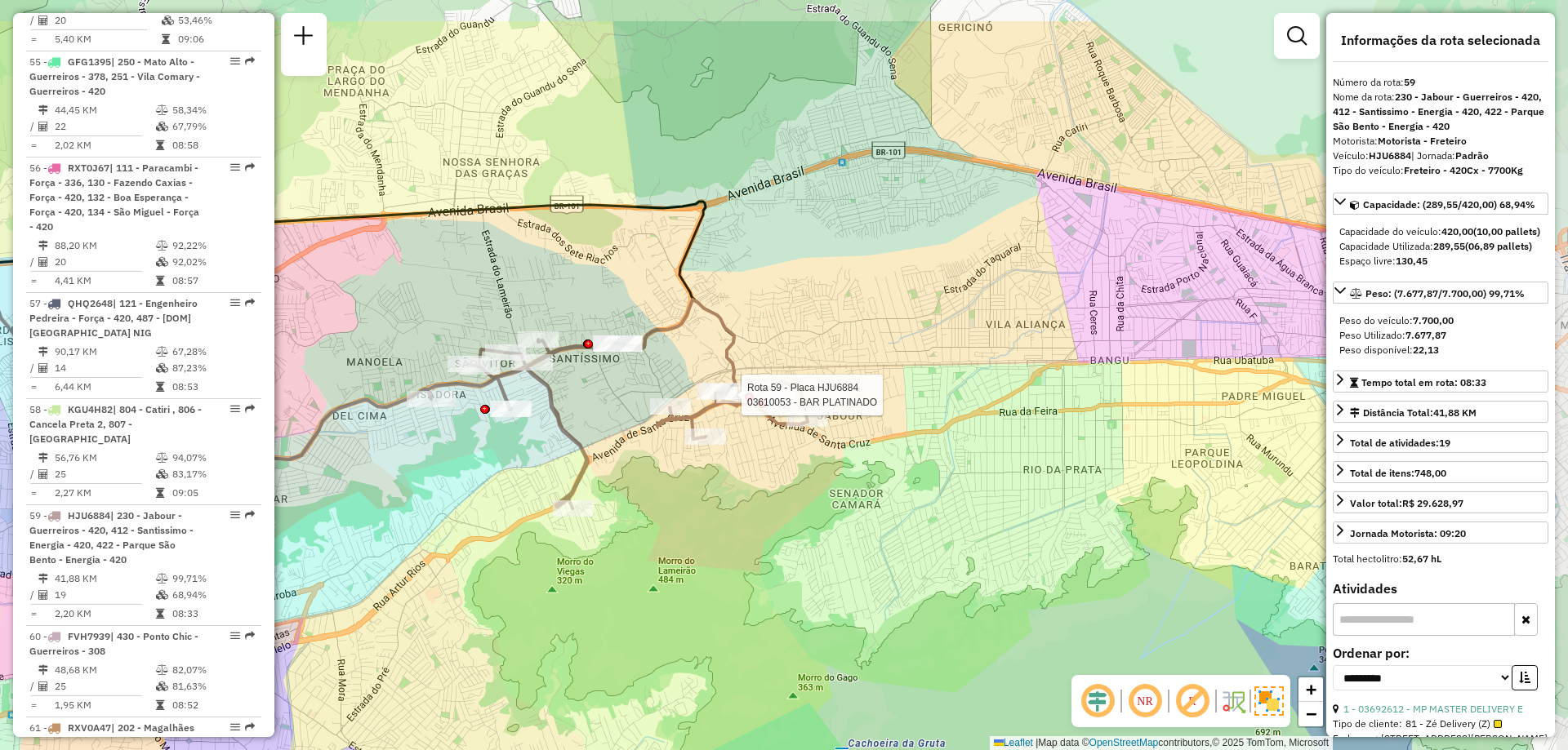
drag, startPoint x: 1047, startPoint y: 312, endPoint x: 739, endPoint y: 407, distance: 322.3
click at [739, 403] on div at bounding box center [736, 395] width 41 height 16
